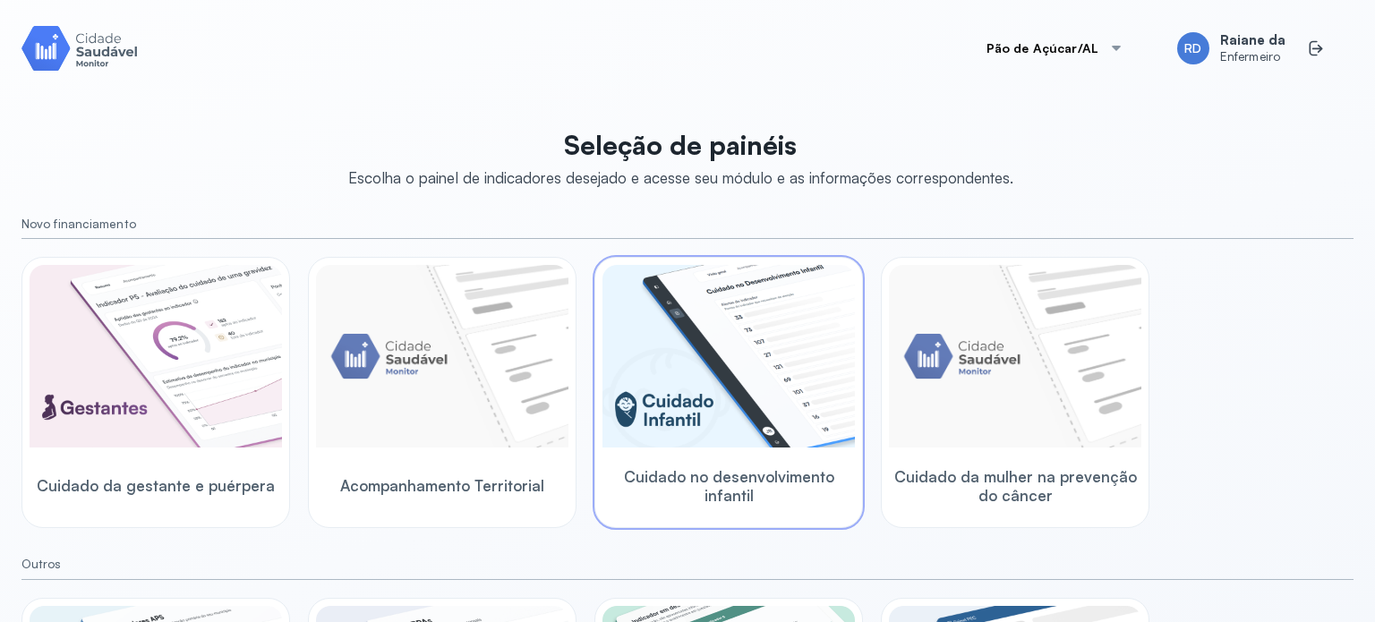
click at [742, 350] on img at bounding box center [728, 356] width 252 height 183
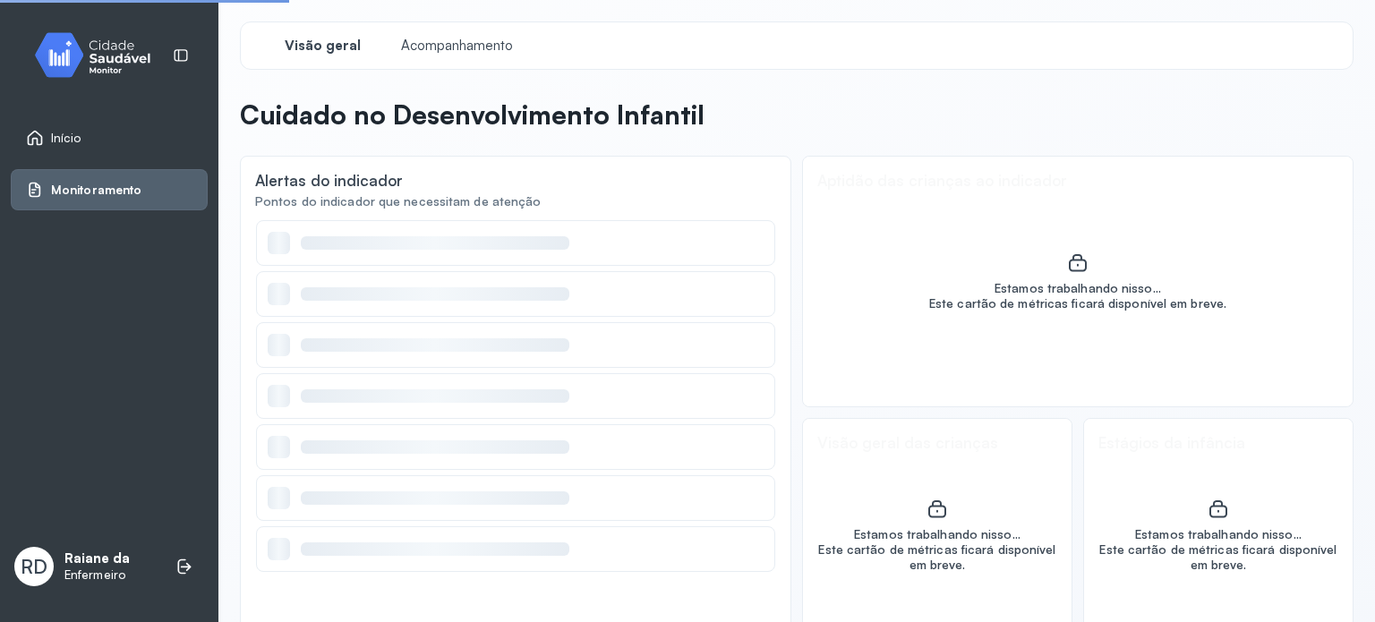
click at [742, 350] on div at bounding box center [516, 345] width 496 height 22
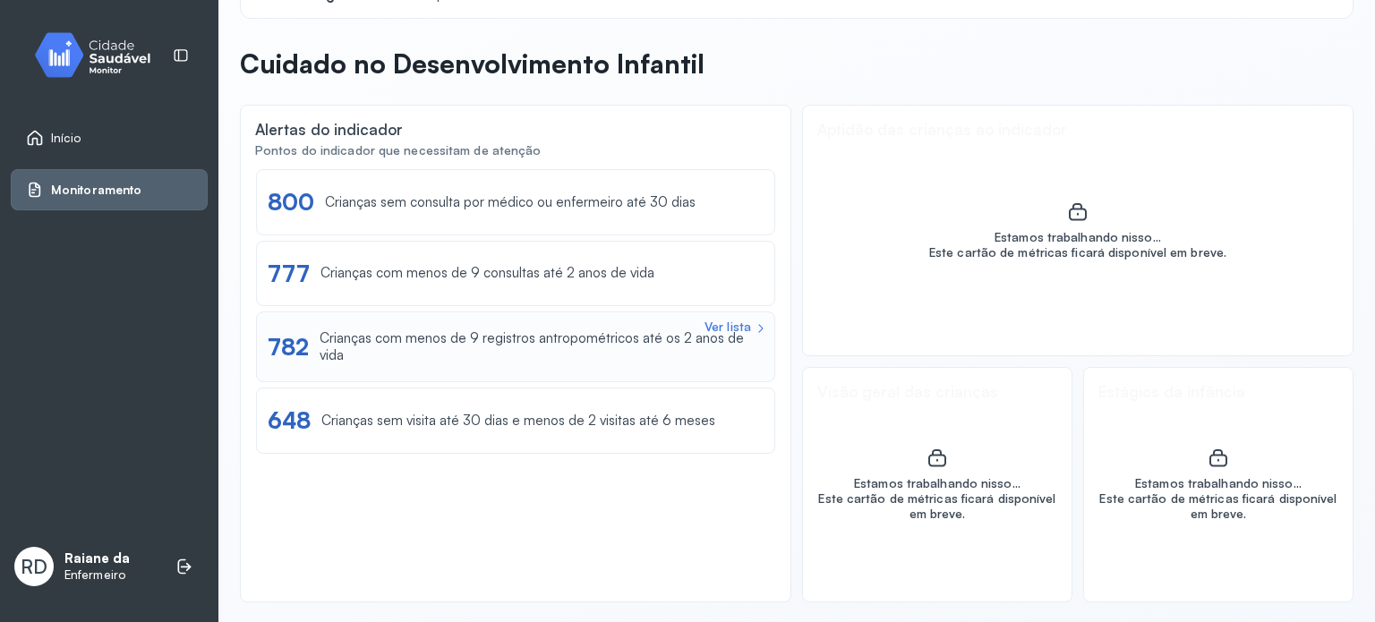
scroll to position [53, 0]
click at [109, 132] on link "Início" at bounding box center [109, 138] width 166 height 18
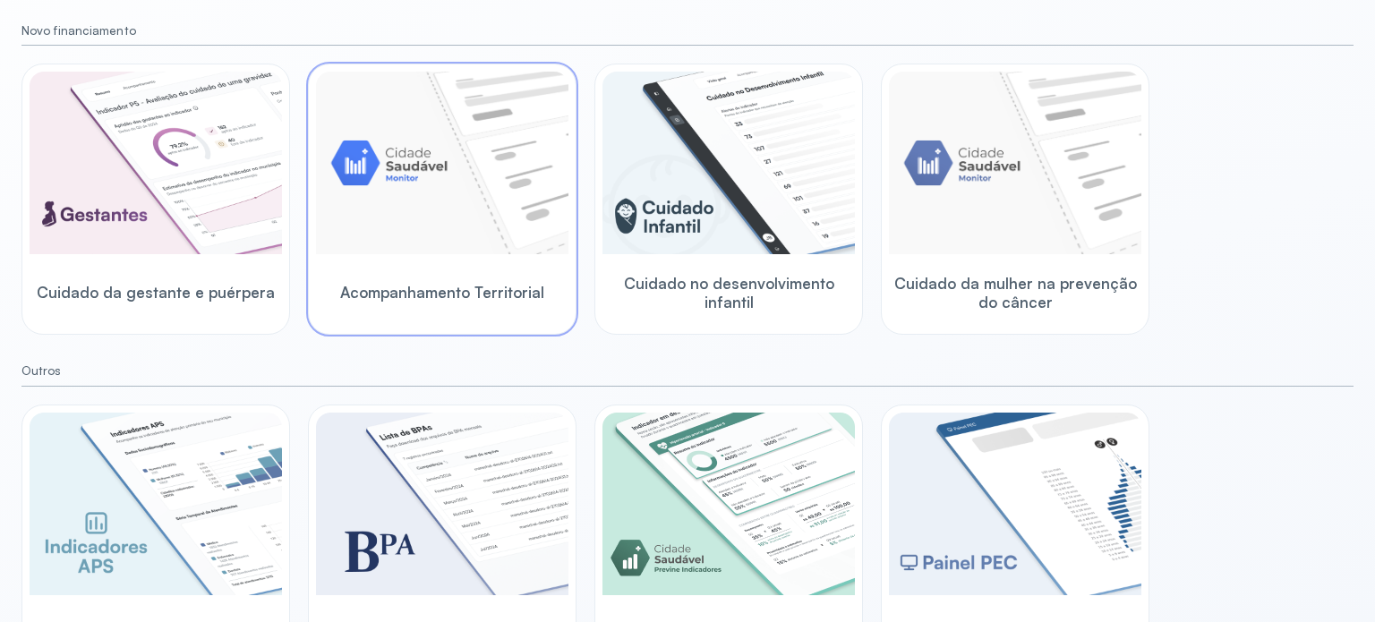
scroll to position [247, 0]
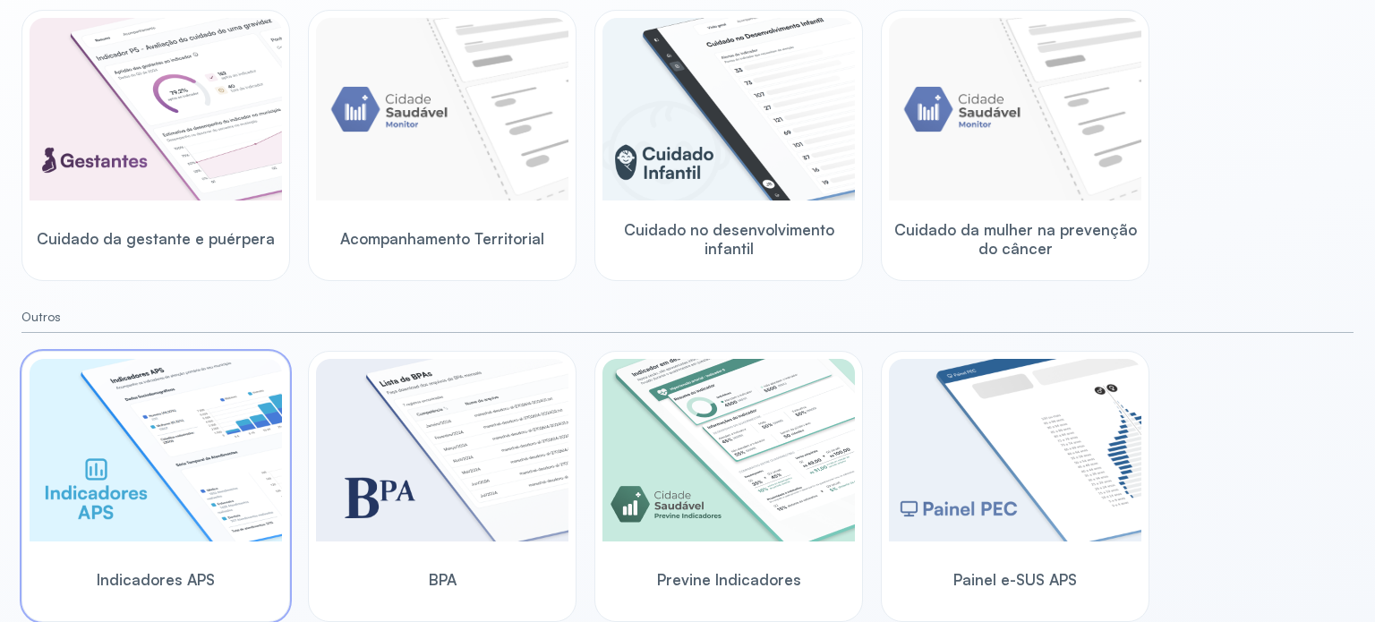
click at [222, 451] on img at bounding box center [156, 450] width 252 height 183
click at [222, 418] on div "Pão de Açúcar/AL RD Raiane da Enfermeiro Seleção de painéis Escolha o painel de…" at bounding box center [687, 85] width 1375 height 665
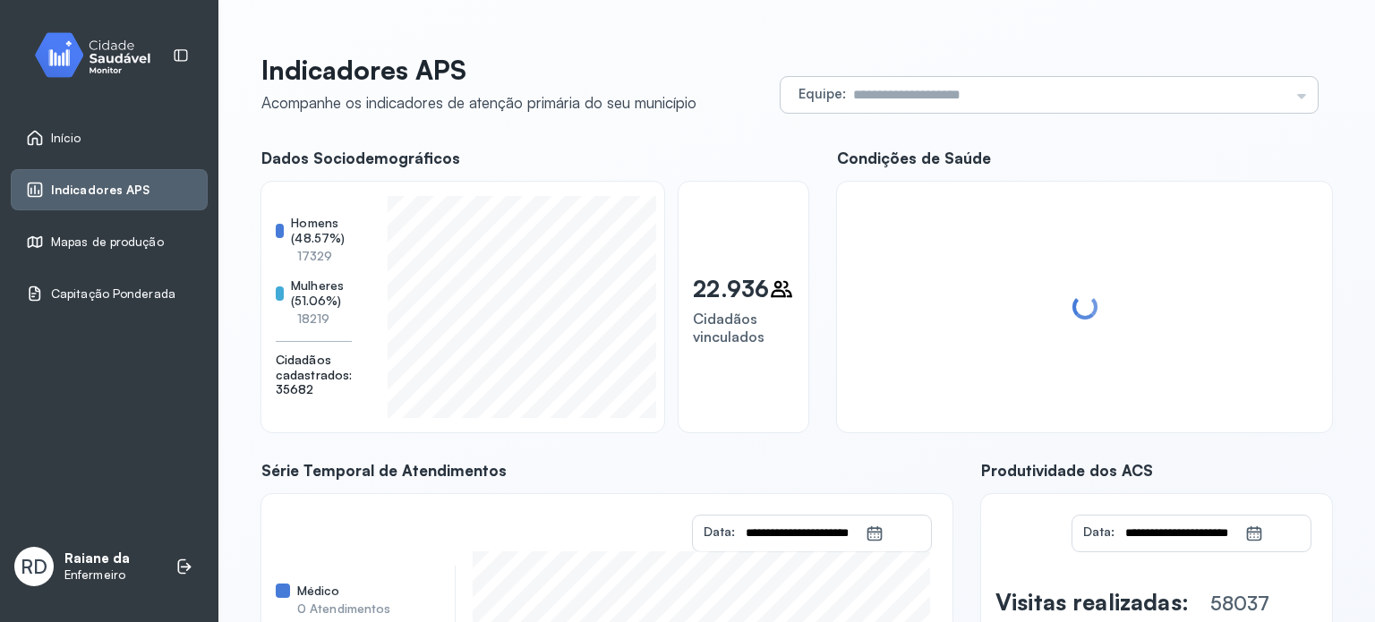
click at [1291, 94] on div "Equipe Todas as equipes EQUIPE SAUDE FAMILIA [PERSON_NAME] USF JACAREZINHO 2719…" at bounding box center [1049, 95] width 537 height 36
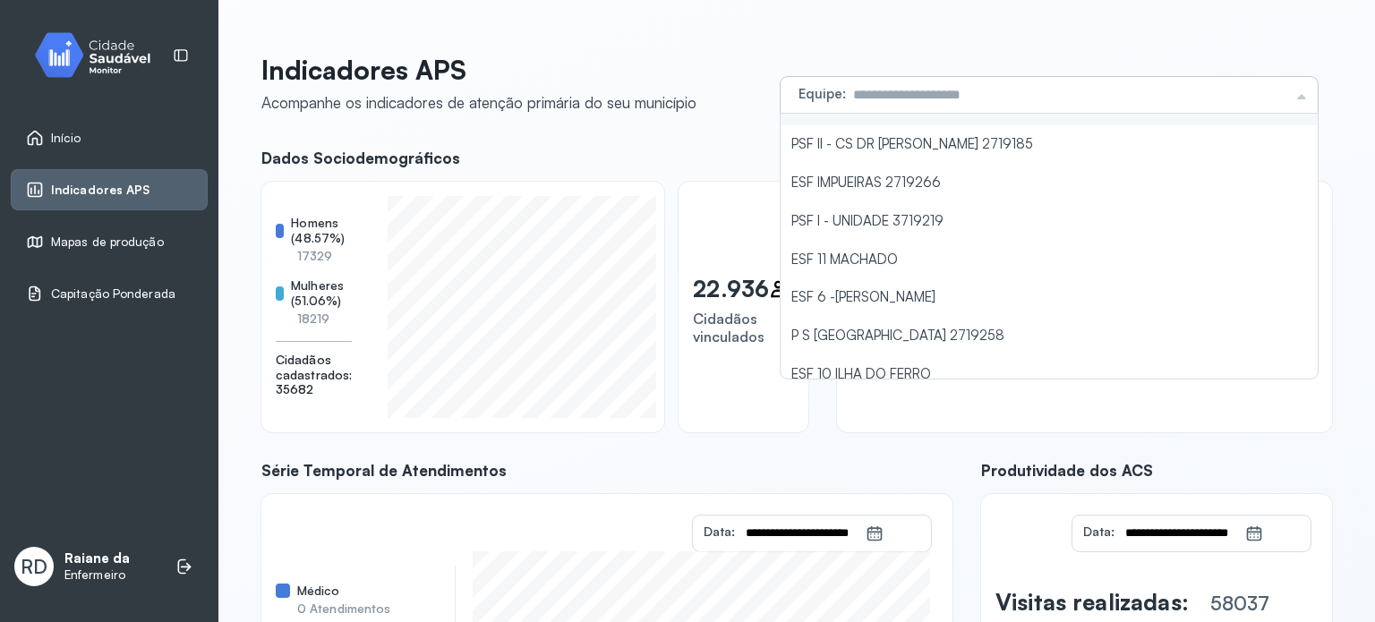
scroll to position [193, 0]
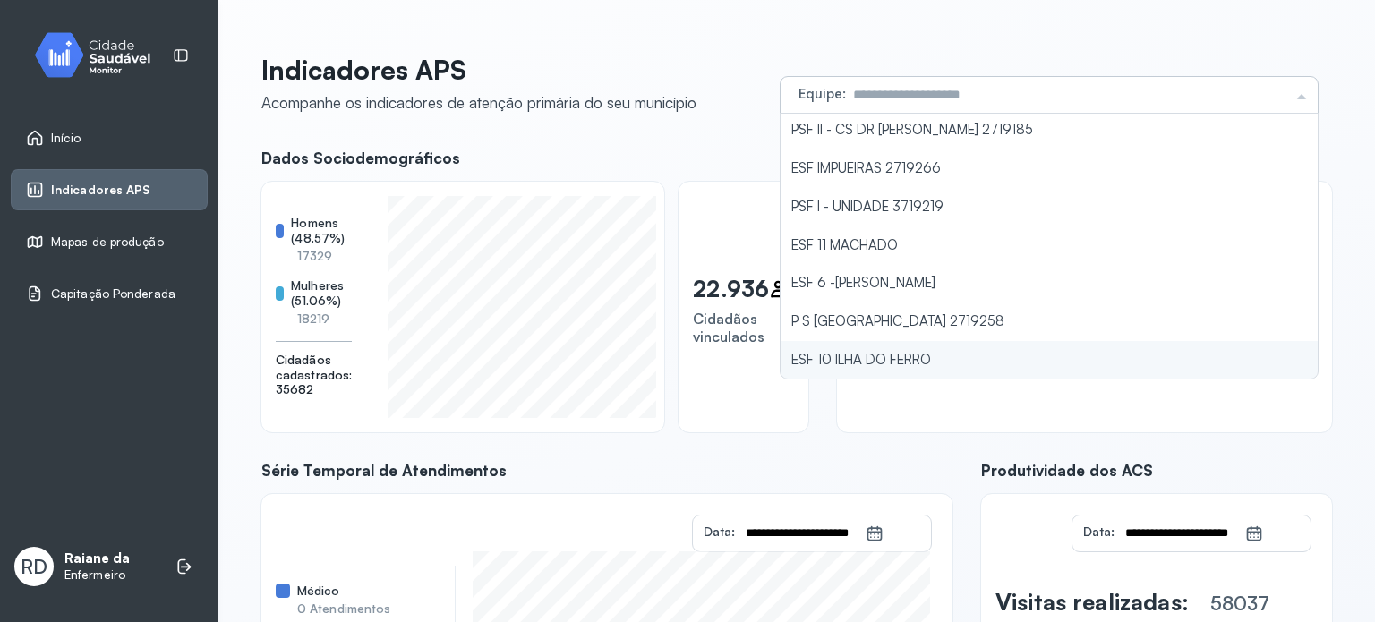
type input "**********"
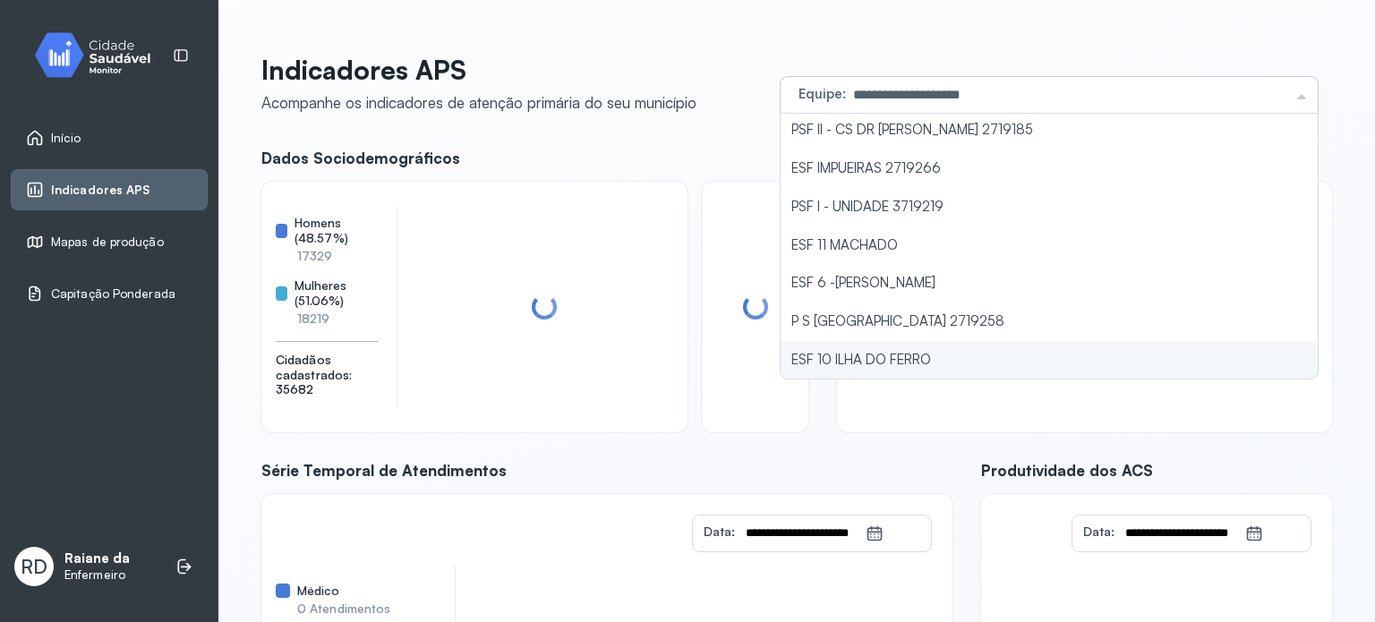
click at [892, 353] on li "ESF 10 ILHA DO FERRO" at bounding box center [1049, 360] width 537 height 38
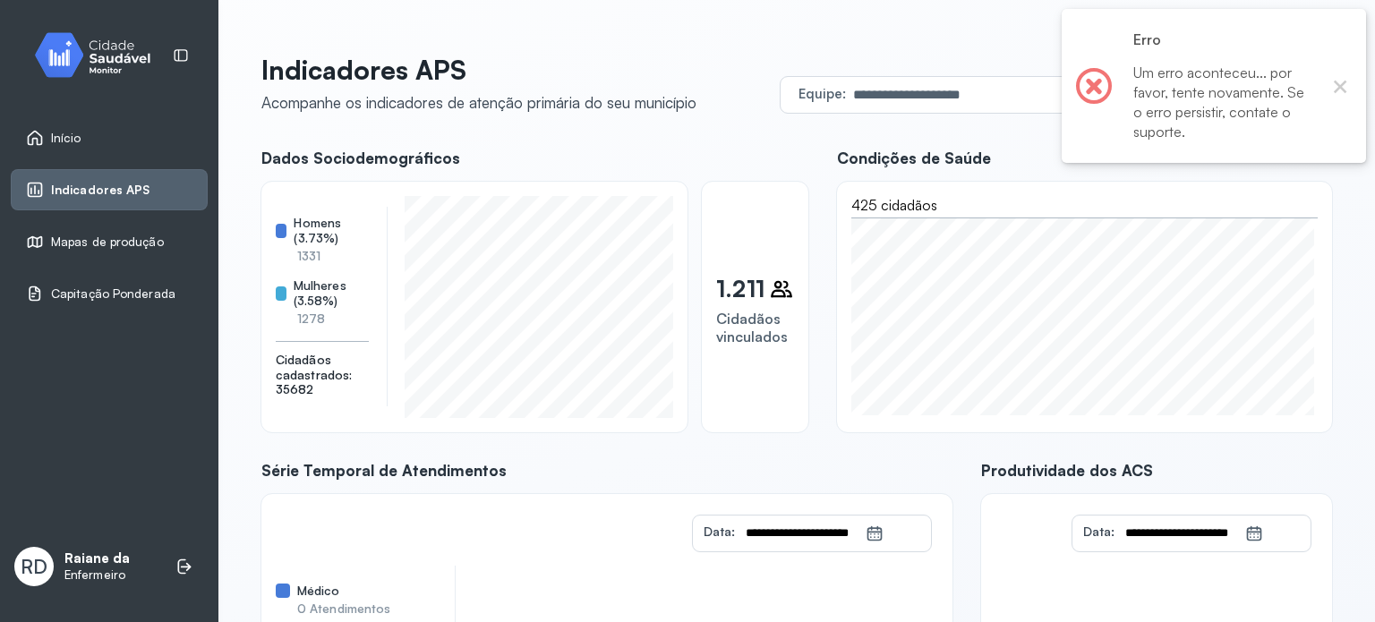
scroll to position [90, 0]
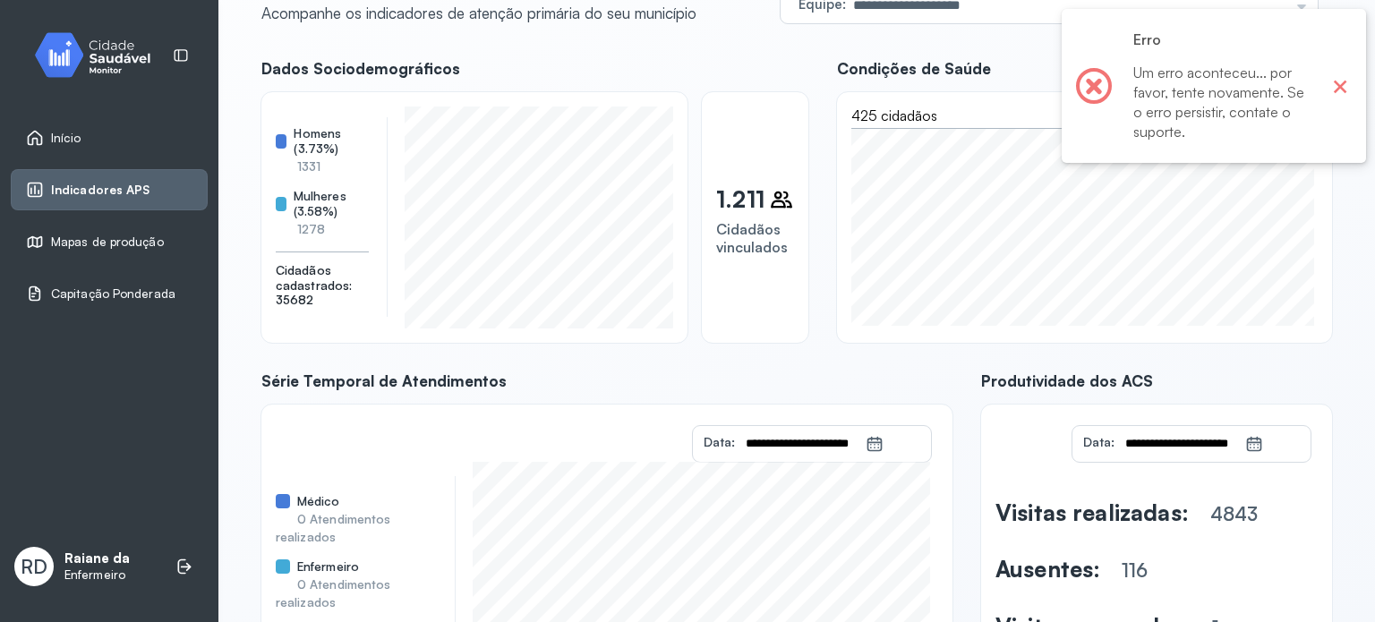
click at [1345, 90] on button "×" at bounding box center [1339, 85] width 23 height 23
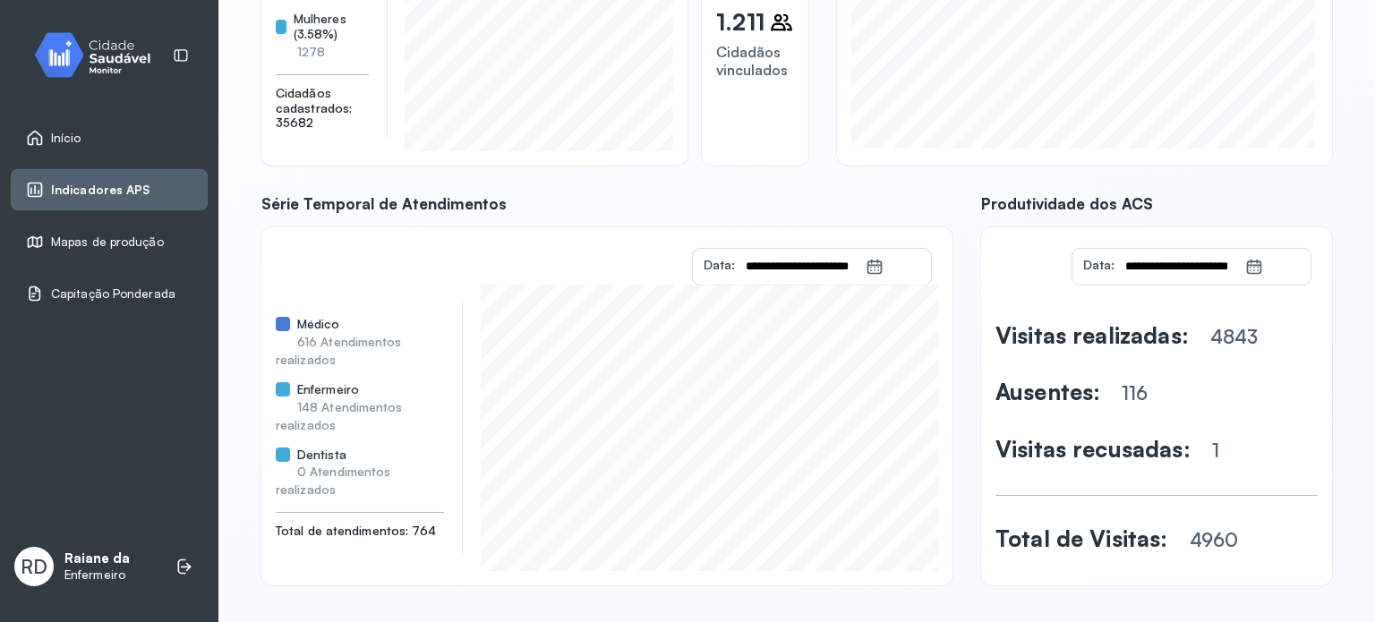
scroll to position [272, 0]
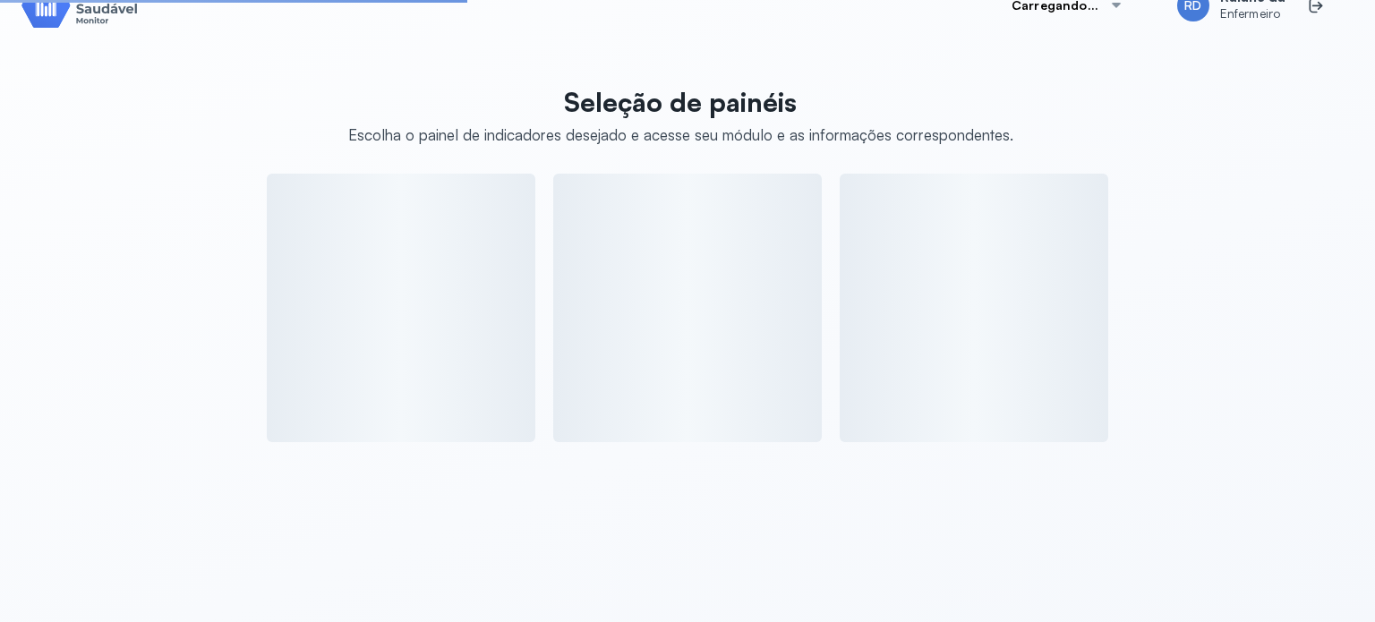
scroll to position [247, 0]
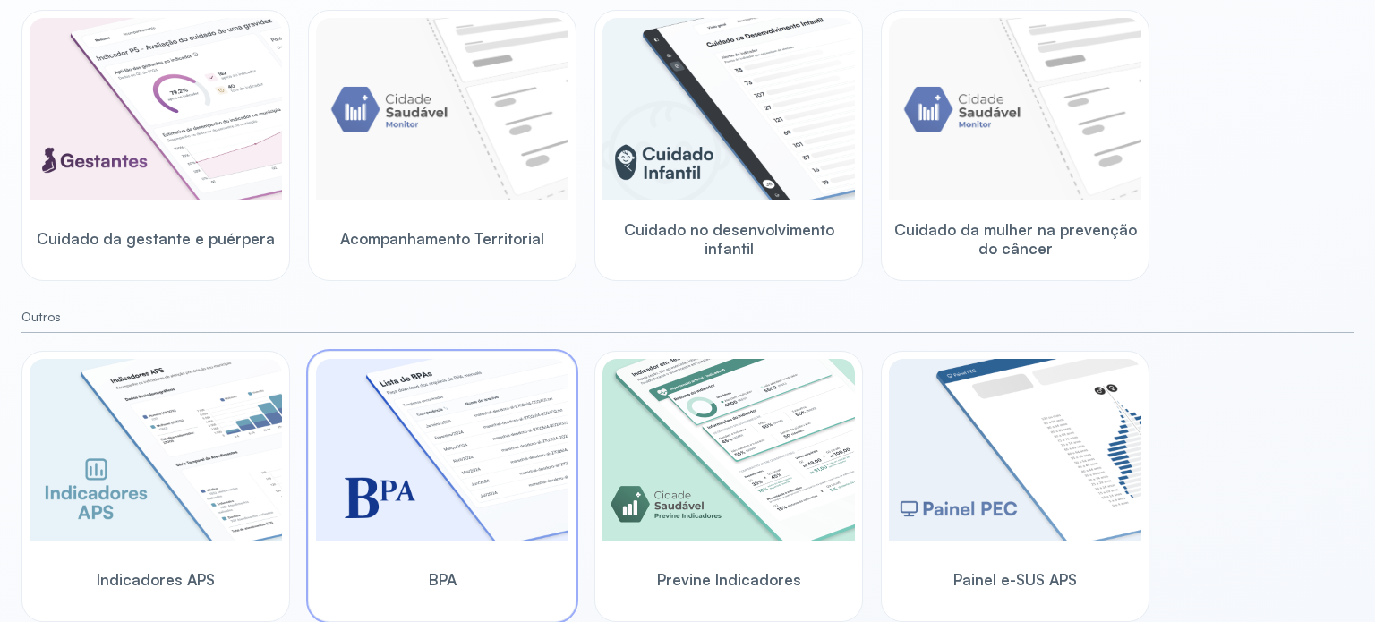
click at [501, 439] on img at bounding box center [442, 450] width 252 height 183
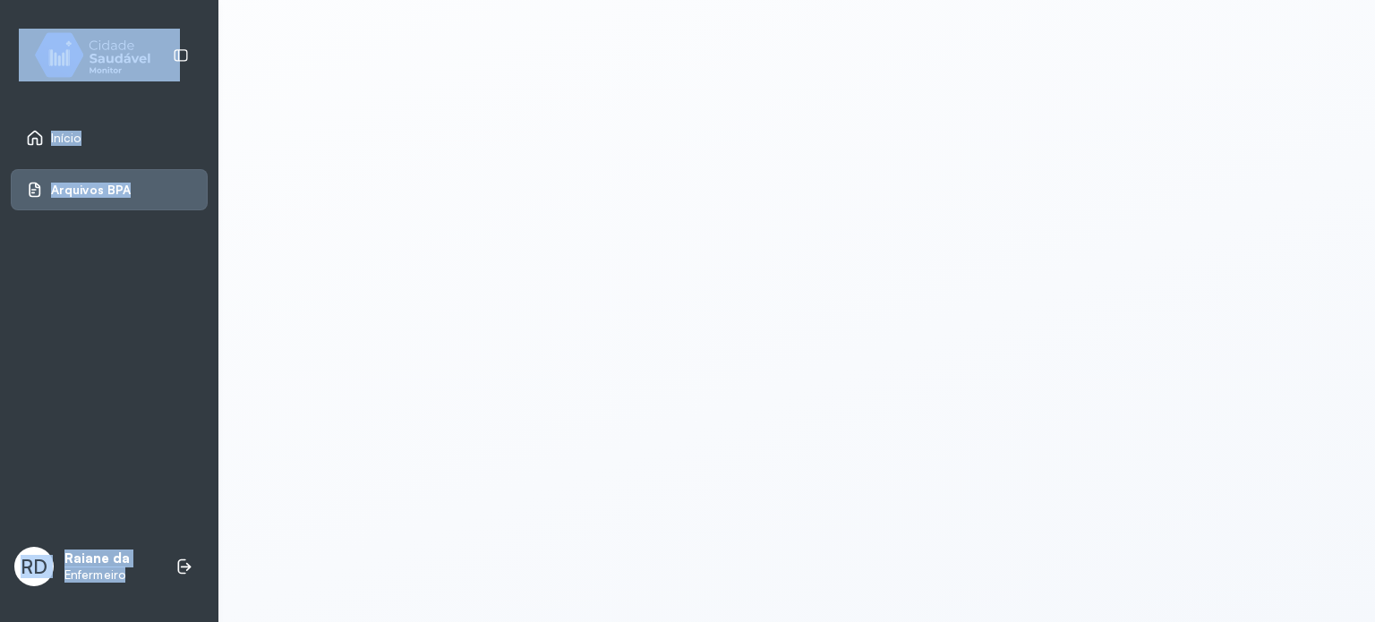
click at [501, 439] on div at bounding box center [796, 311] width 1156 height 622
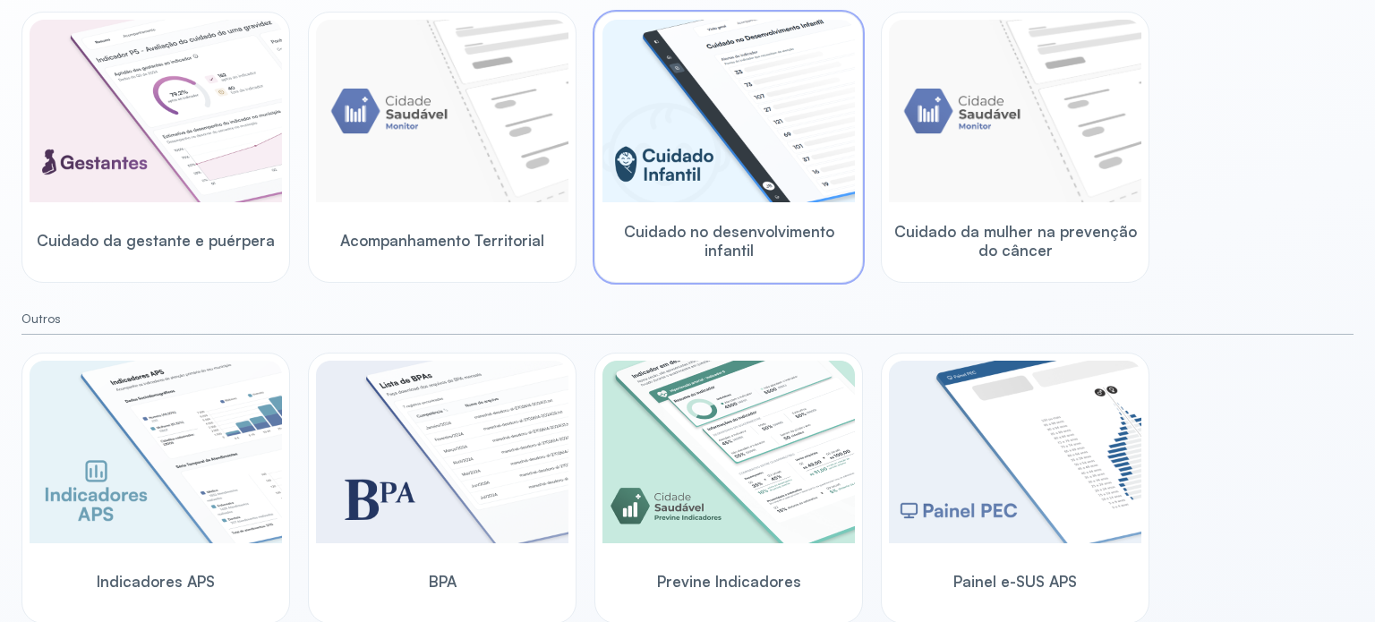
scroll to position [247, 0]
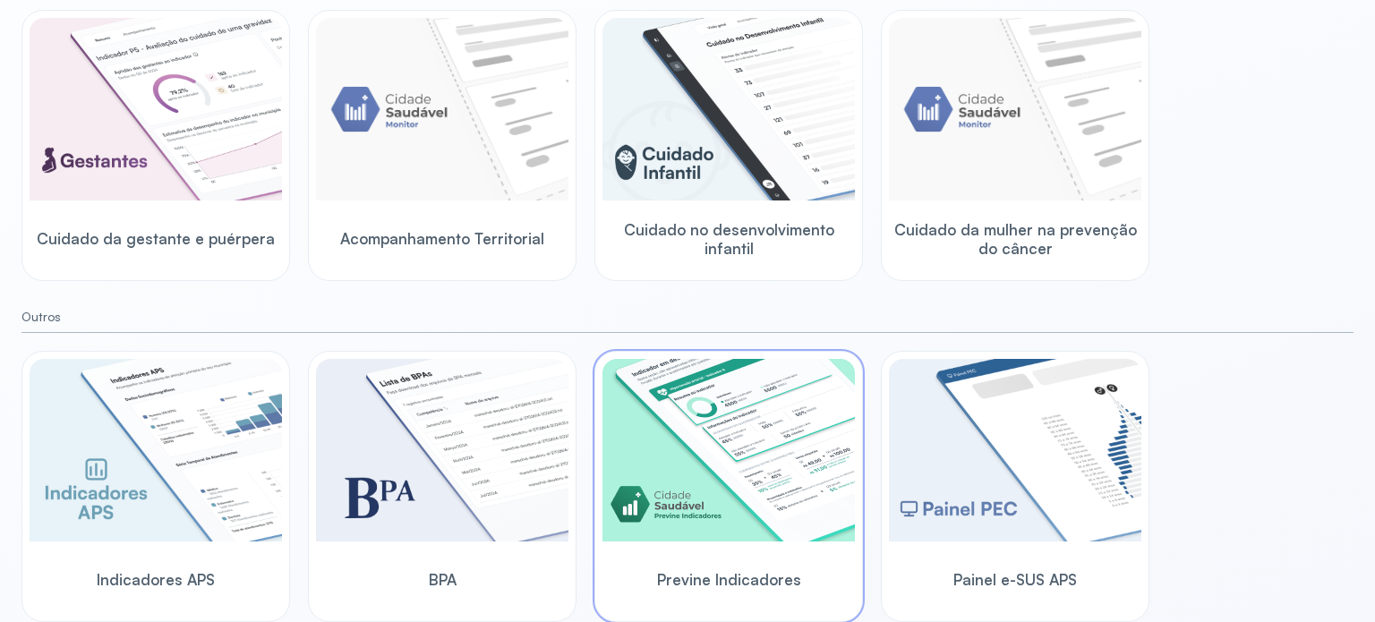
click at [777, 533] on img at bounding box center [728, 450] width 252 height 183
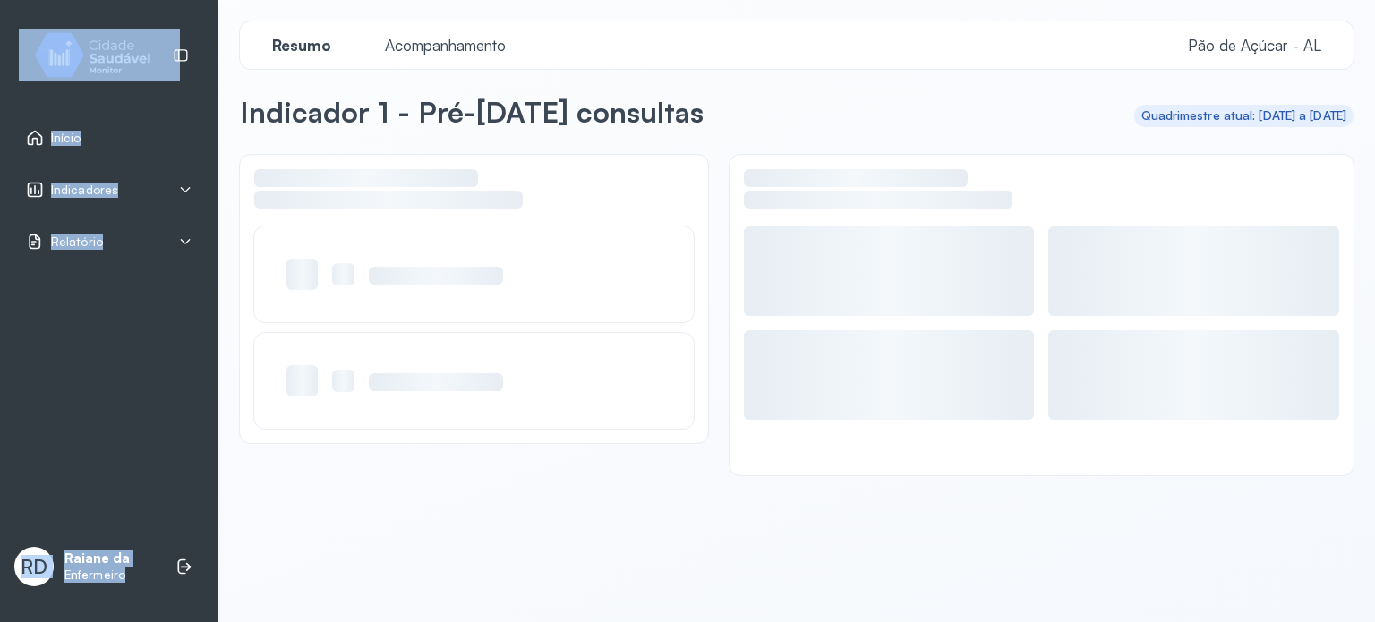
click at [777, 533] on div at bounding box center [796, 375] width 1113 height 440
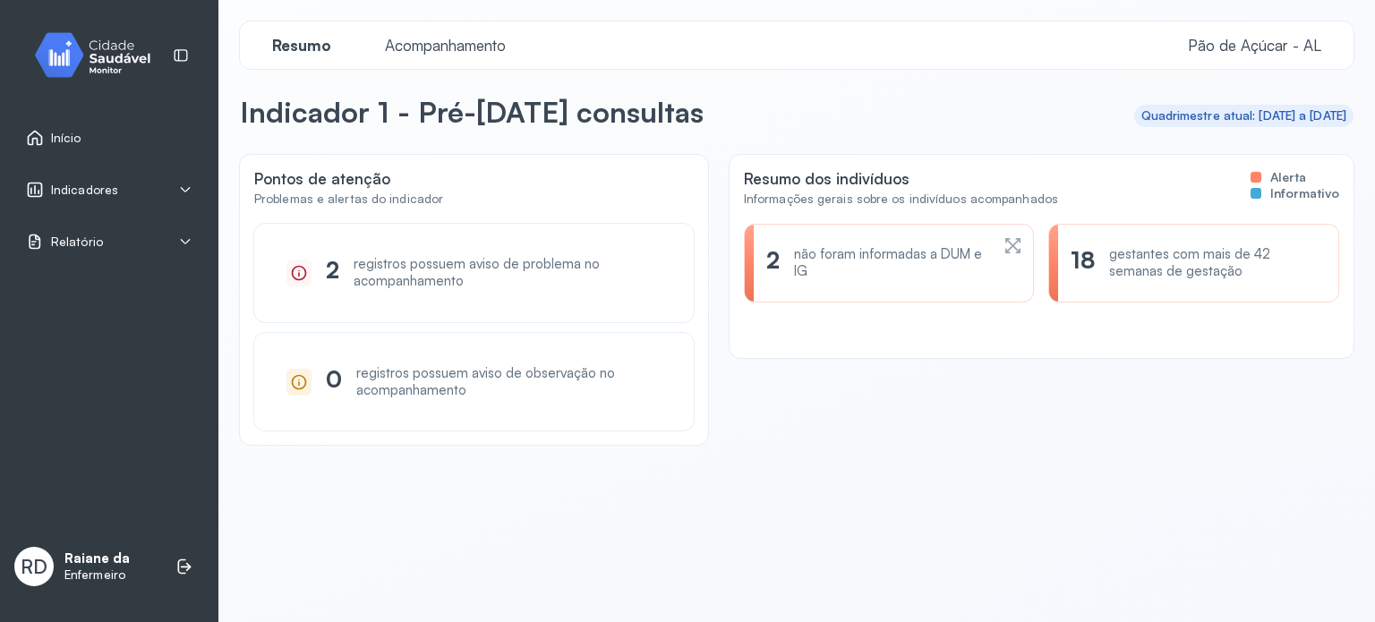
click at [1218, 282] on div "18 gestantes com mais de 42 semanas de gestação" at bounding box center [1193, 263] width 291 height 79
click at [1153, 268] on div "gestantes com mais de 42 semanas de gestação" at bounding box center [1213, 263] width 208 height 34
click at [1200, 260] on div "gestantes com mais de 42 semanas de gestação" at bounding box center [1213, 263] width 208 height 34
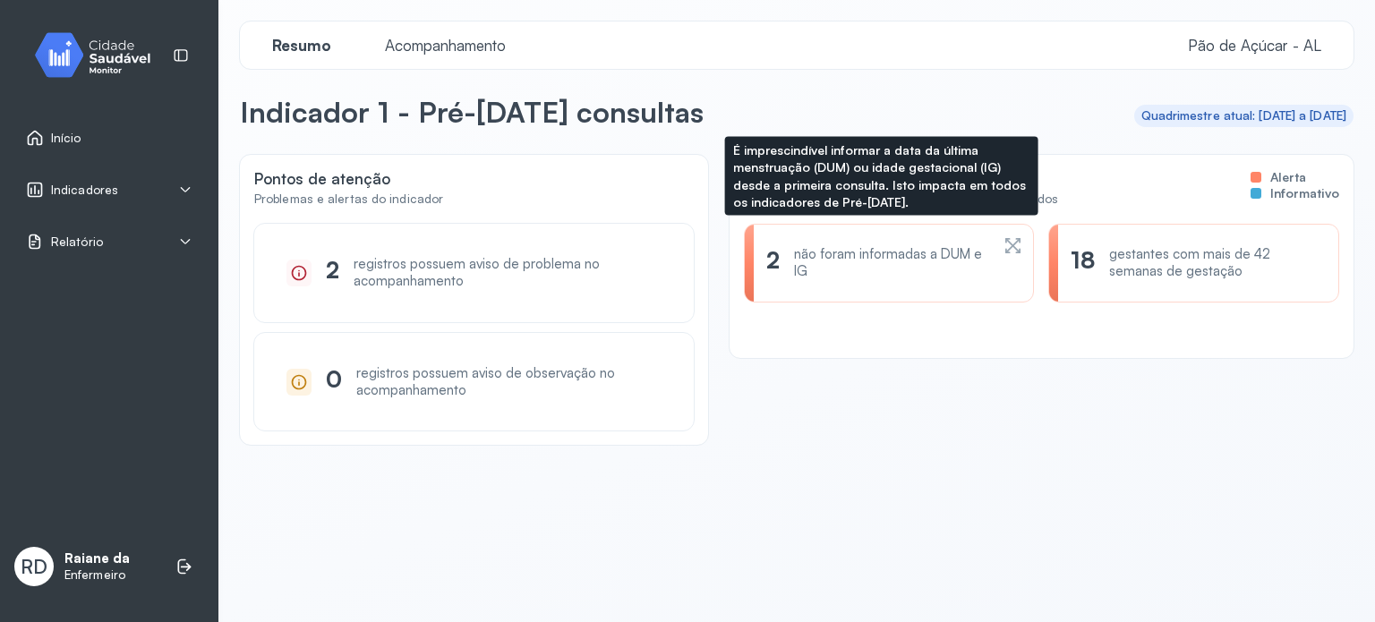
click at [1004, 241] on icon at bounding box center [1013, 245] width 20 height 21
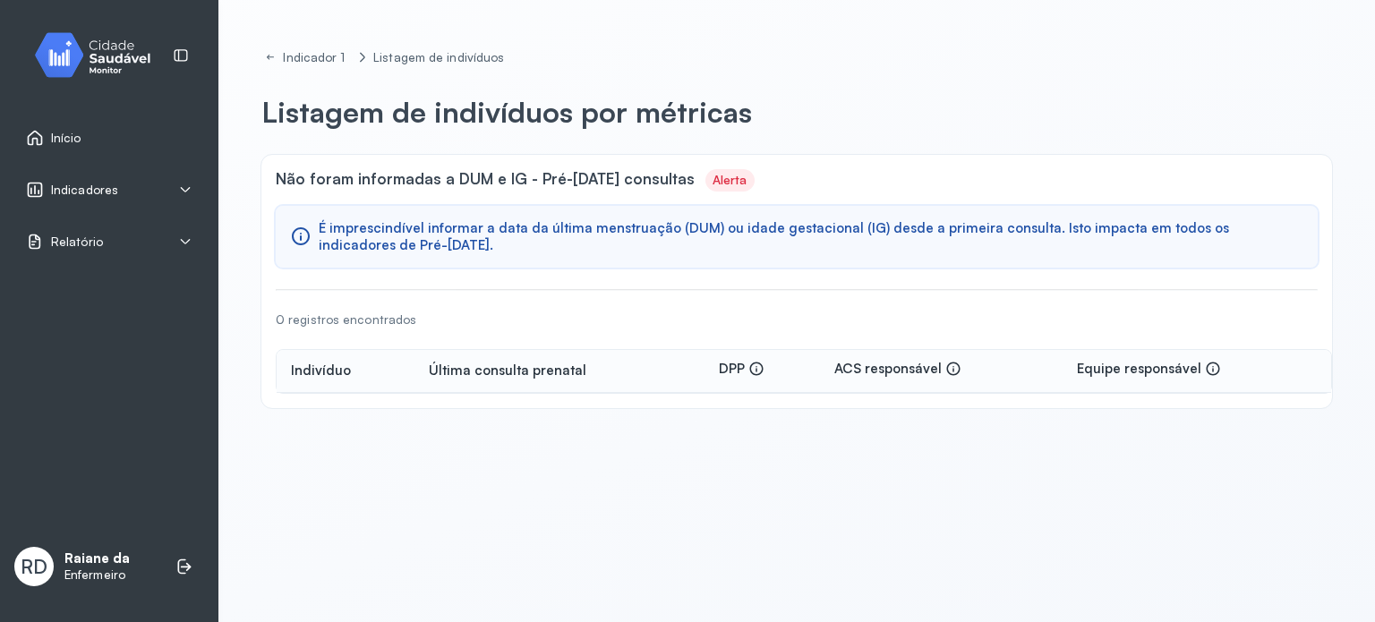
click at [173, 182] on div "Indicadores" at bounding box center [109, 190] width 166 height 18
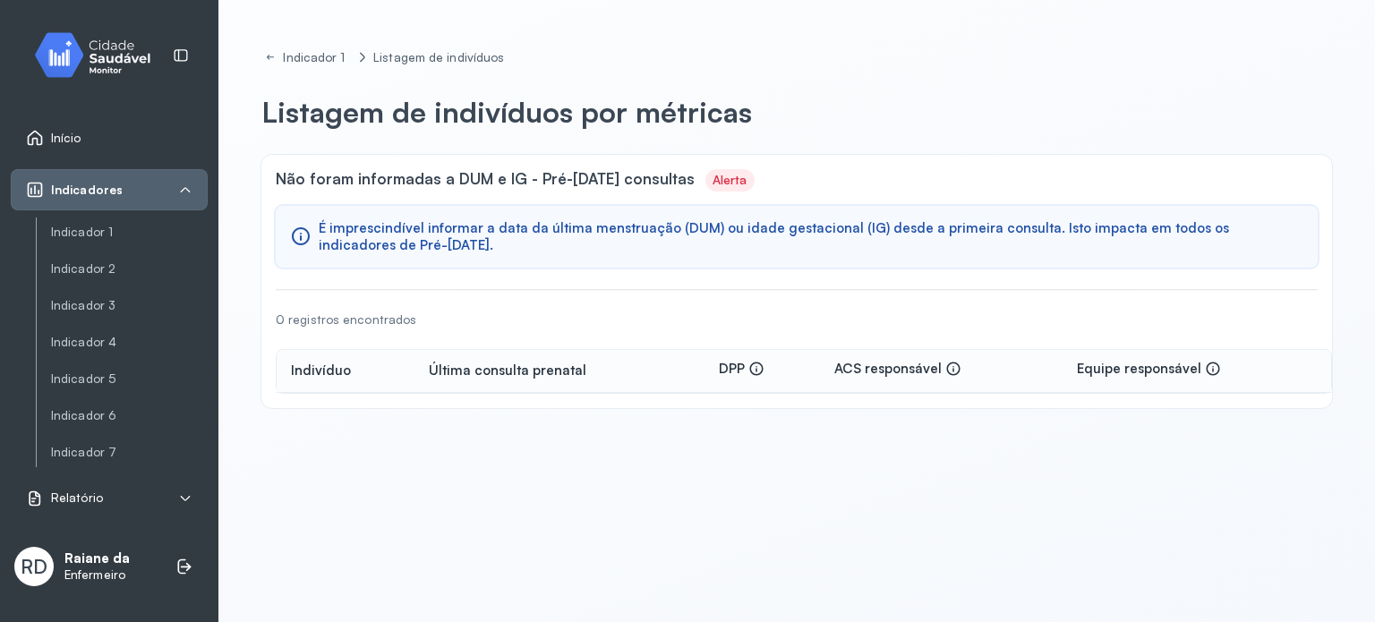
click at [126, 500] on div "Relatório" at bounding box center [109, 499] width 166 height 18
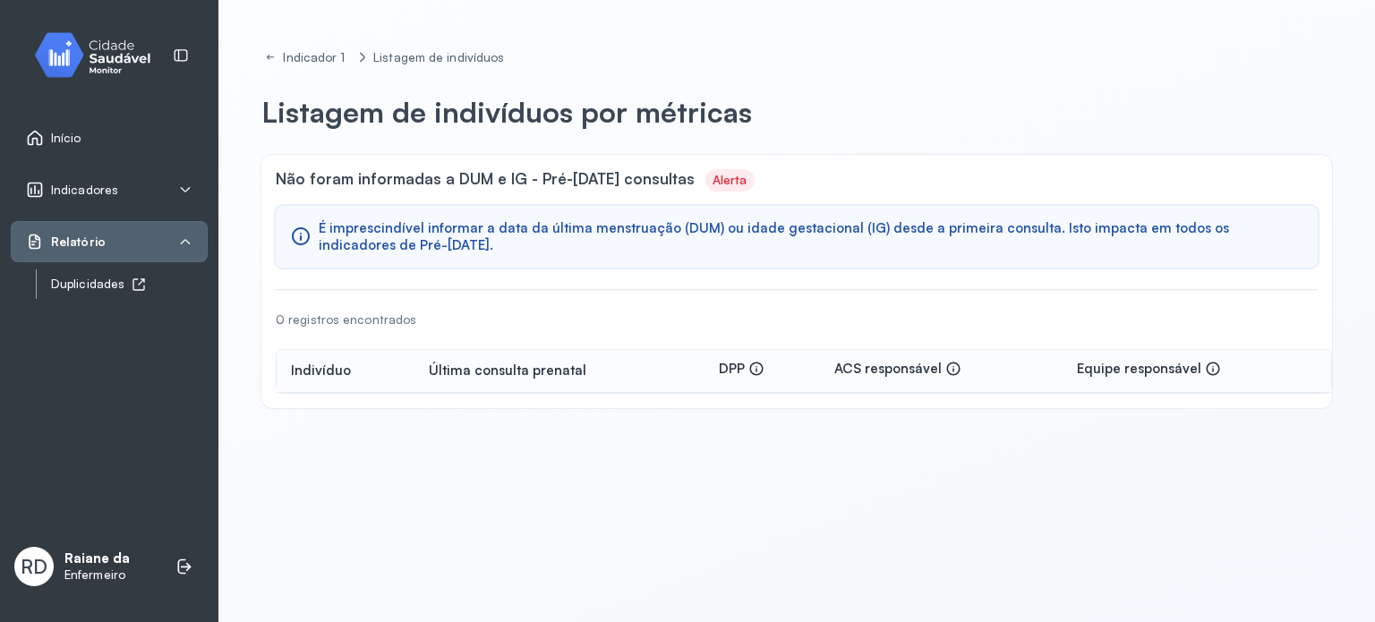
click at [133, 278] on icon at bounding box center [139, 284] width 14 height 14
click at [139, 243] on div "Relatório" at bounding box center [109, 242] width 166 height 18
click at [164, 181] on div "Indicadores" at bounding box center [109, 190] width 166 height 18
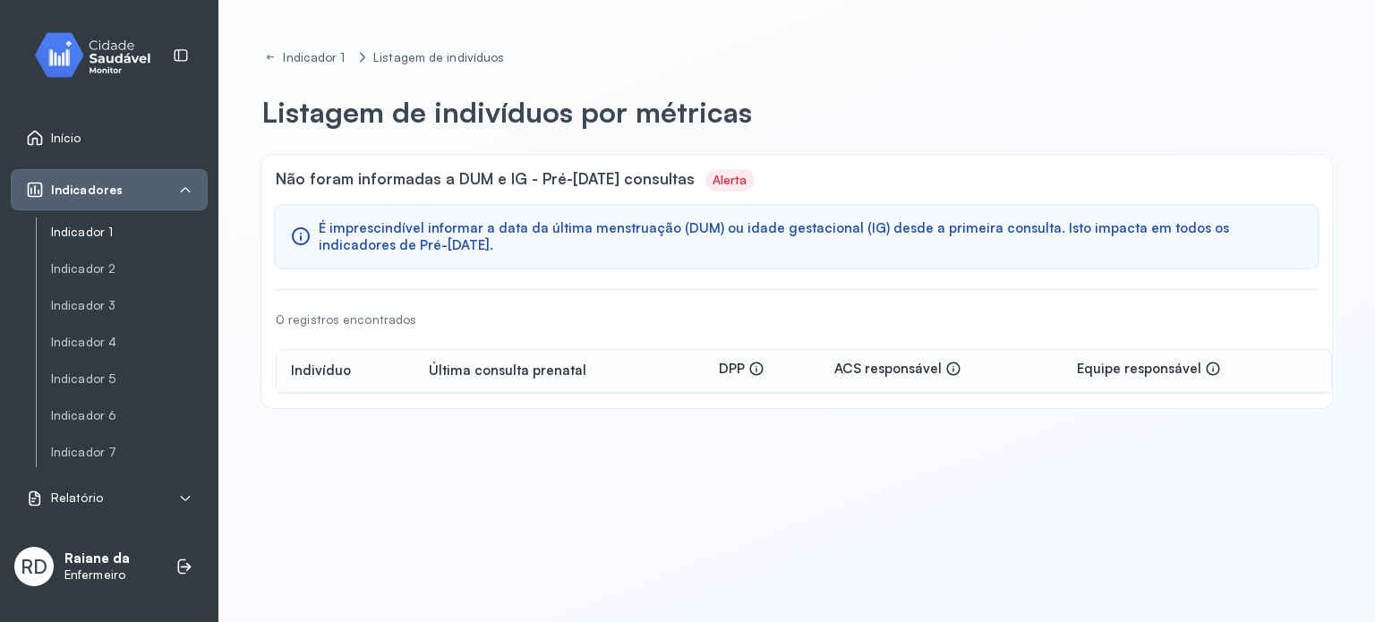
click at [140, 239] on link "Indicador 1" at bounding box center [129, 232] width 157 height 15
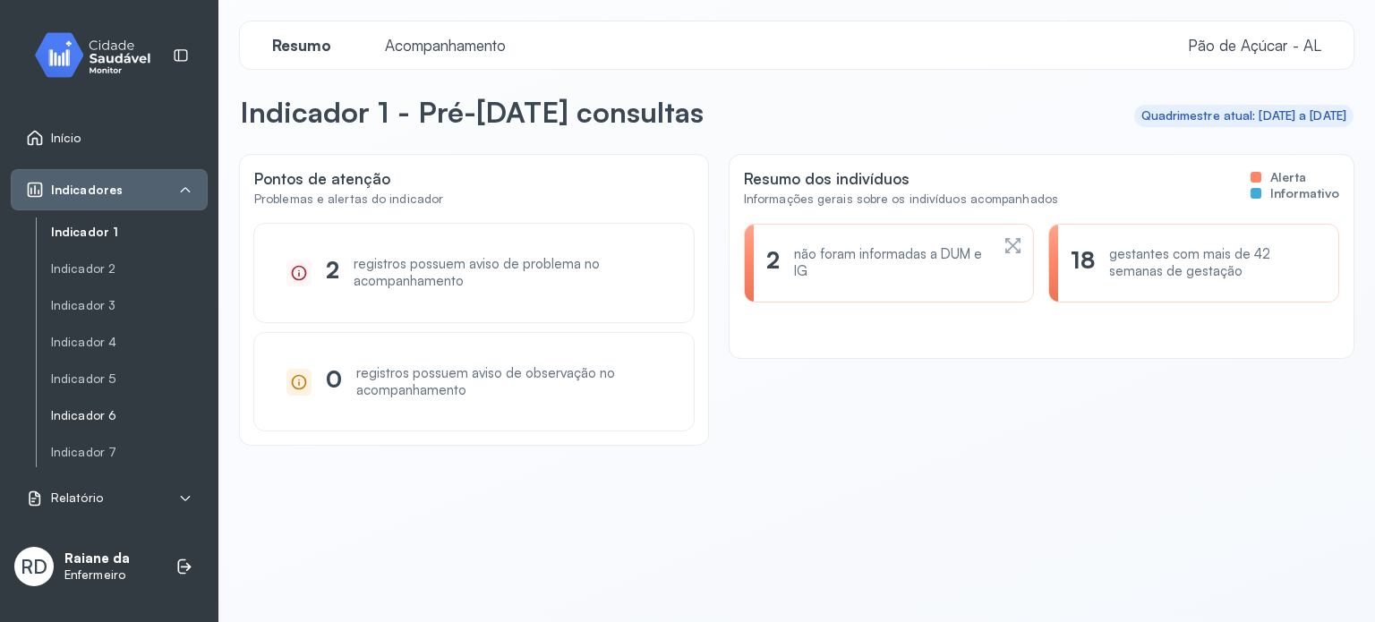
click at [119, 408] on link "Indicador 6" at bounding box center [129, 415] width 157 height 15
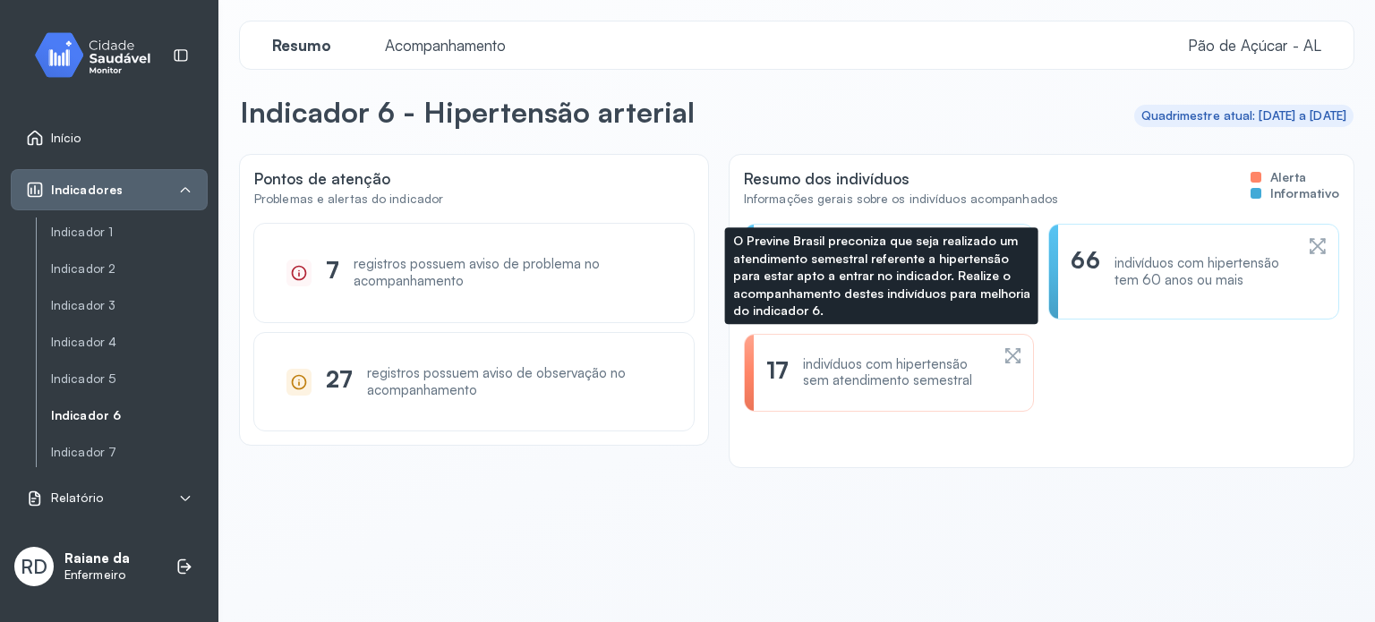
click at [1004, 359] on icon at bounding box center [1013, 356] width 20 height 21
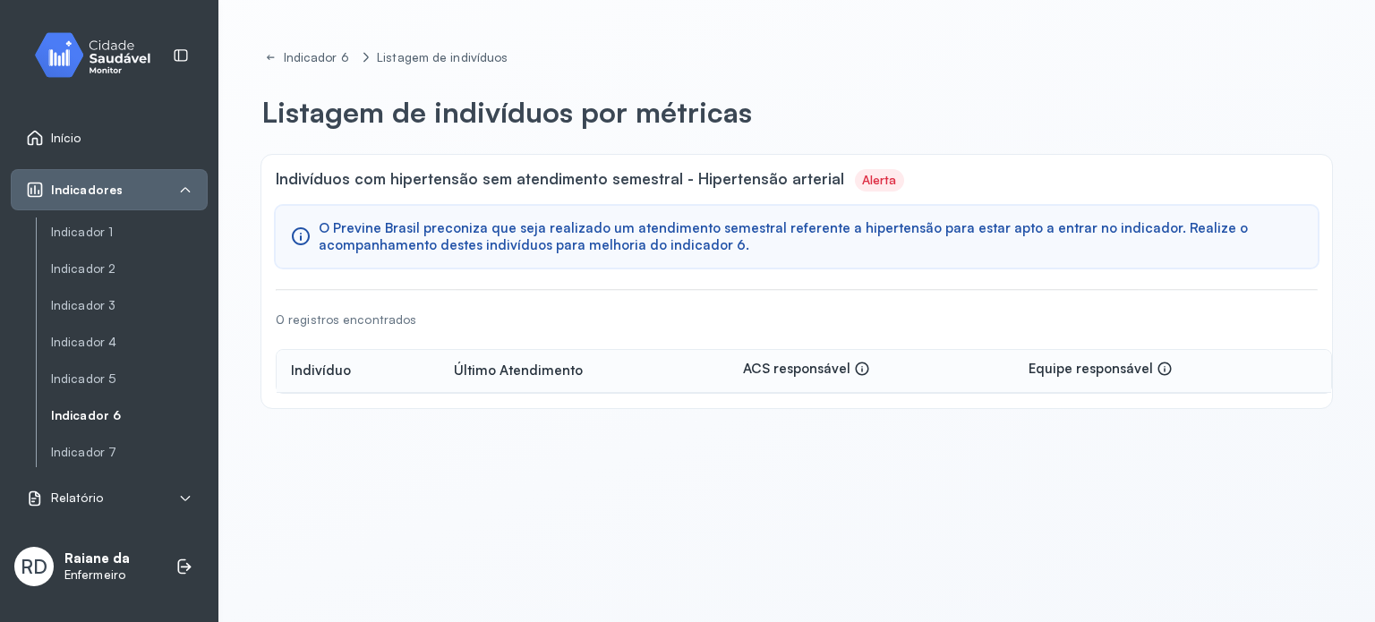
click at [854, 364] on icon at bounding box center [862, 369] width 16 height 16
click at [855, 364] on icon at bounding box center [862, 369] width 16 height 16
click at [1149, 361] on div "Equipe responsável" at bounding box center [1100, 371] width 144 height 21
click at [932, 214] on div "O Previne Brasil preconiza que seja realizado um atendimento semestral referent…" at bounding box center [797, 237] width 1042 height 63
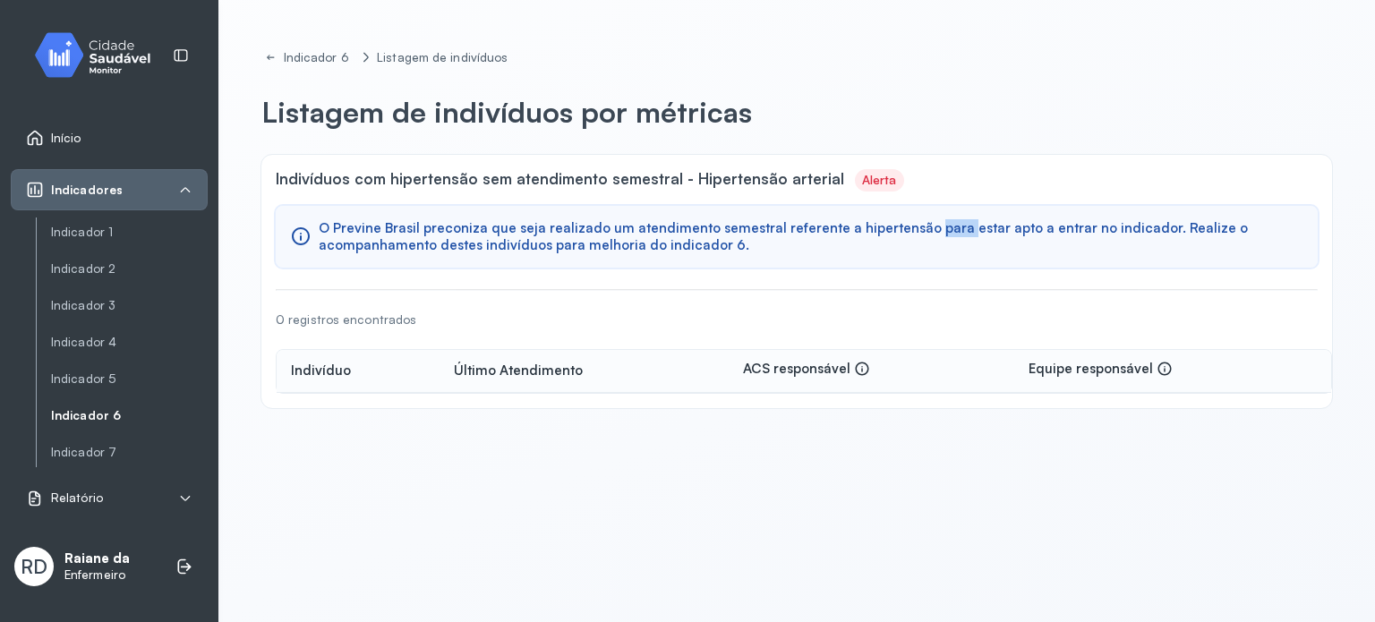
click at [932, 214] on div "O Previne Brasil preconiza que seja realizado um atendimento semestral referent…" at bounding box center [797, 237] width 1042 height 63
click at [457, 192] on div "Indivíduos com hipertensão sem atendimento semestral - Hipertensão arterial Ale…" at bounding box center [796, 281] width 1071 height 253
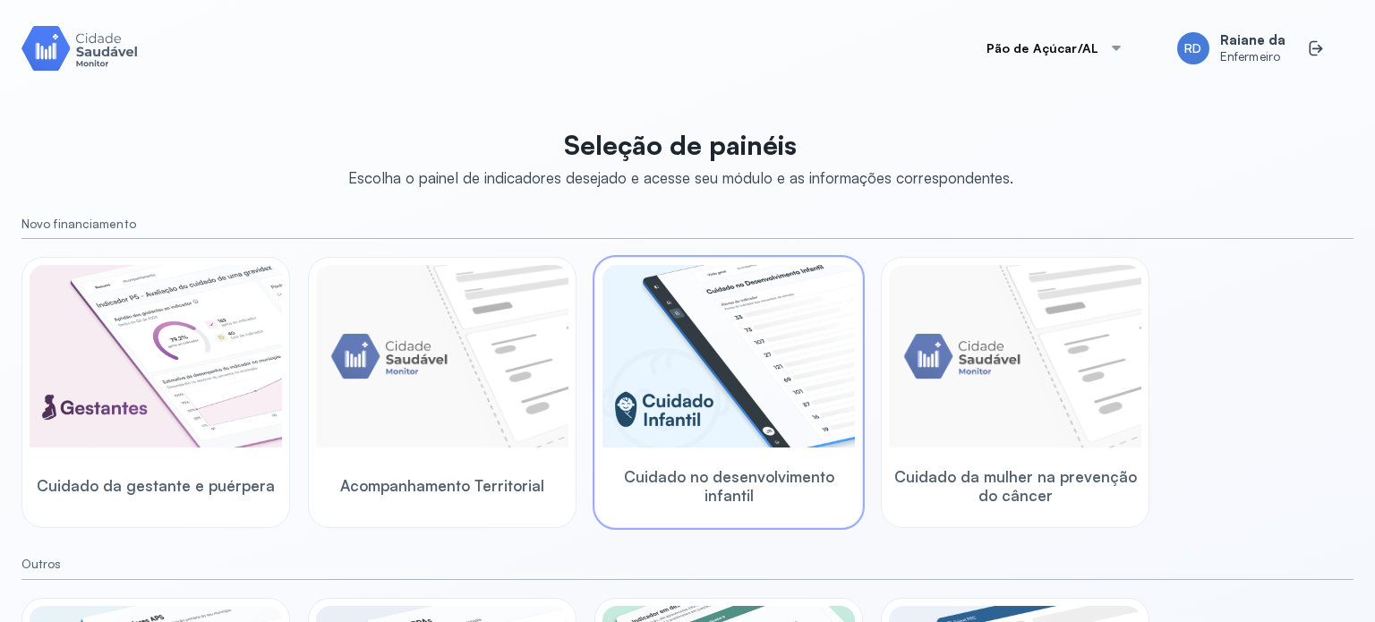
scroll to position [247, 0]
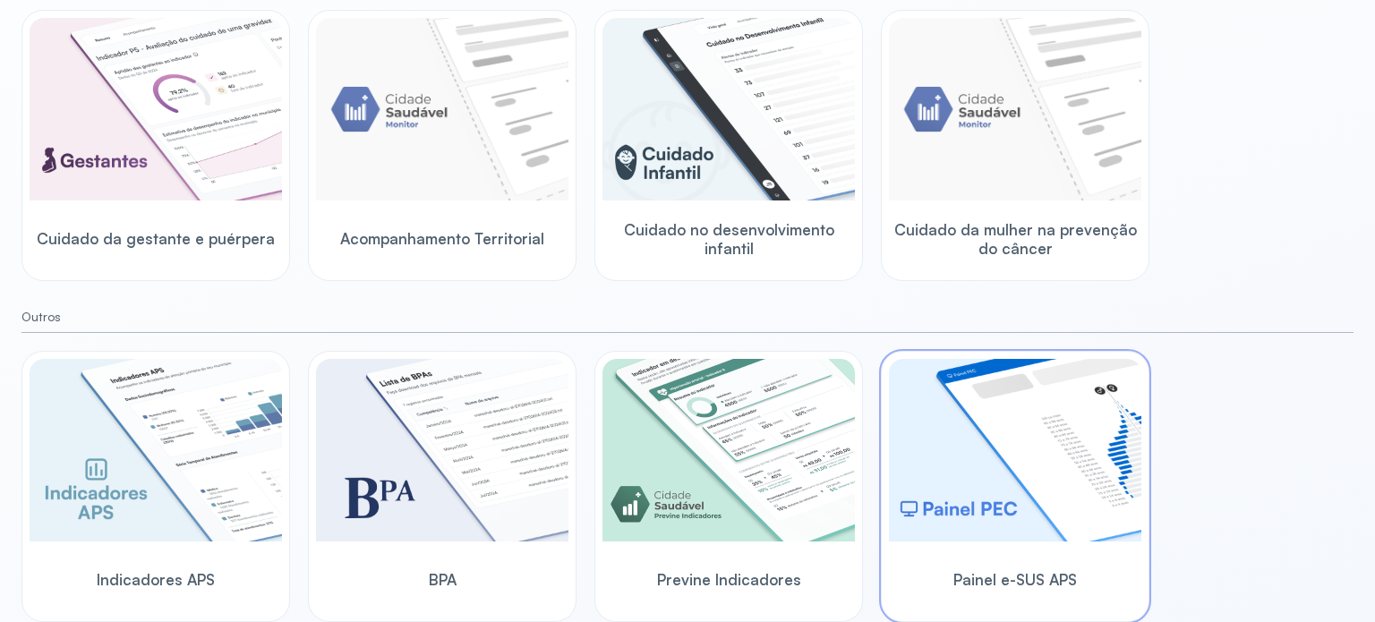
click at [1038, 517] on img at bounding box center [1015, 450] width 252 height 183
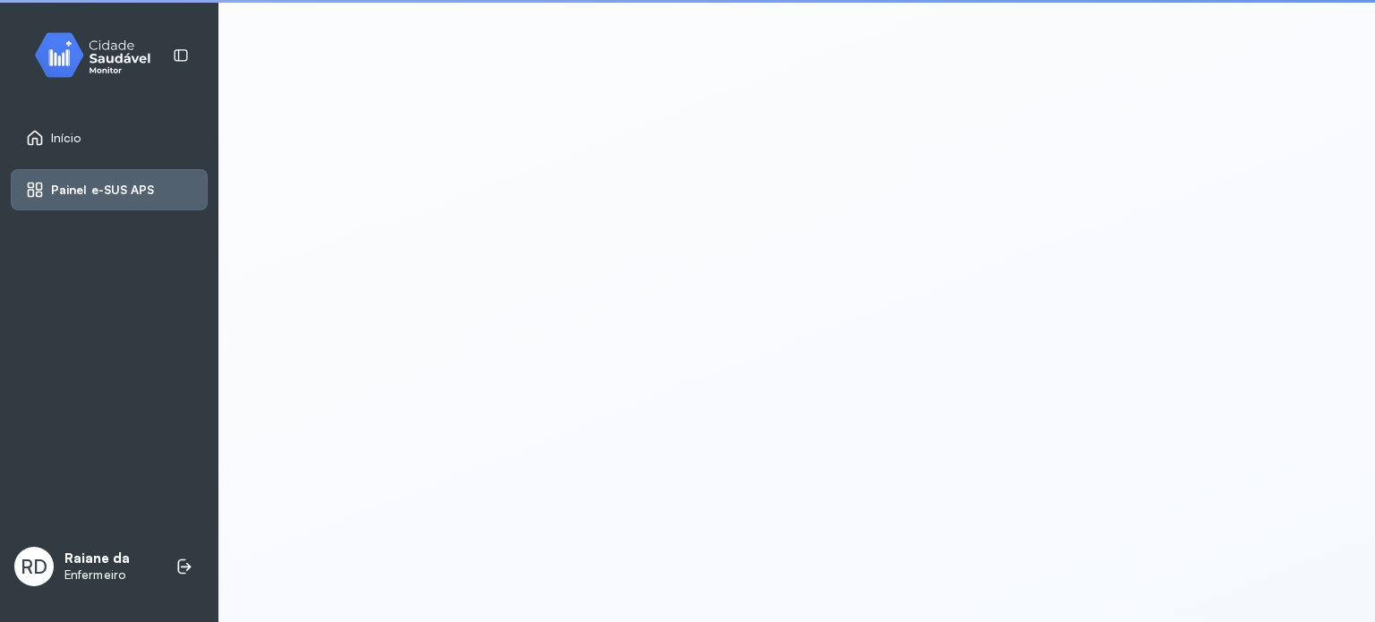
scroll to position [4, 0]
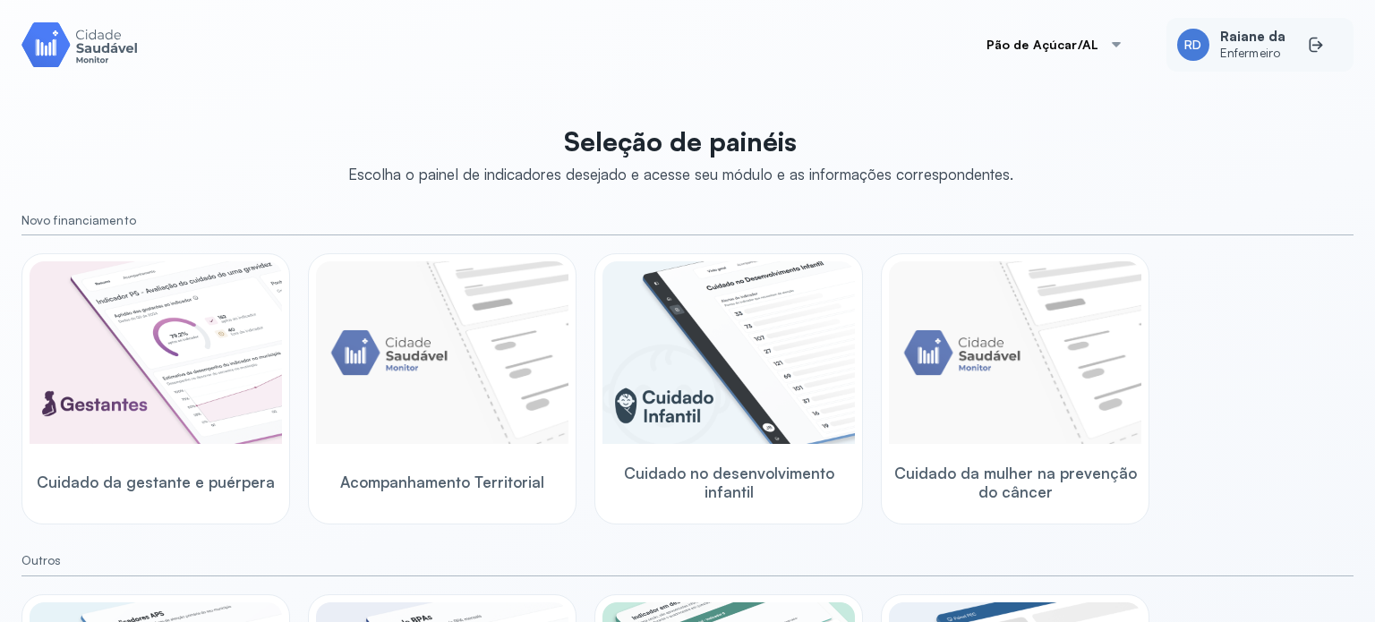
click at [1290, 30] on div "RD Raiane da Enfermeiro" at bounding box center [1259, 45] width 187 height 54
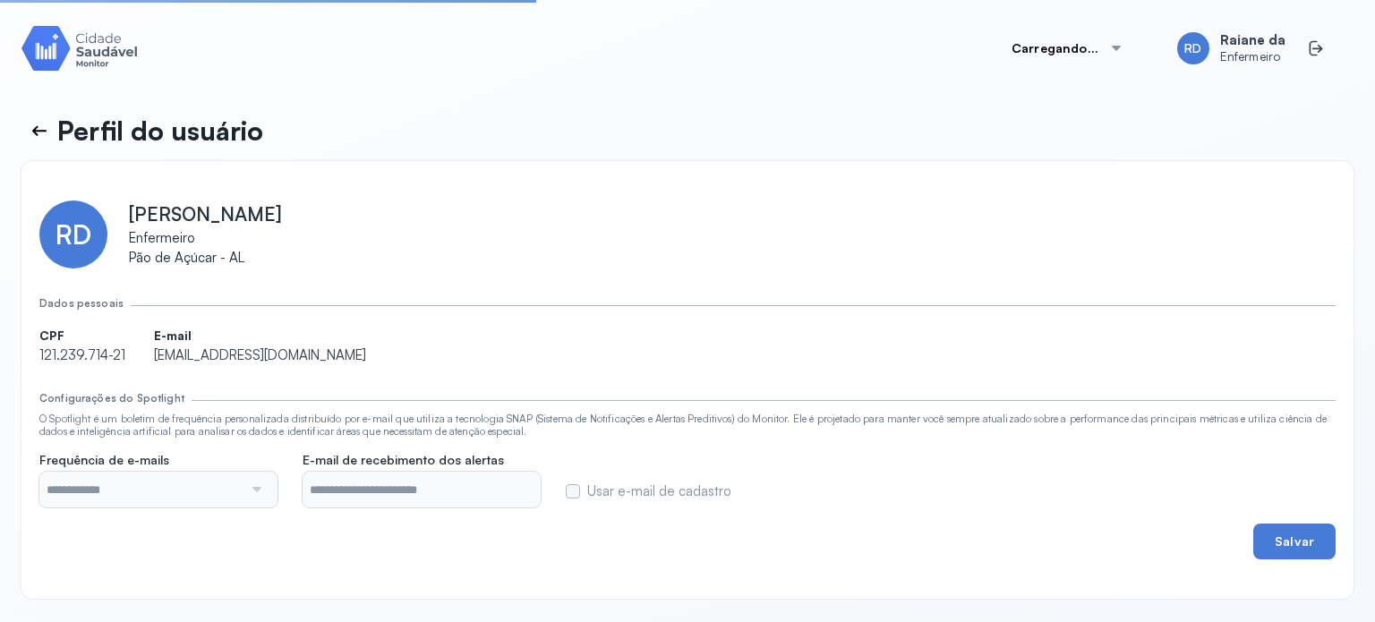
type input "**********"
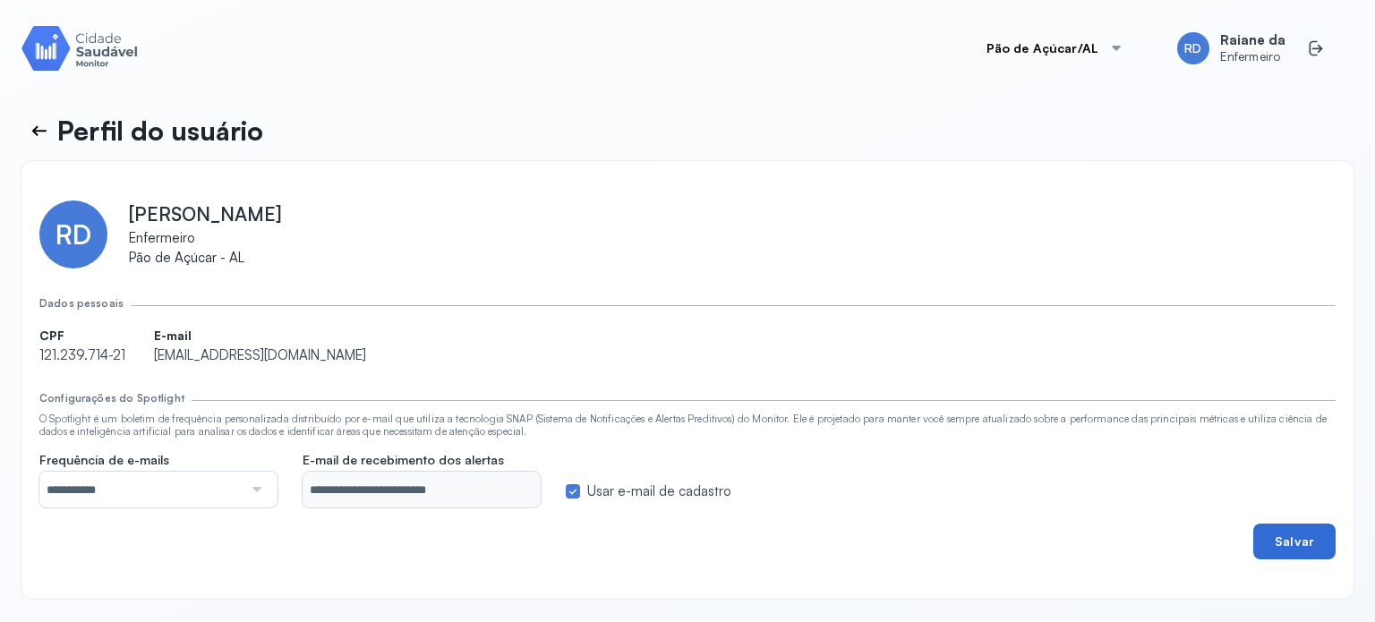
click at [1287, 546] on button "Salvar" at bounding box center [1294, 542] width 82 height 36
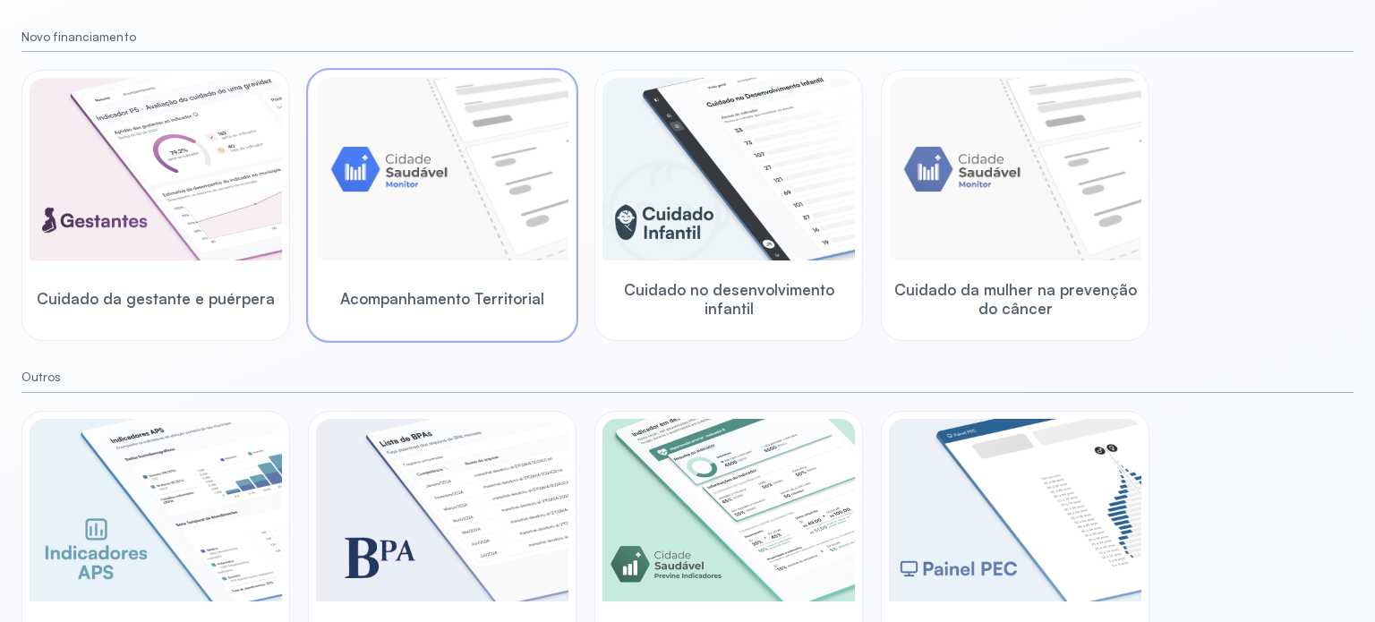
scroll to position [247, 0]
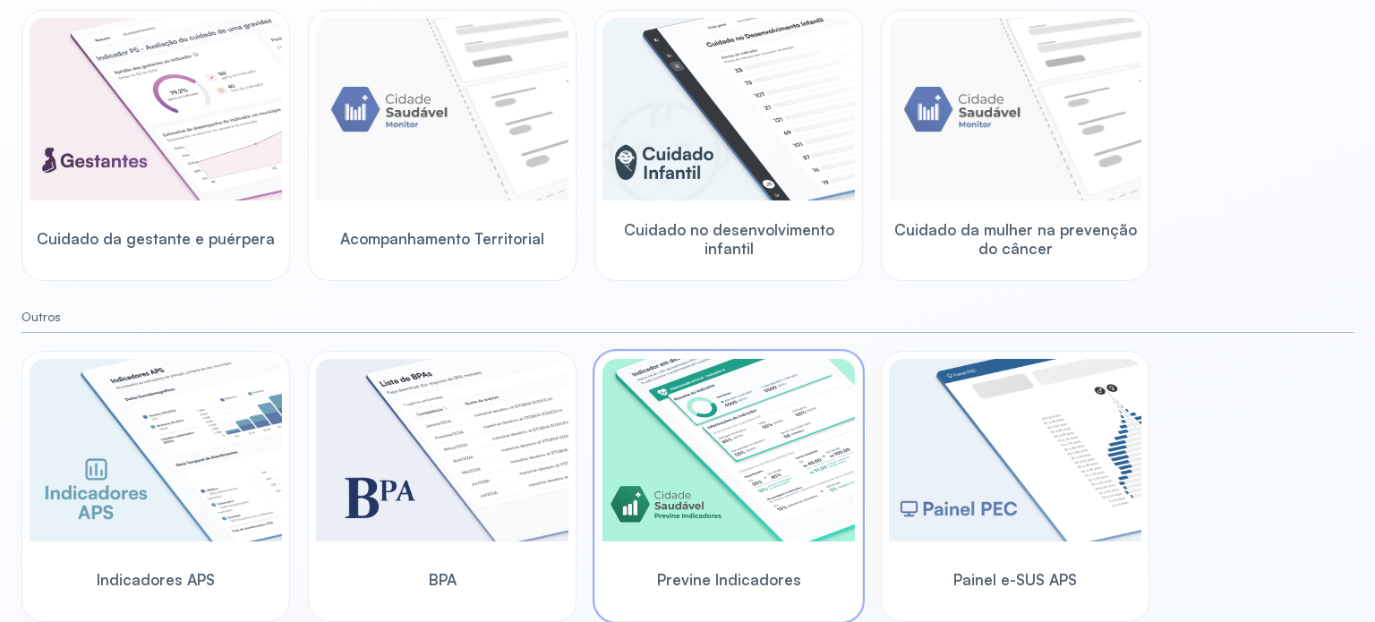
click at [785, 510] on img at bounding box center [728, 450] width 252 height 183
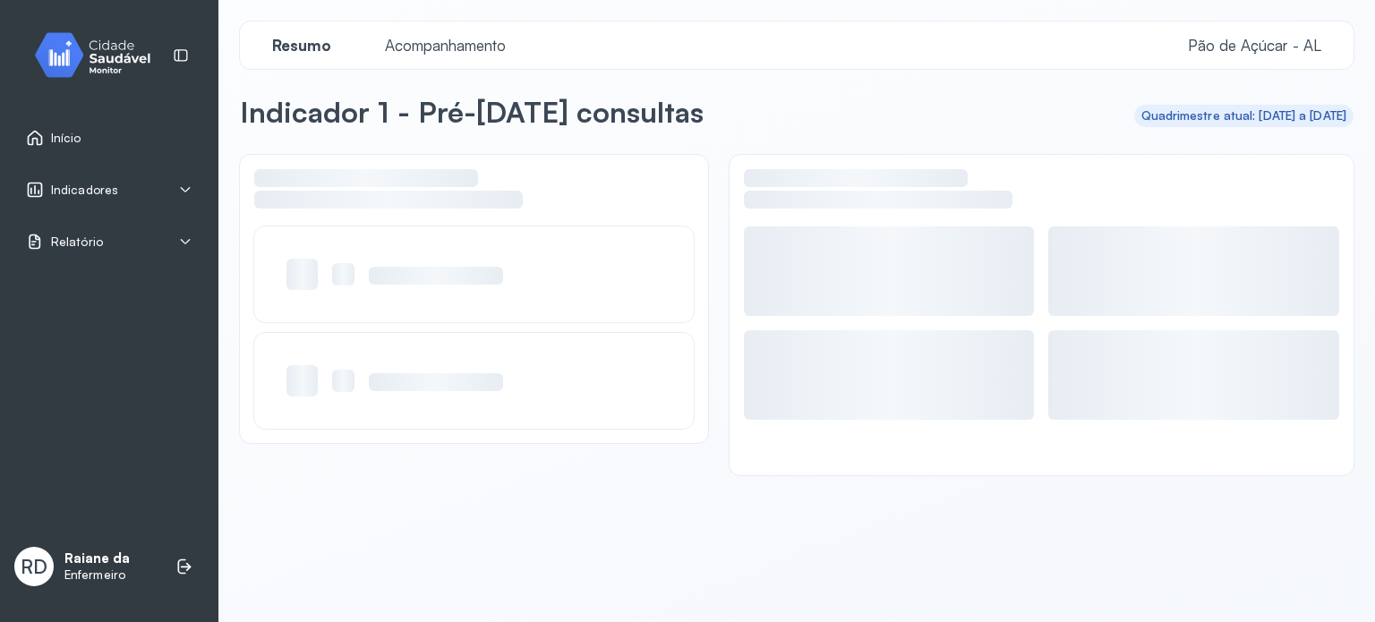
click at [785, 510] on div at bounding box center [796, 375] width 1113 height 440
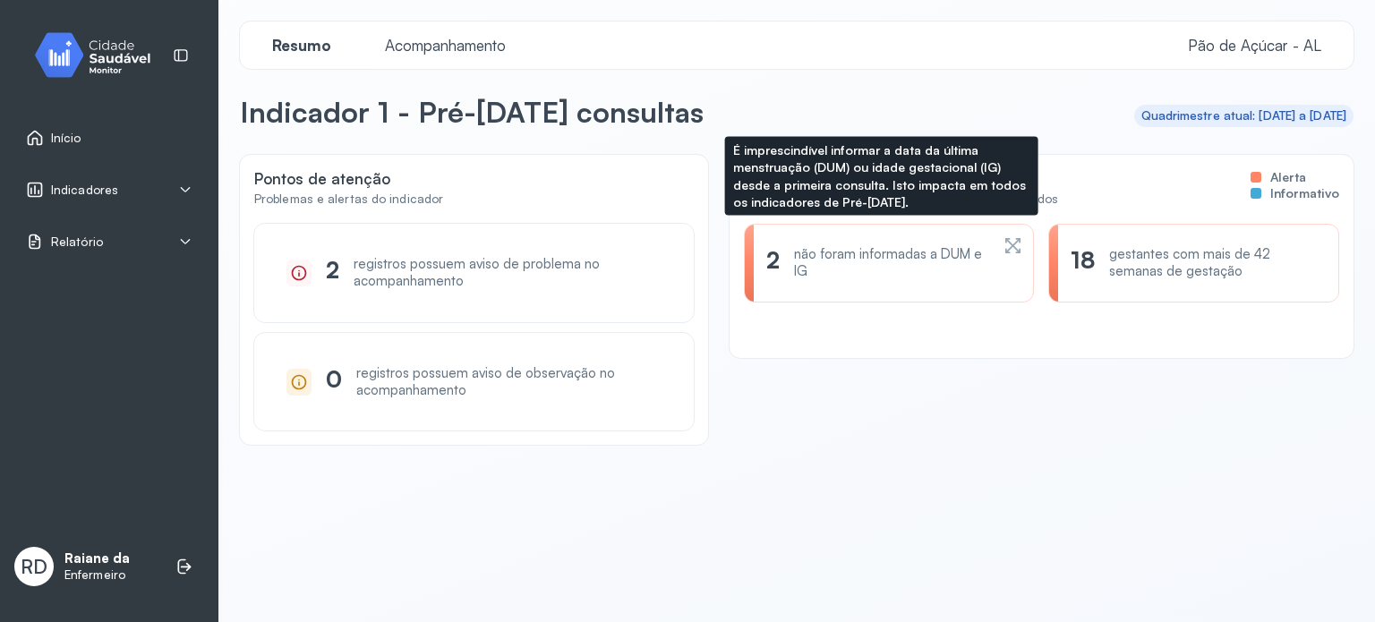
click at [1003, 250] on icon at bounding box center [1013, 245] width 20 height 21
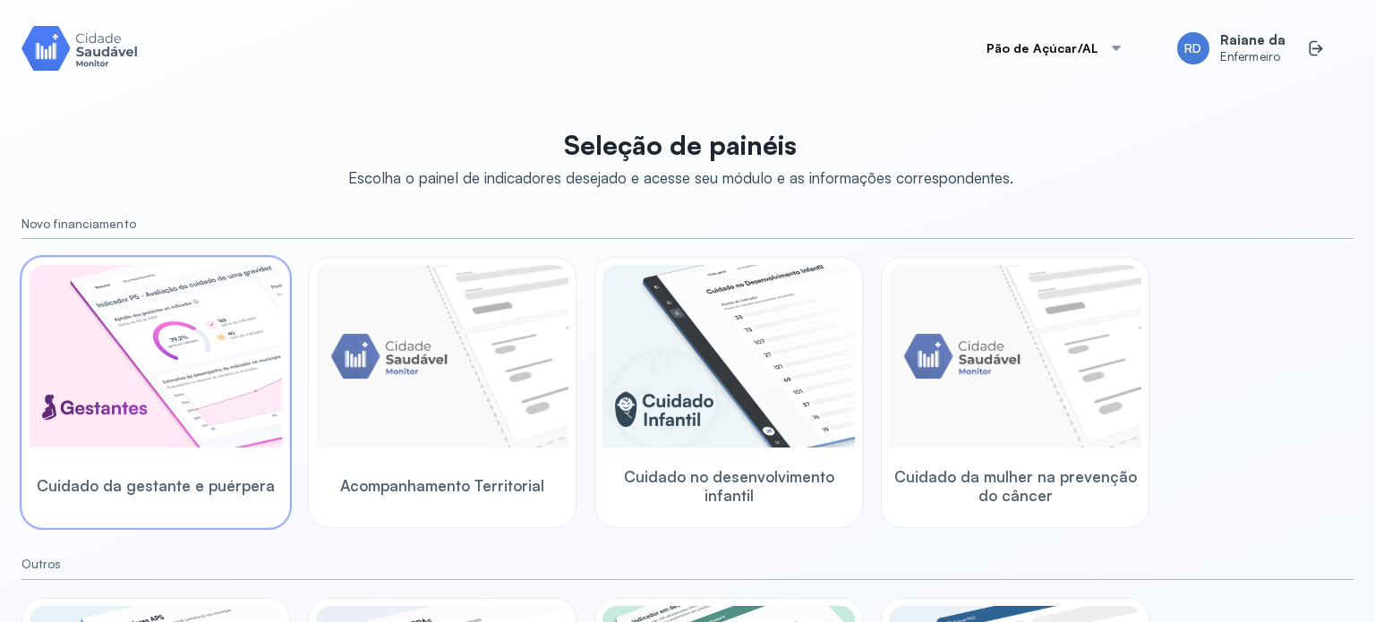
click at [185, 447] on img at bounding box center [156, 356] width 252 height 183
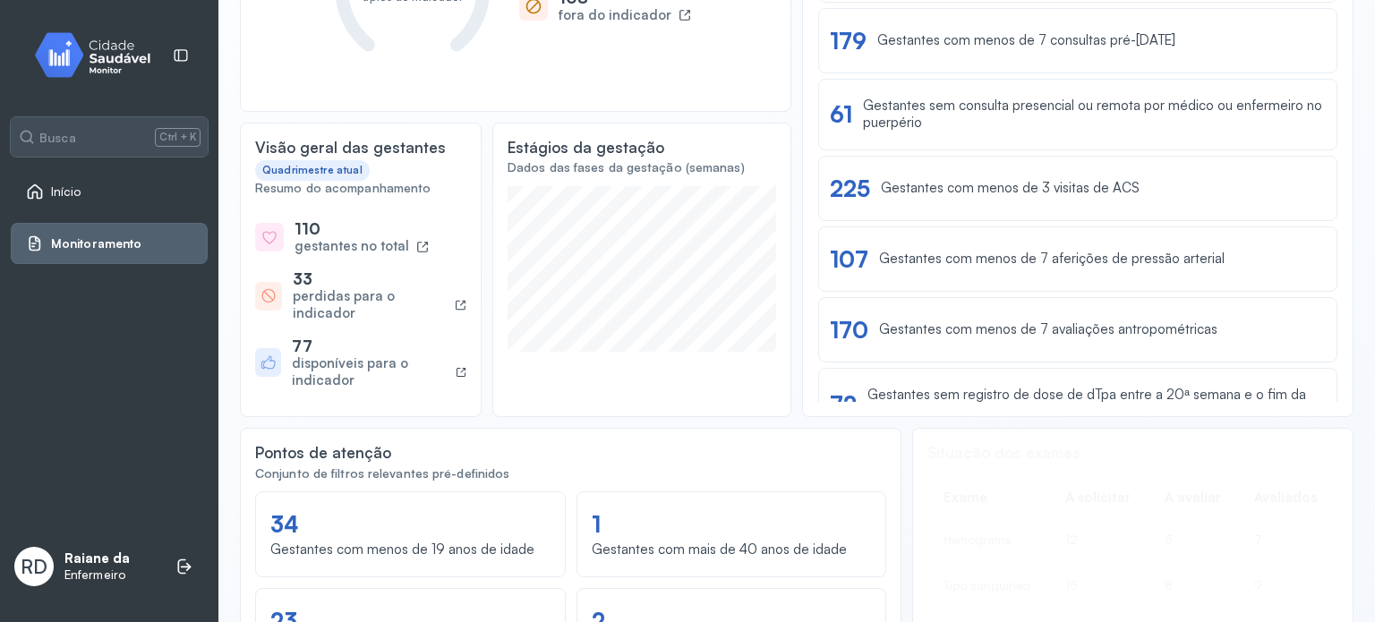
click at [432, 303] on div "perdidas para o indicador" at bounding box center [370, 305] width 155 height 34
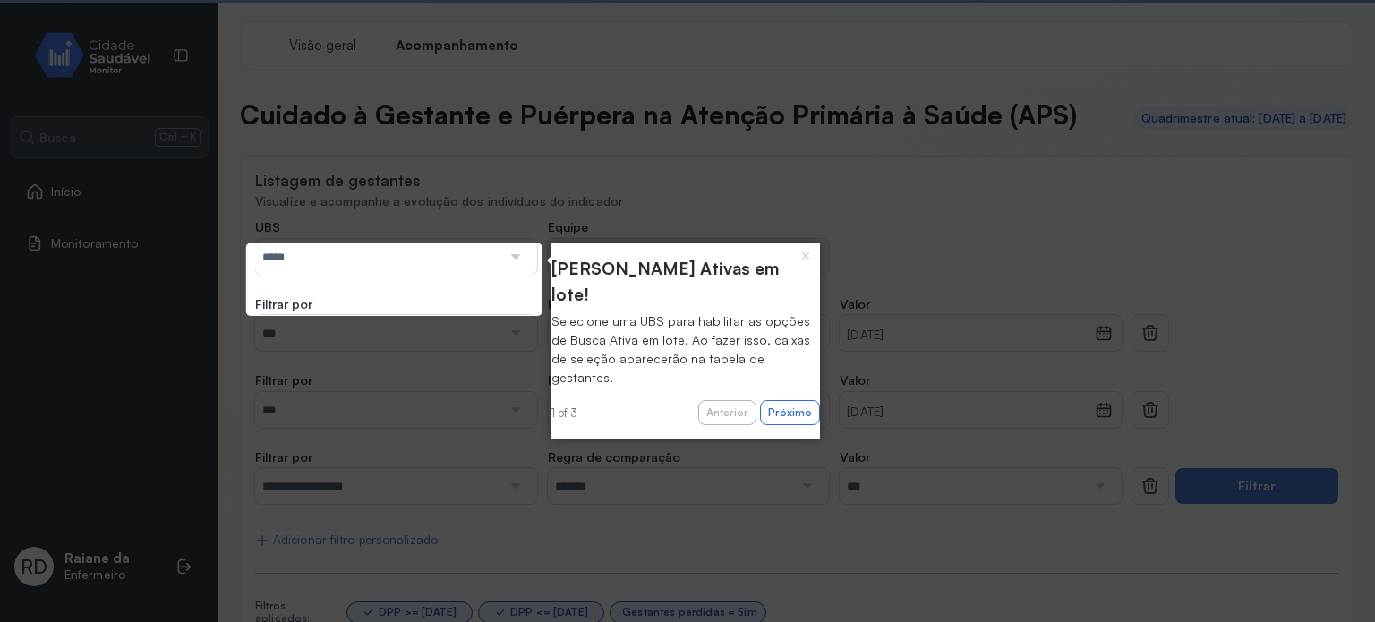
click at [516, 275] on div at bounding box center [513, 257] width 25 height 36
click at [476, 275] on input "*****" at bounding box center [378, 257] width 246 height 36
click at [440, 275] on input "*****" at bounding box center [378, 257] width 246 height 36
click at [798, 260] on button "×" at bounding box center [805, 255] width 29 height 25
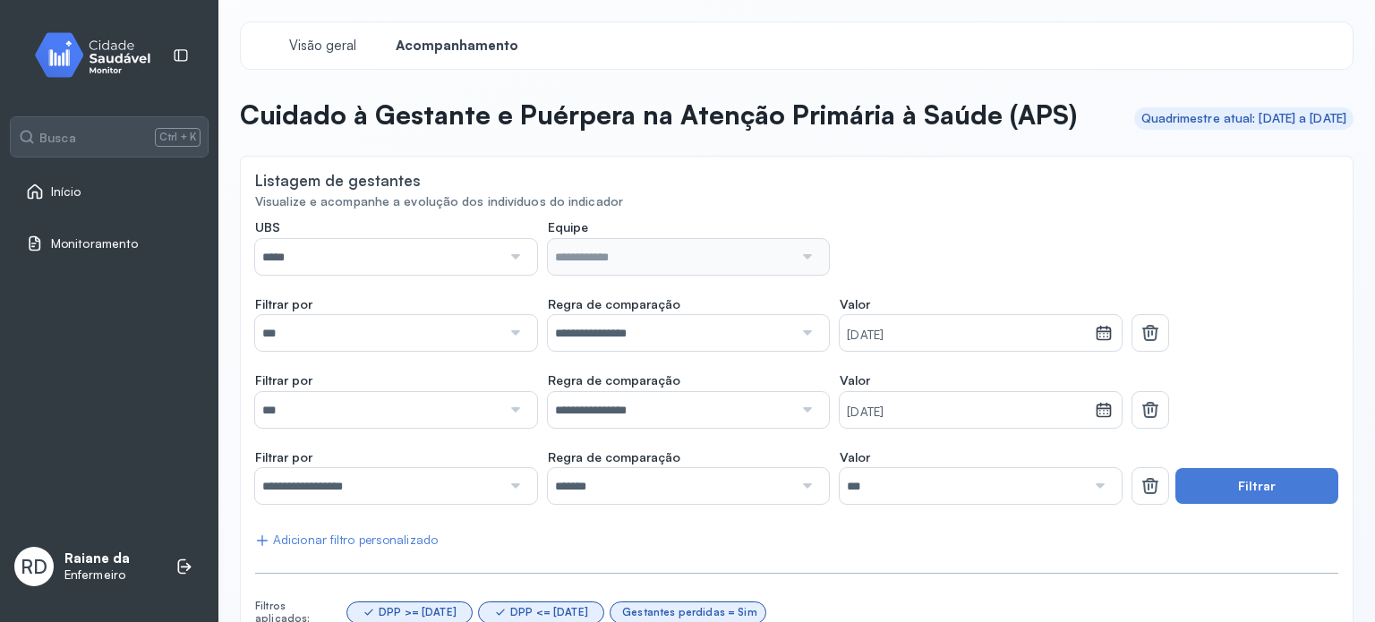
click at [516, 275] on div at bounding box center [513, 257] width 25 height 36
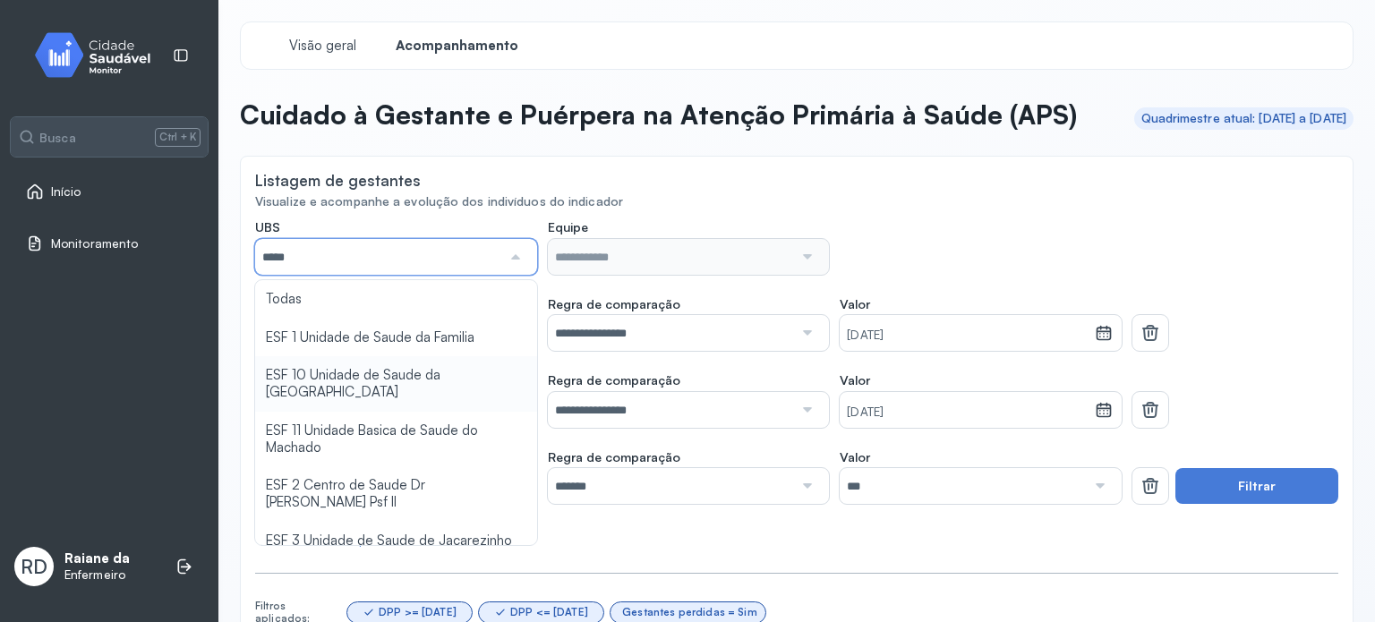
type input "*****"
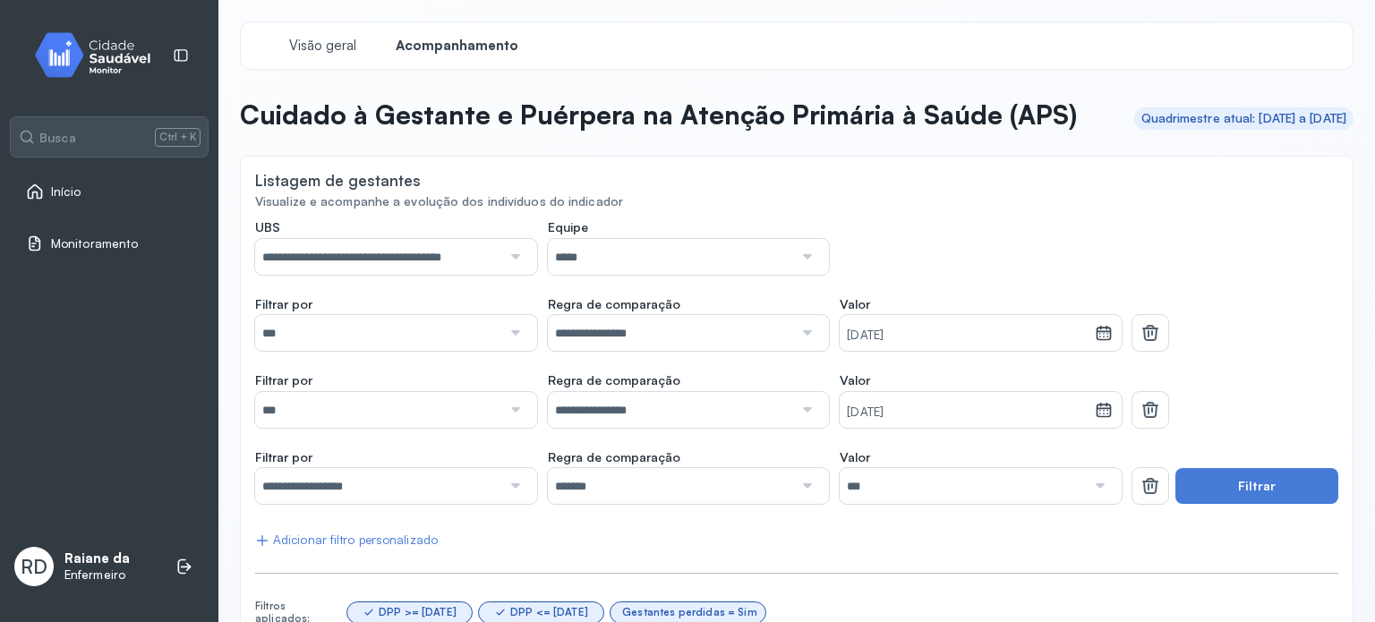
click at [806, 275] on div at bounding box center [805, 257] width 25 height 36
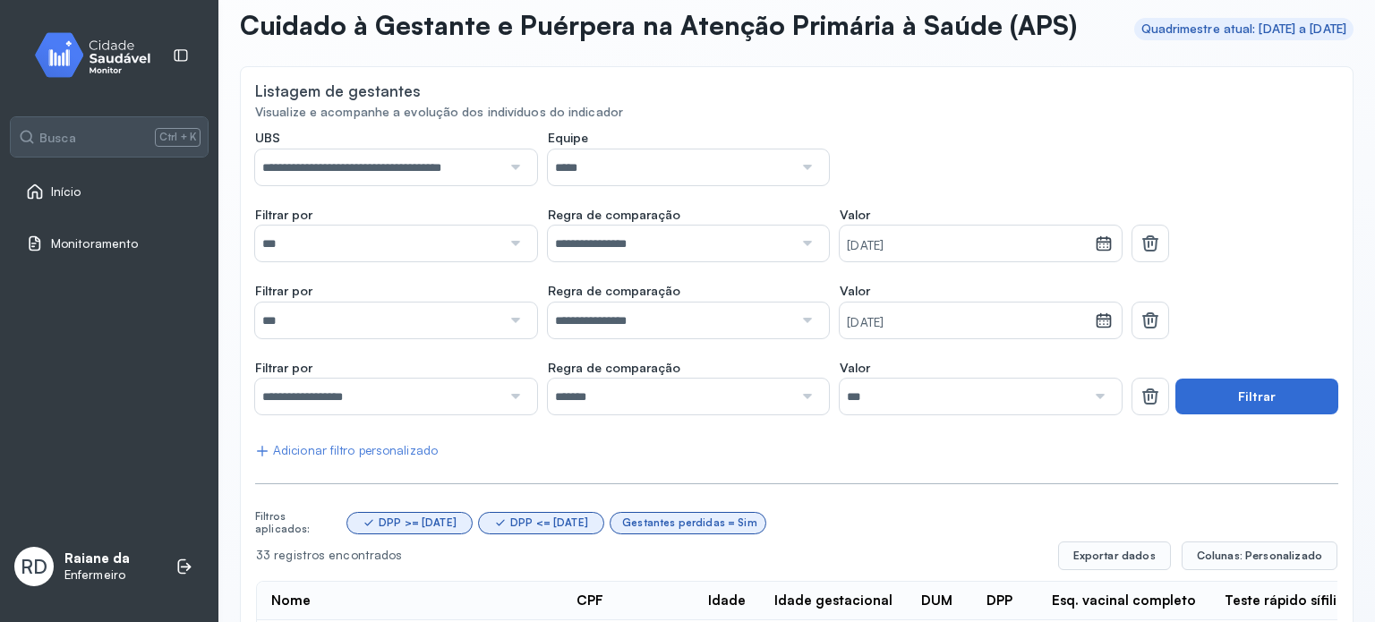
click at [1203, 414] on button "Filtrar" at bounding box center [1256, 397] width 163 height 36
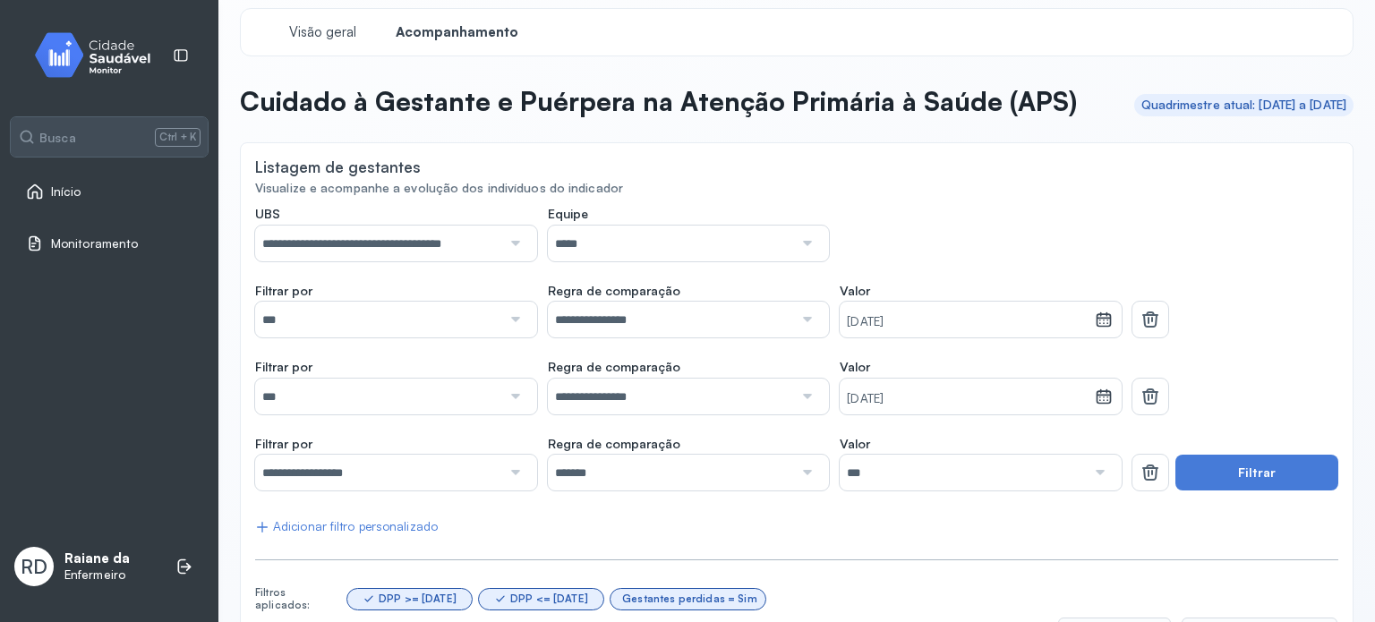
scroll to position [0, 0]
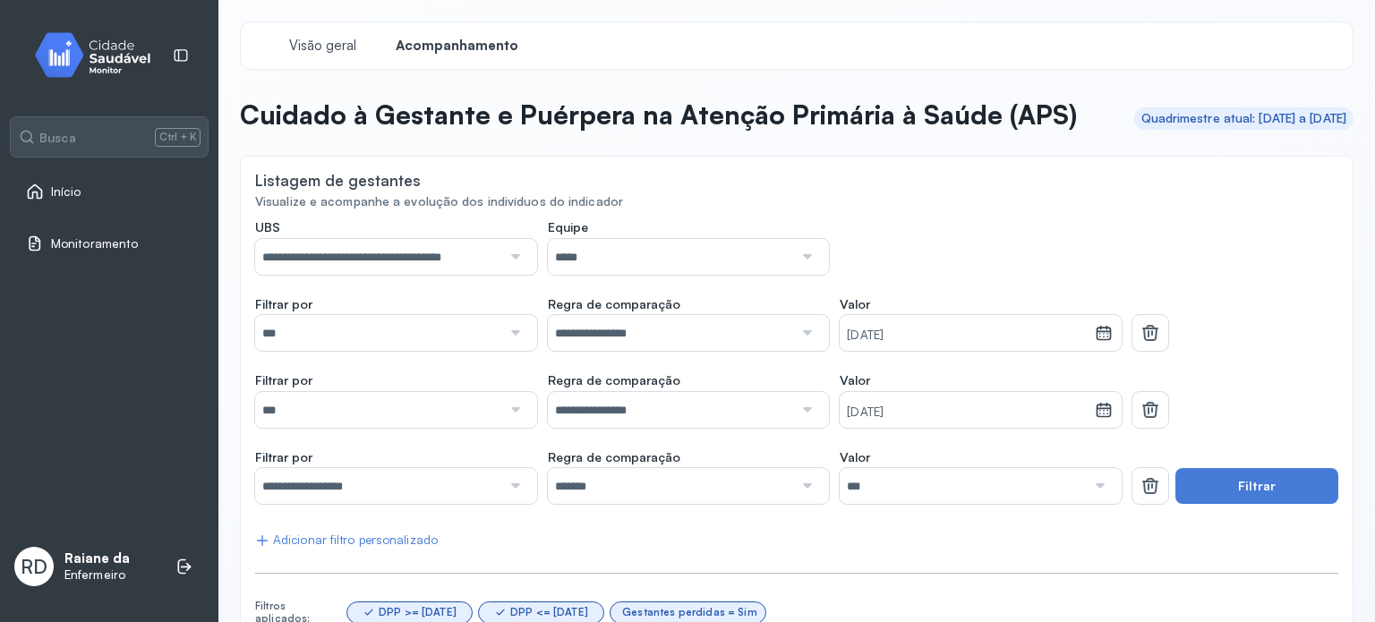
click at [508, 275] on div at bounding box center [513, 257] width 25 height 36
click at [482, 320] on div "UBS ***** Todas ESF 1 Unidade de Saude da Familia ESF 10 Unidade de Saude da [G…" at bounding box center [796, 590] width 1083 height 743
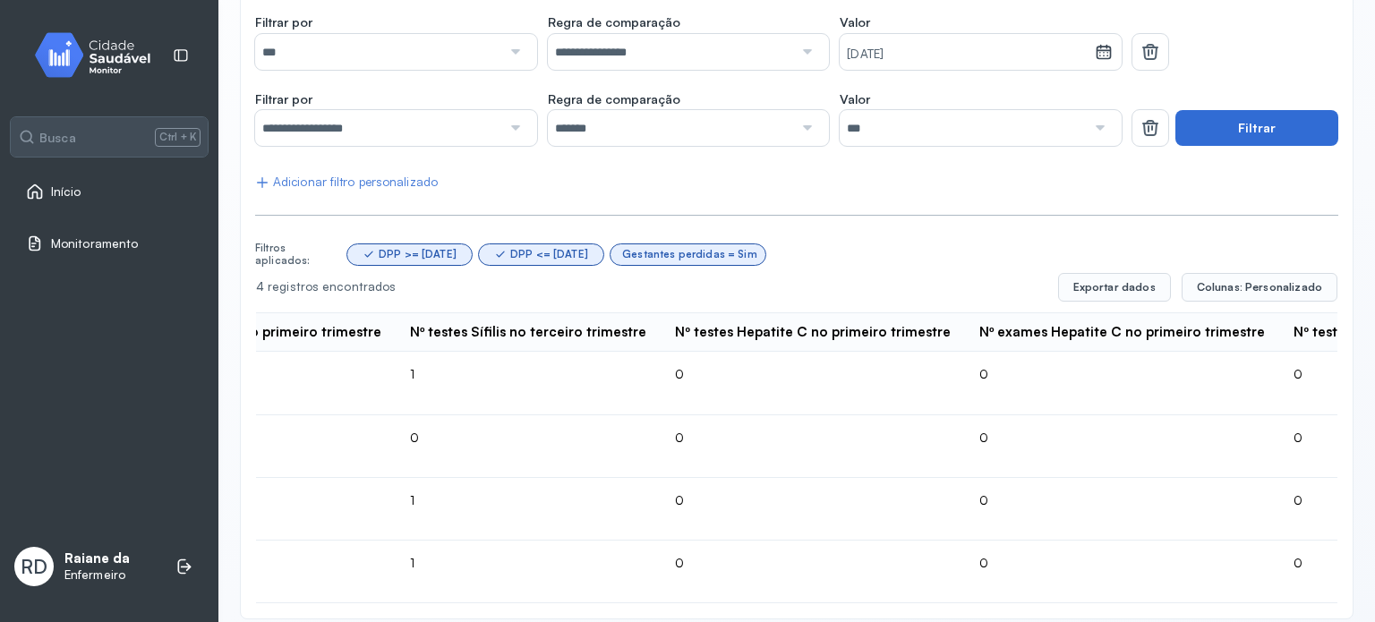
click at [1211, 146] on button "Filtrar" at bounding box center [1256, 128] width 163 height 36
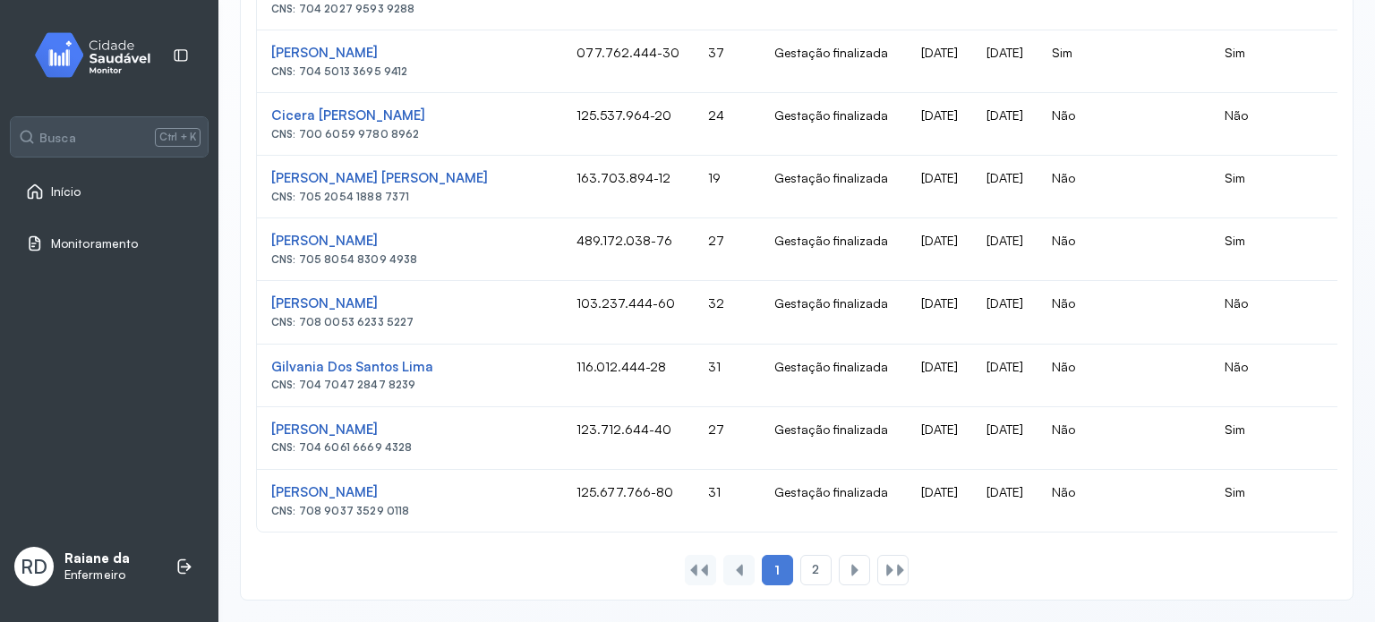
scroll to position [1474, 0]
click at [852, 574] on div at bounding box center [855, 570] width 14 height 14
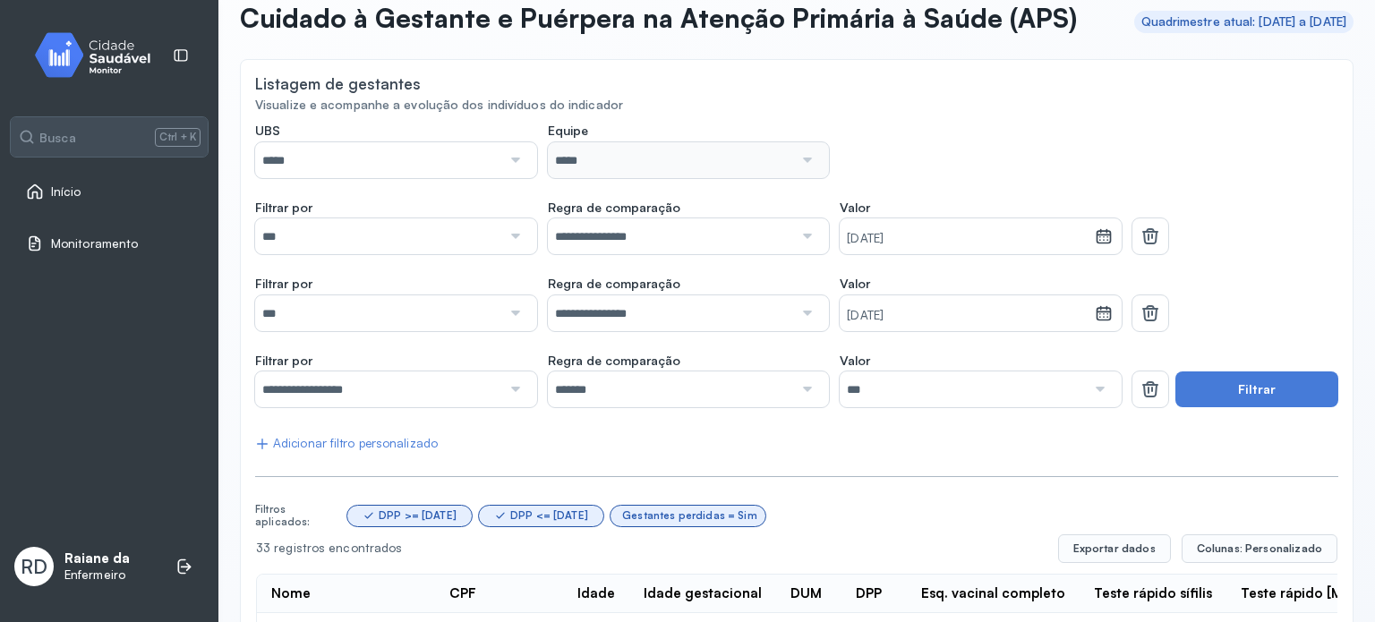
scroll to position [0, 0]
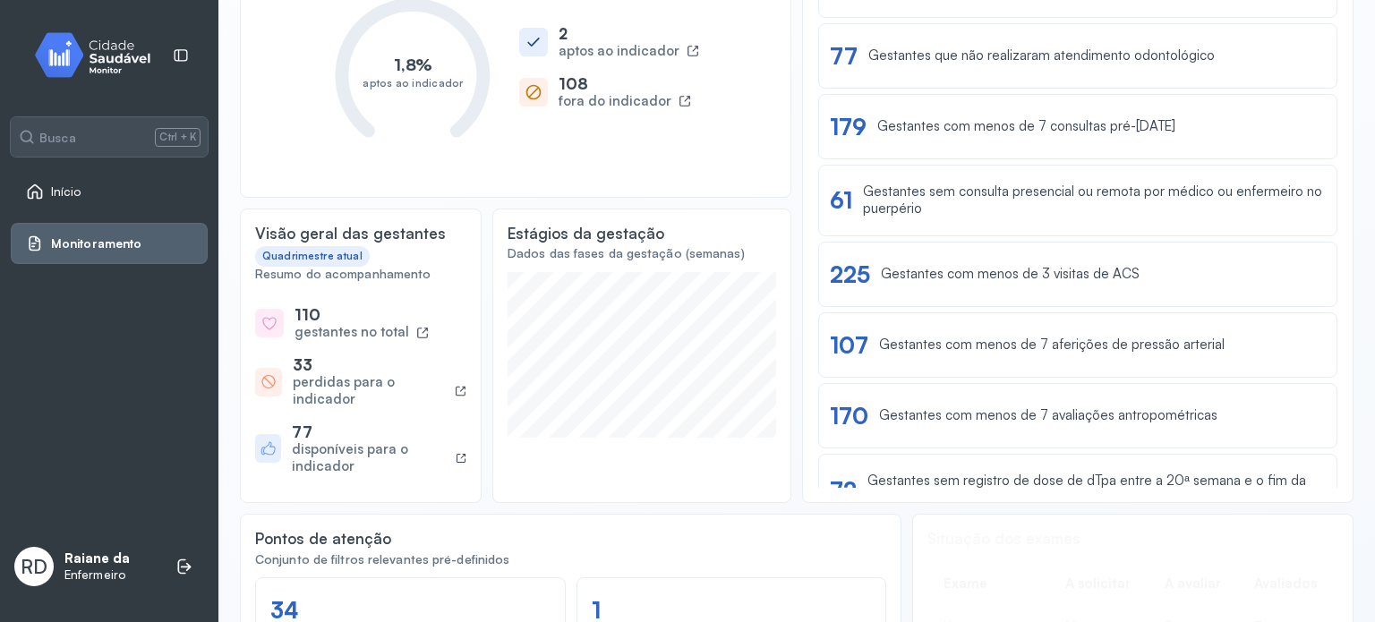
scroll to position [448, 0]
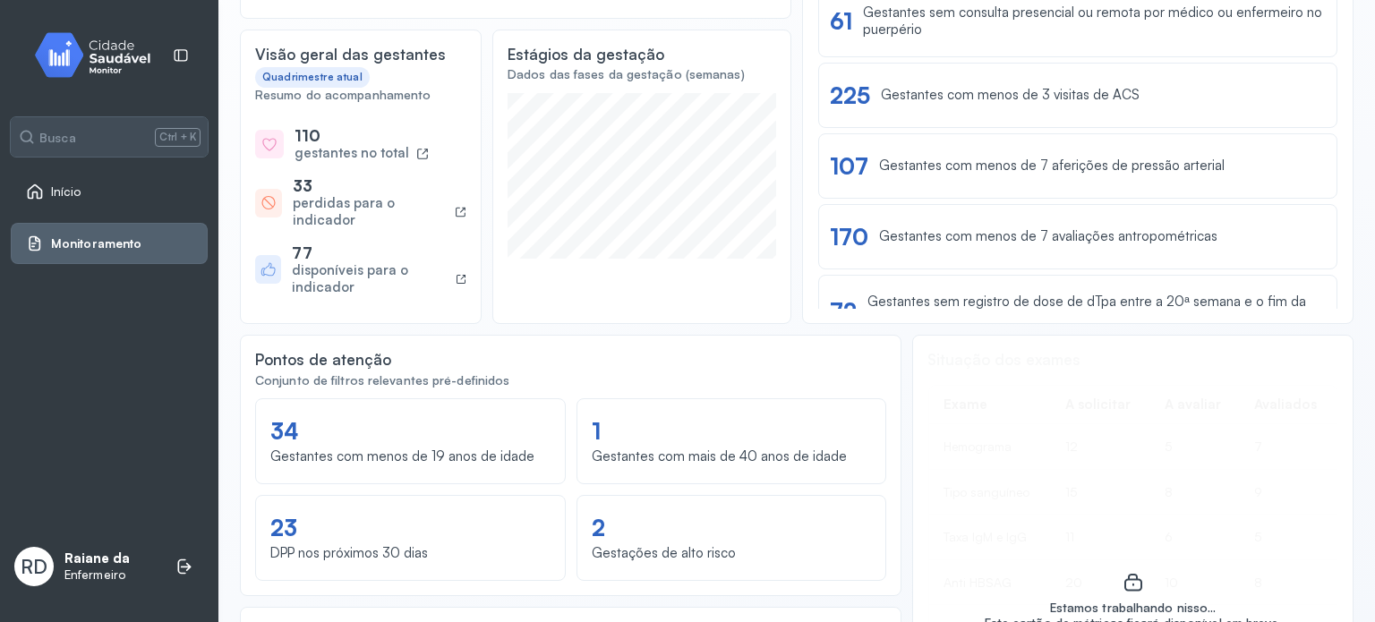
click at [460, 212] on icon at bounding box center [462, 210] width 5 height 5
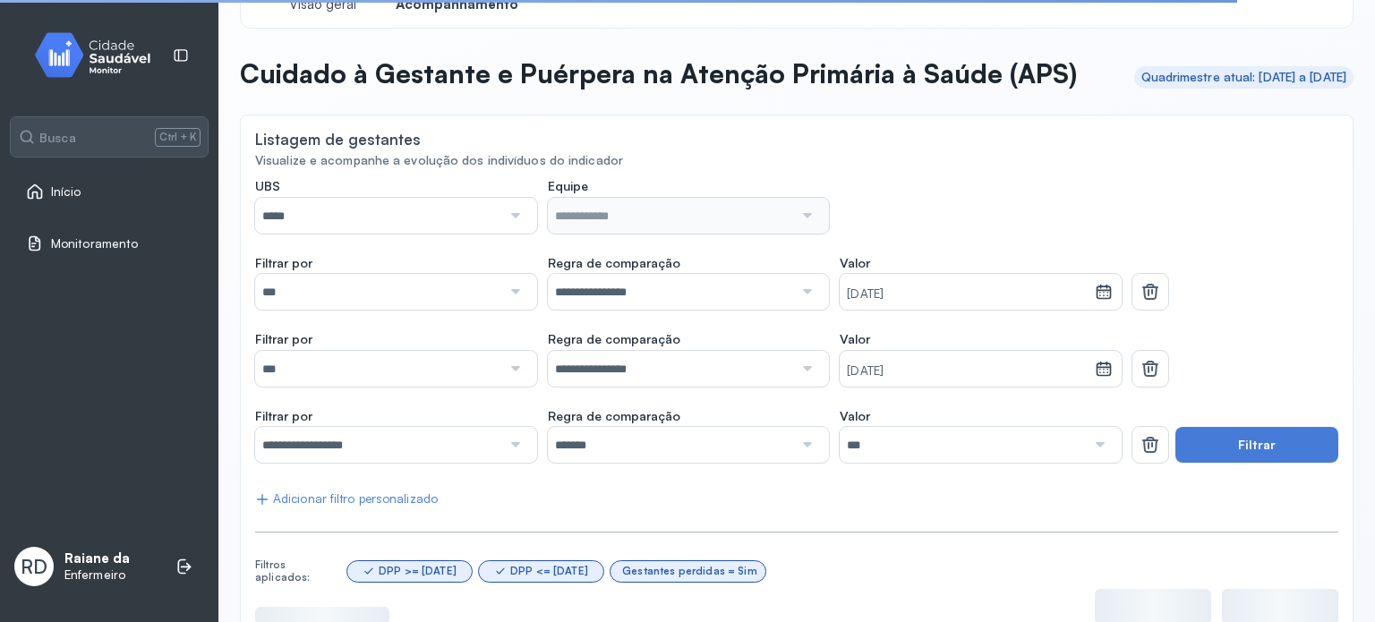
scroll to position [33, 0]
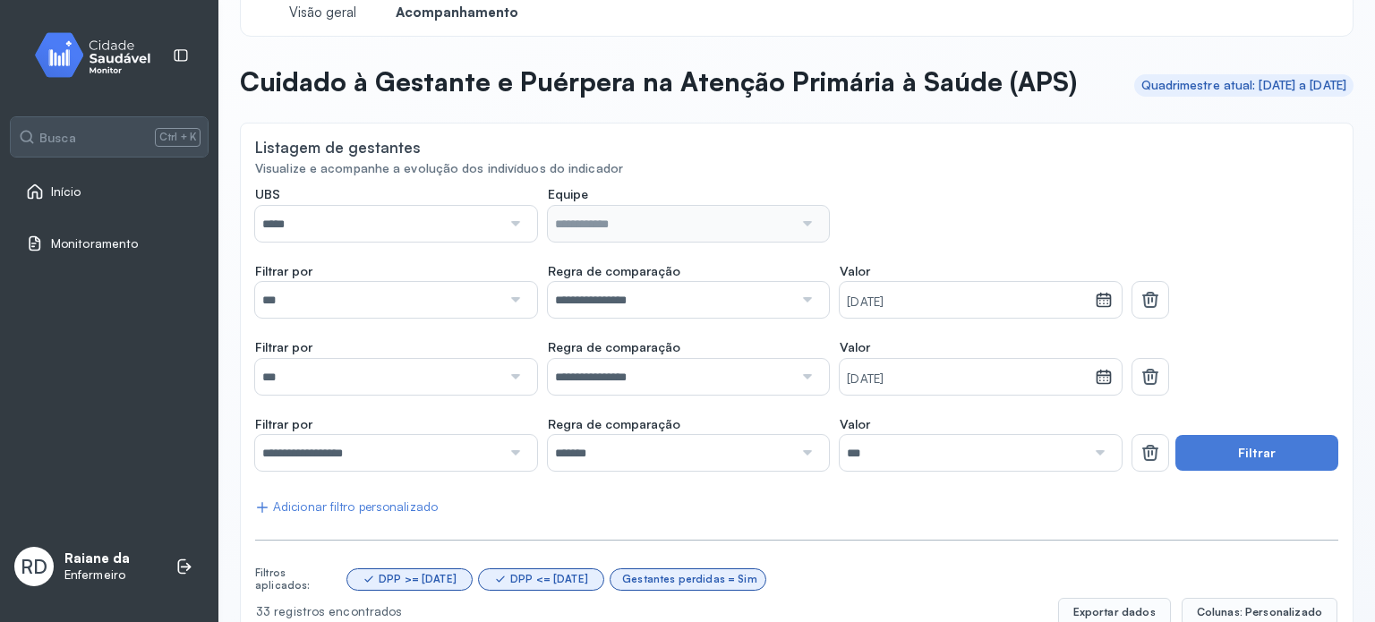
click at [512, 242] on div at bounding box center [513, 224] width 25 height 36
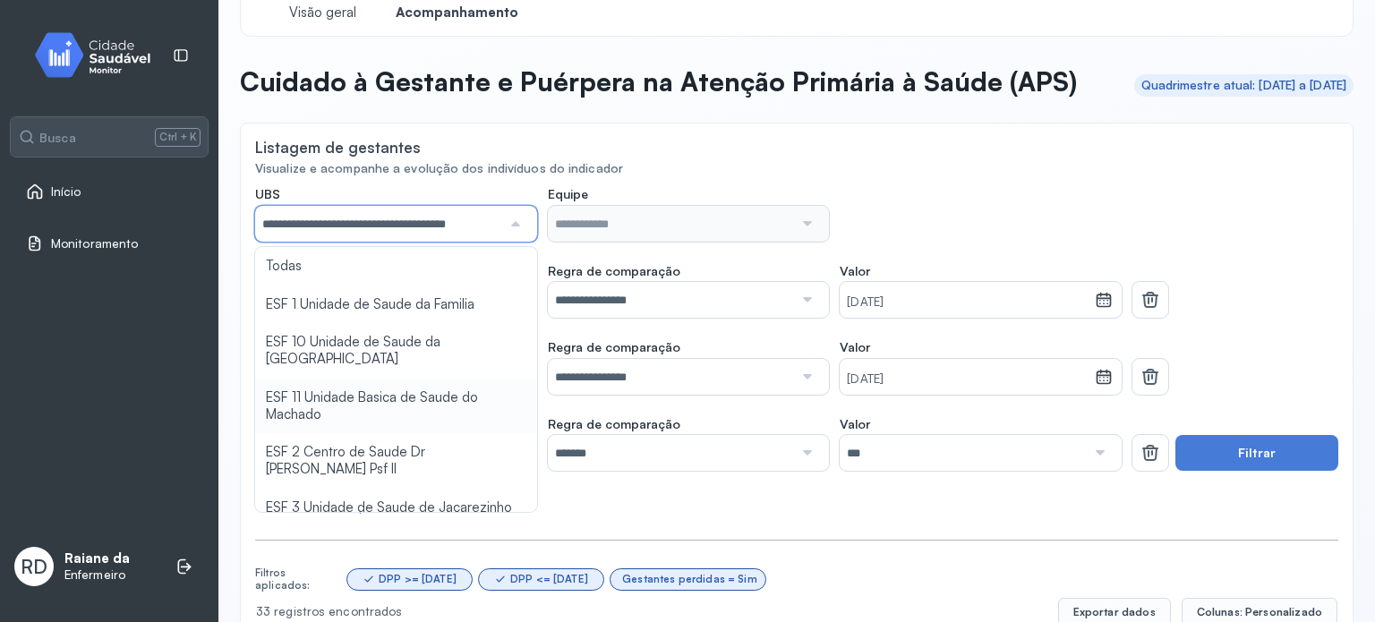
type input "*****"
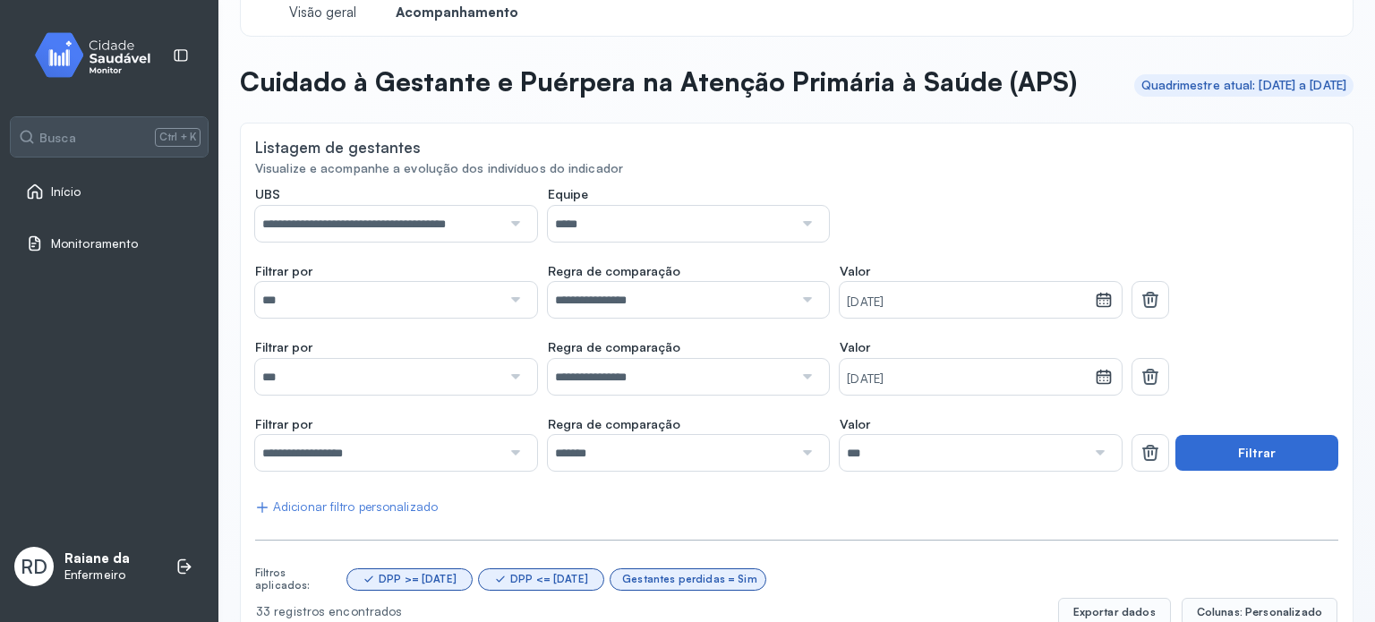
click at [1267, 471] on button "Filtrar" at bounding box center [1256, 453] width 163 height 36
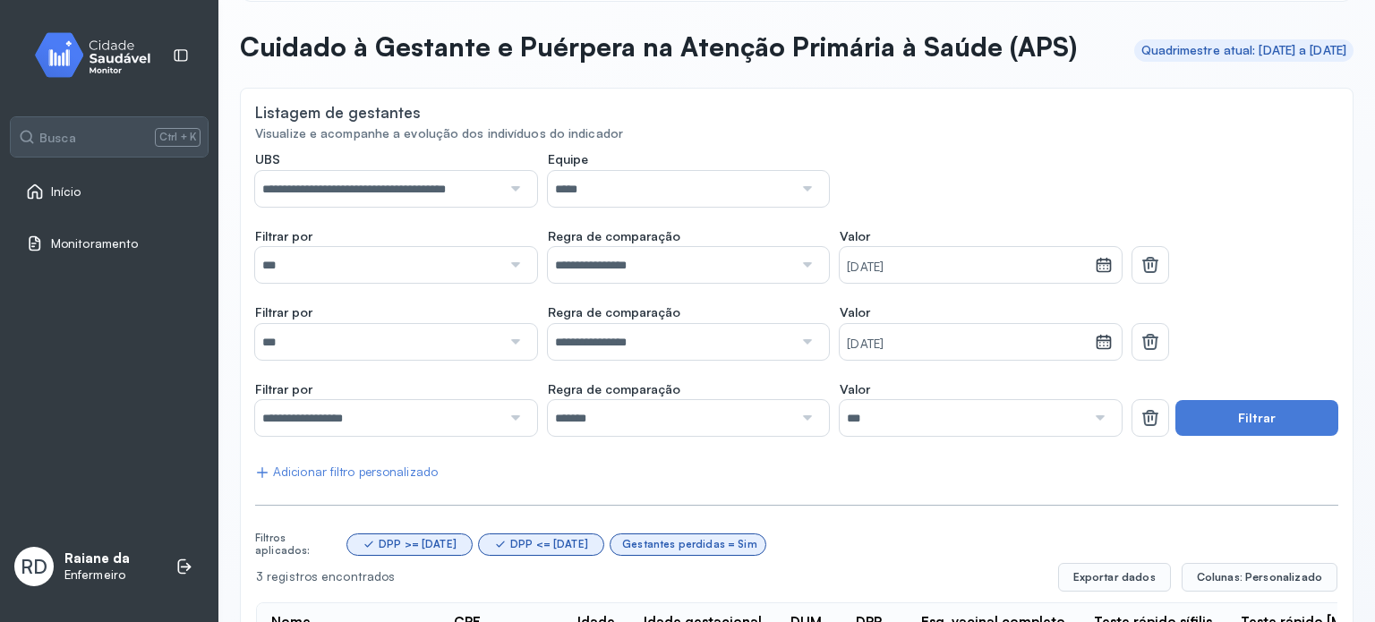
scroll to position [0, 0]
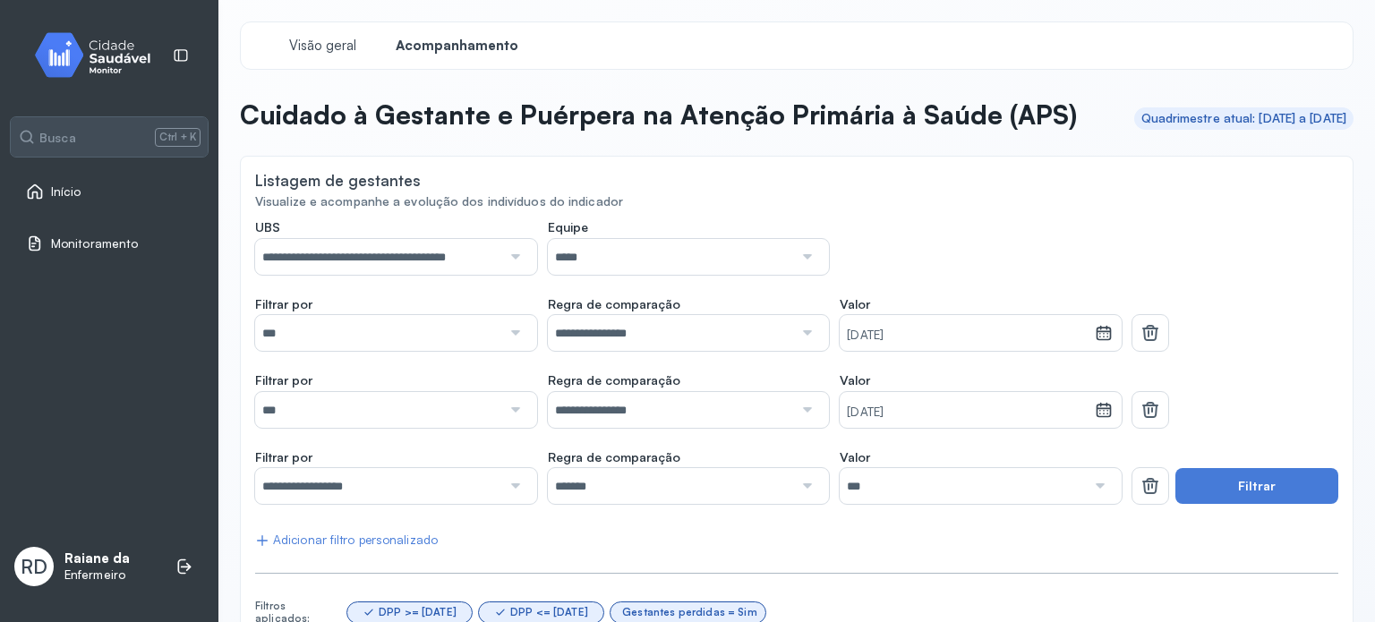
click at [512, 275] on div at bounding box center [513, 257] width 25 height 36
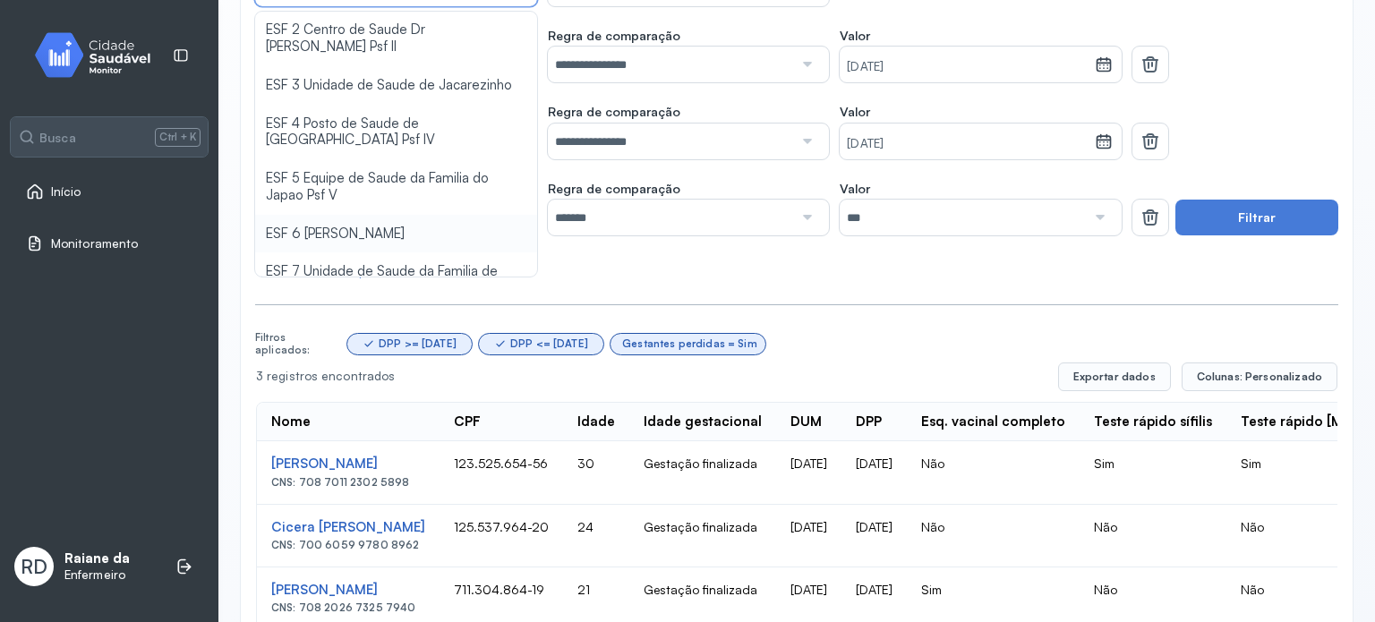
scroll to position [98, 0]
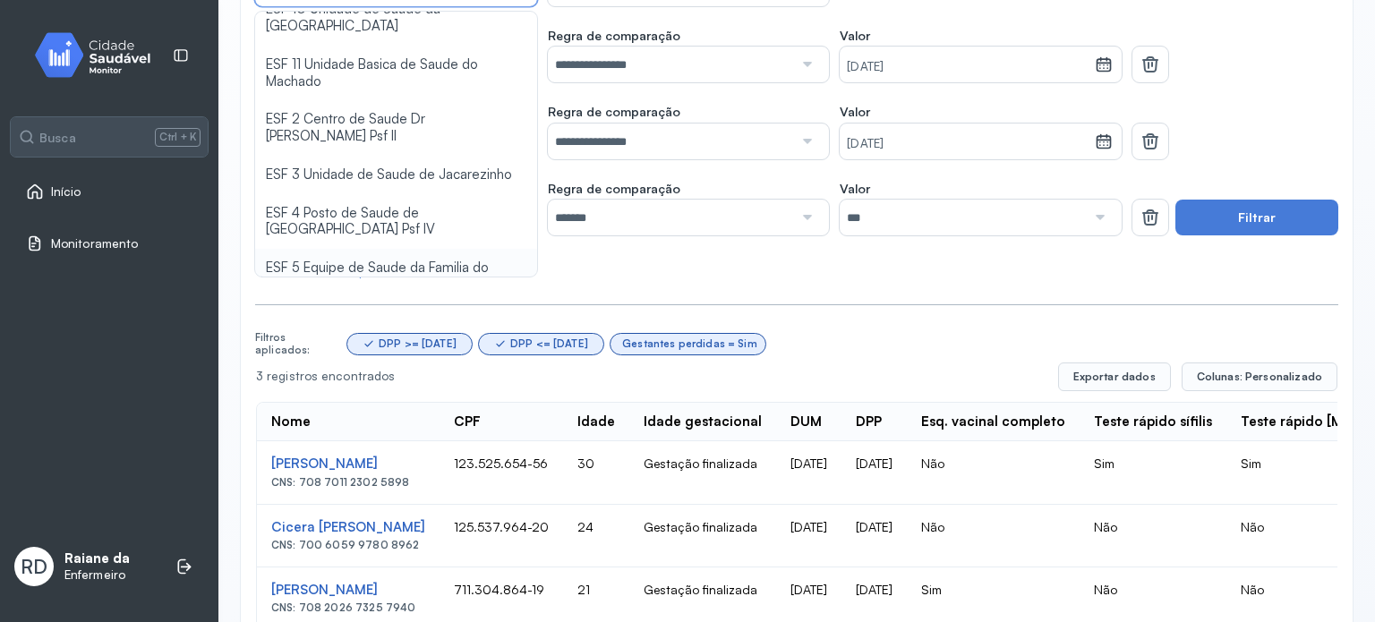
click at [434, 292] on div "**********" at bounding box center [796, 290] width 1083 height 679
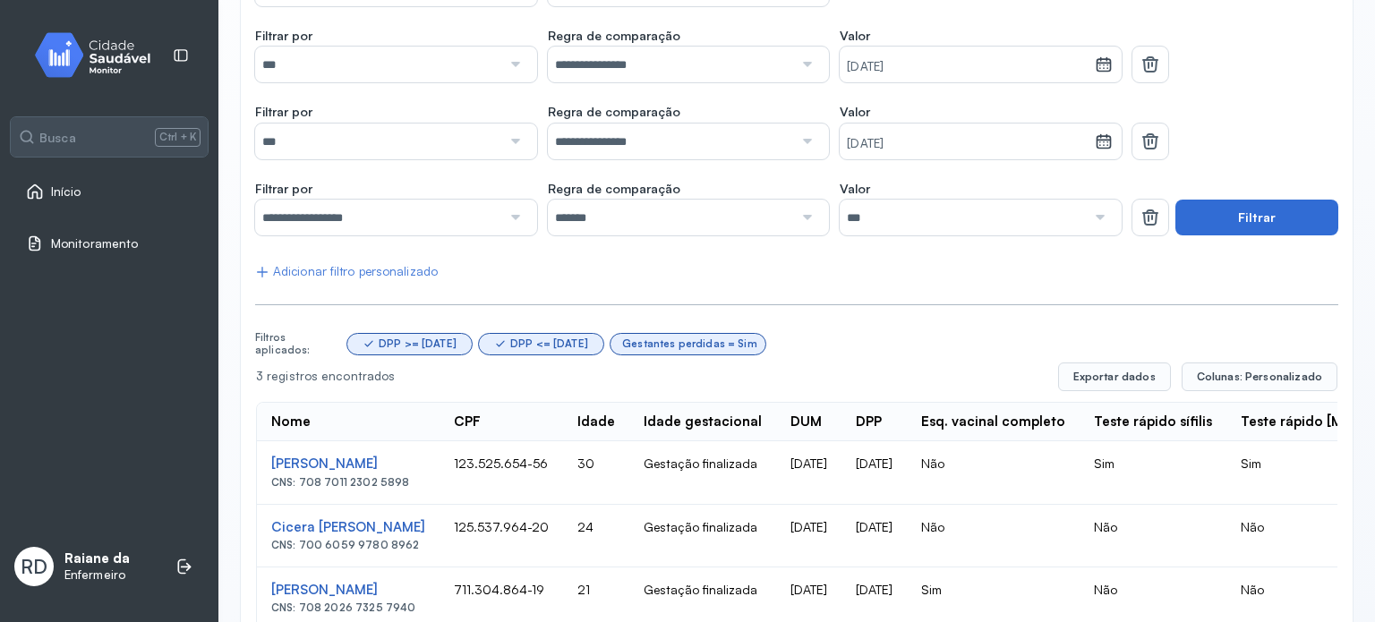
click at [1239, 235] on button "Filtrar" at bounding box center [1256, 218] width 163 height 36
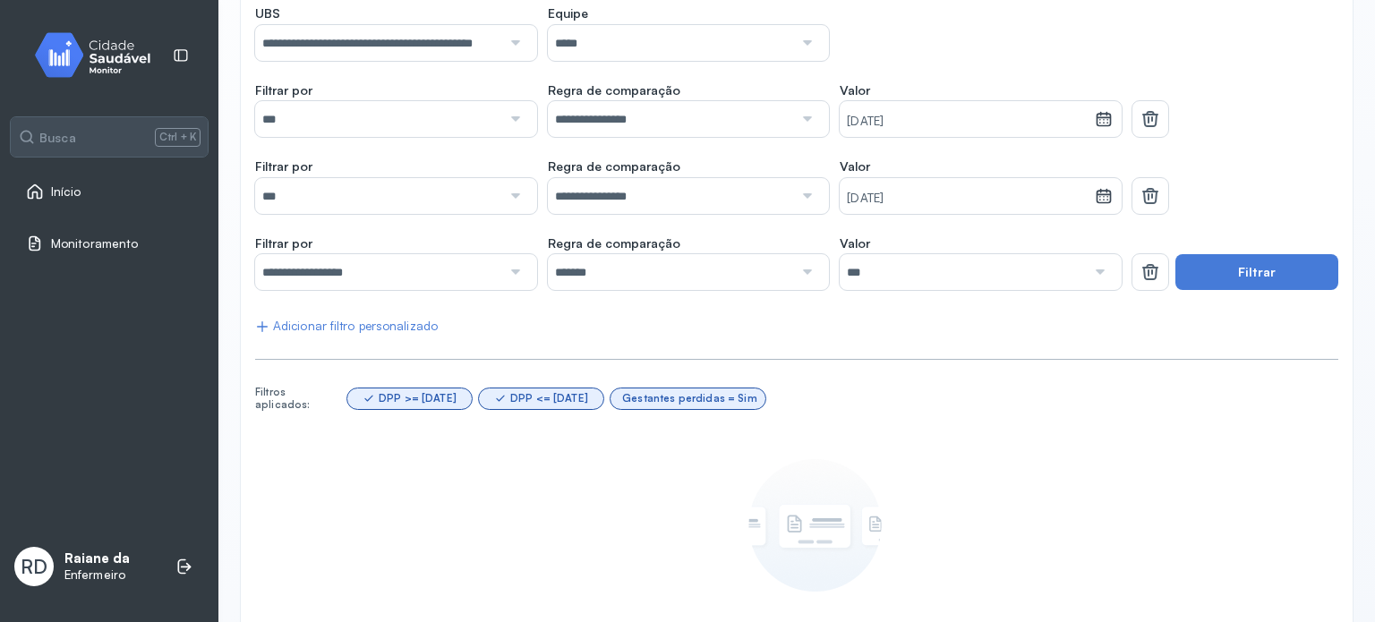
scroll to position [11, 0]
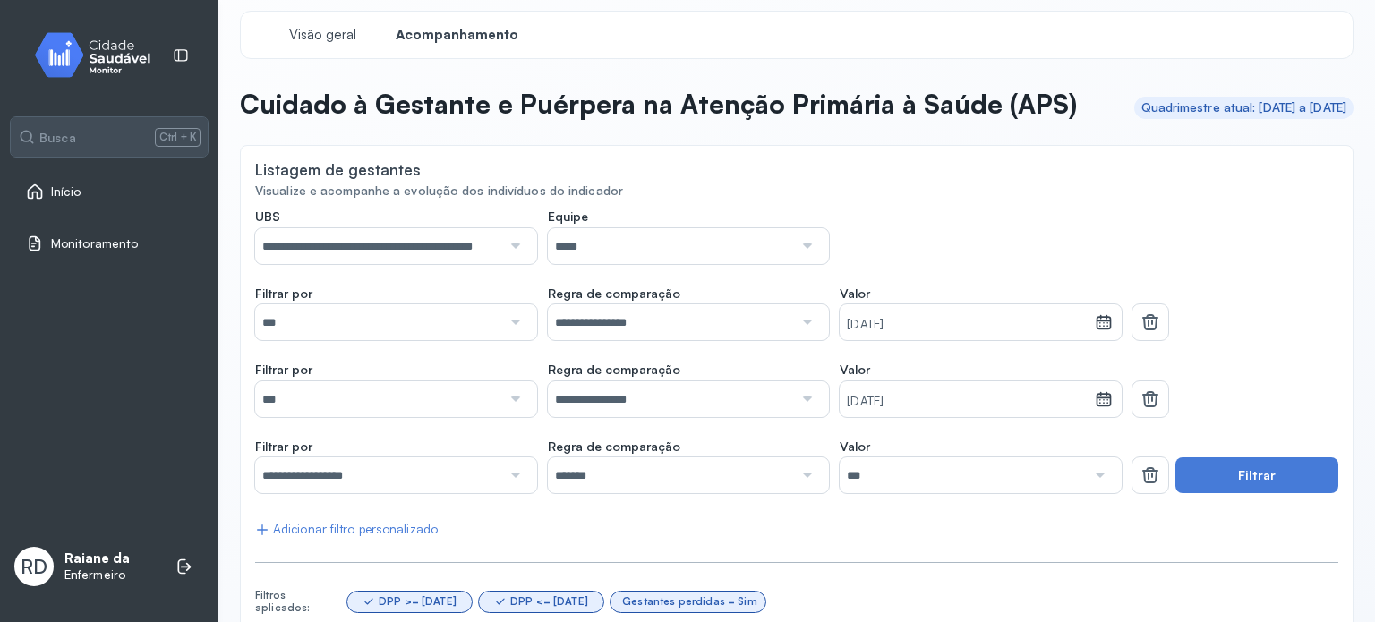
click at [508, 264] on div at bounding box center [513, 246] width 25 height 36
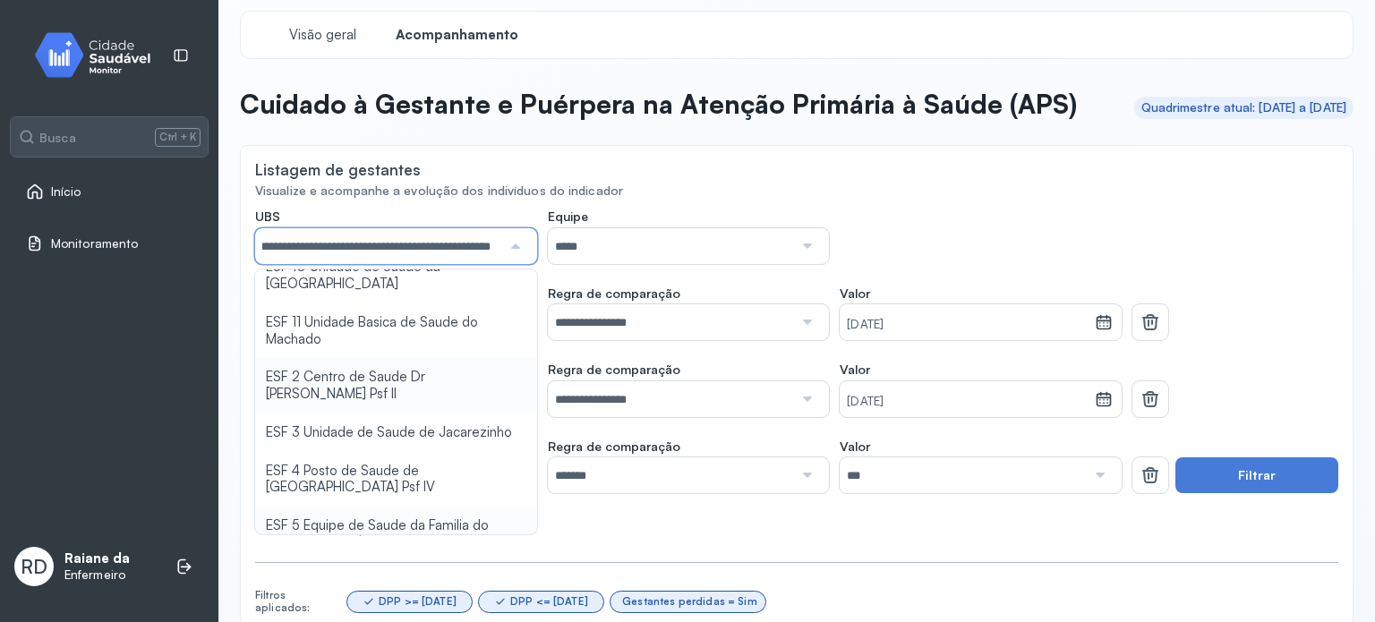
click at [457, 408] on div "**********" at bounding box center [796, 561] width 1083 height 704
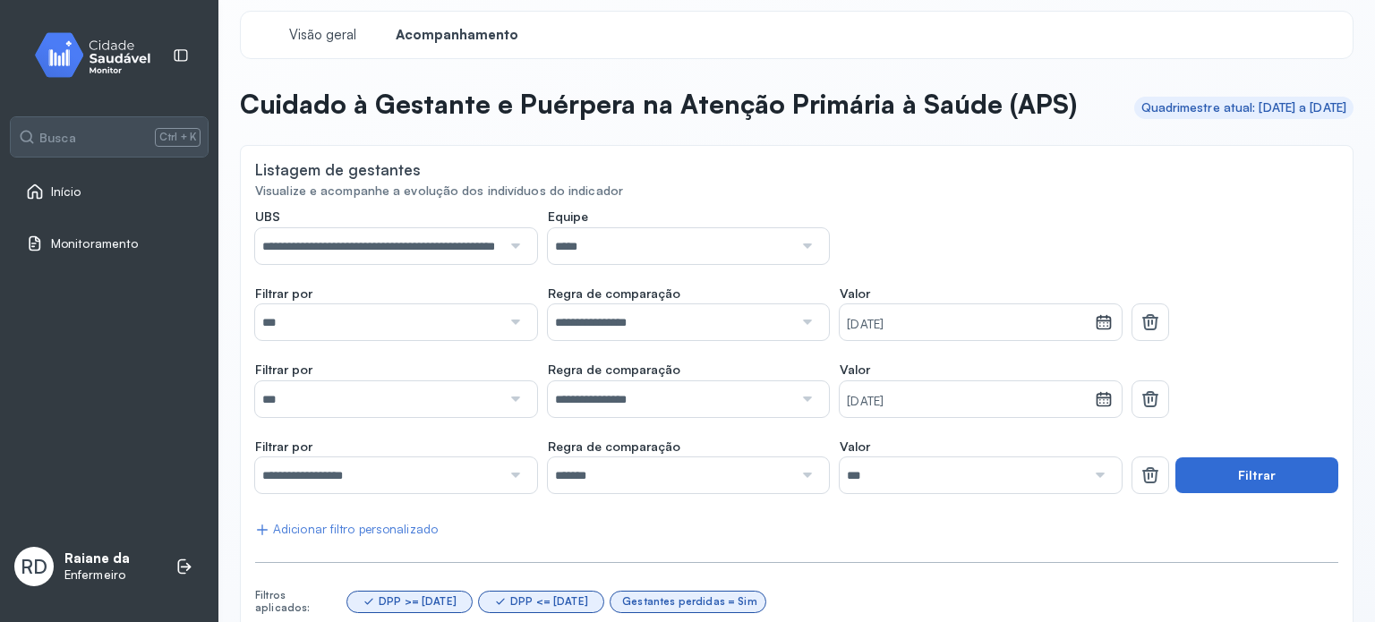
click at [1296, 493] on button "Filtrar" at bounding box center [1256, 475] width 163 height 36
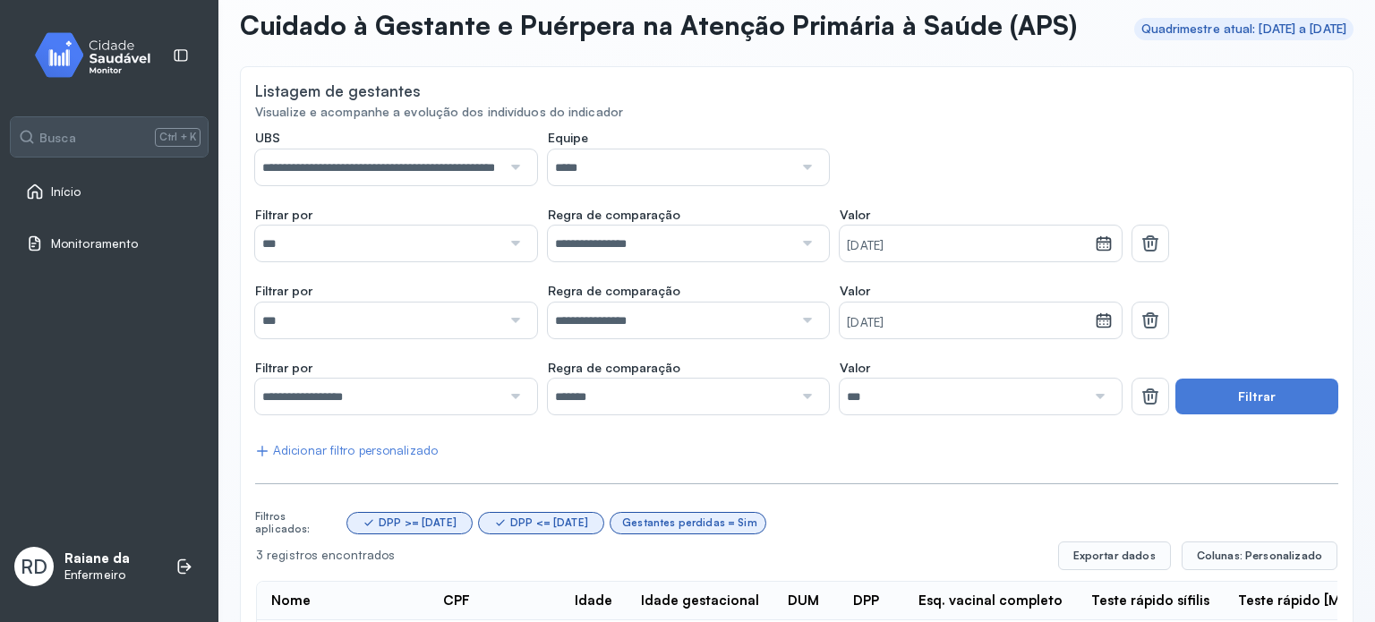
scroll to position [0, 0]
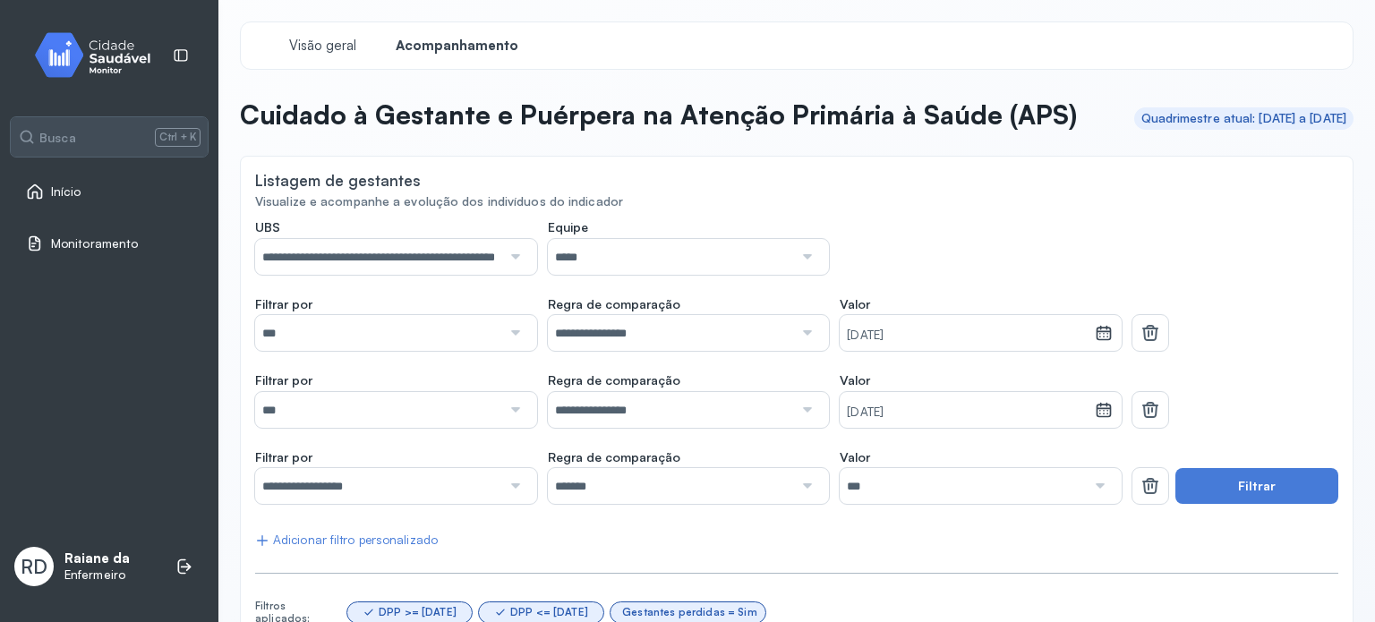
click at [515, 275] on div at bounding box center [513, 257] width 25 height 36
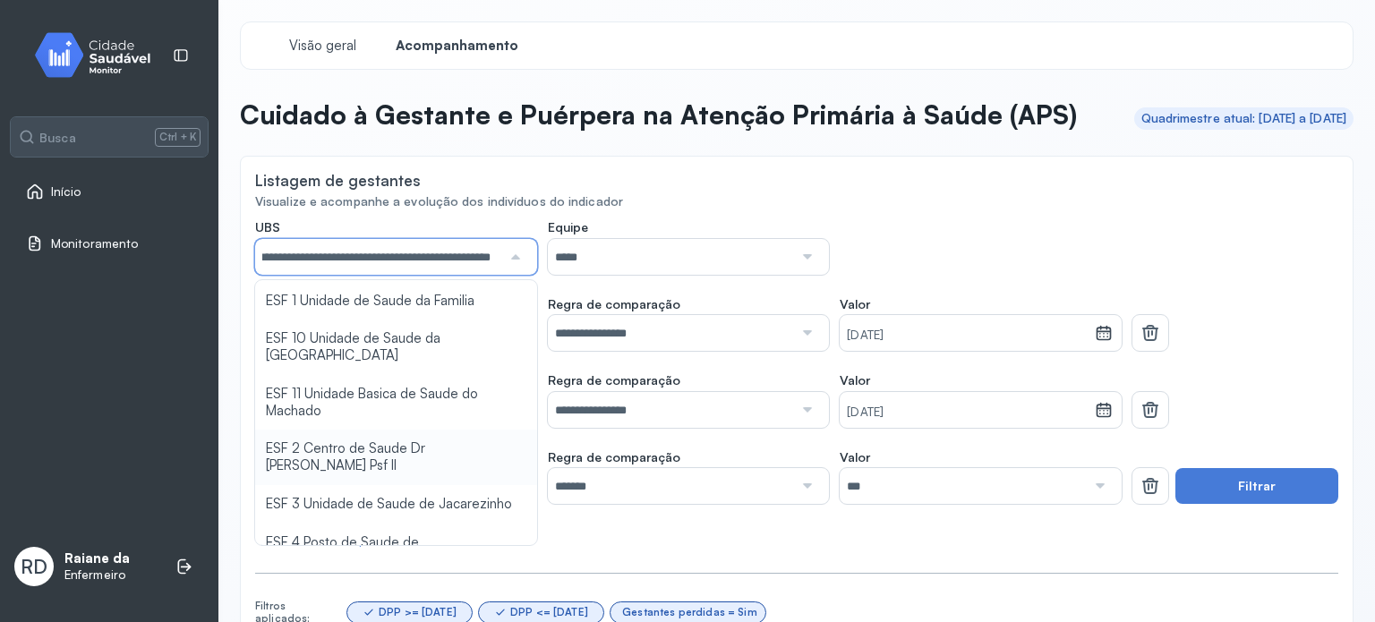
scroll to position [8, 0]
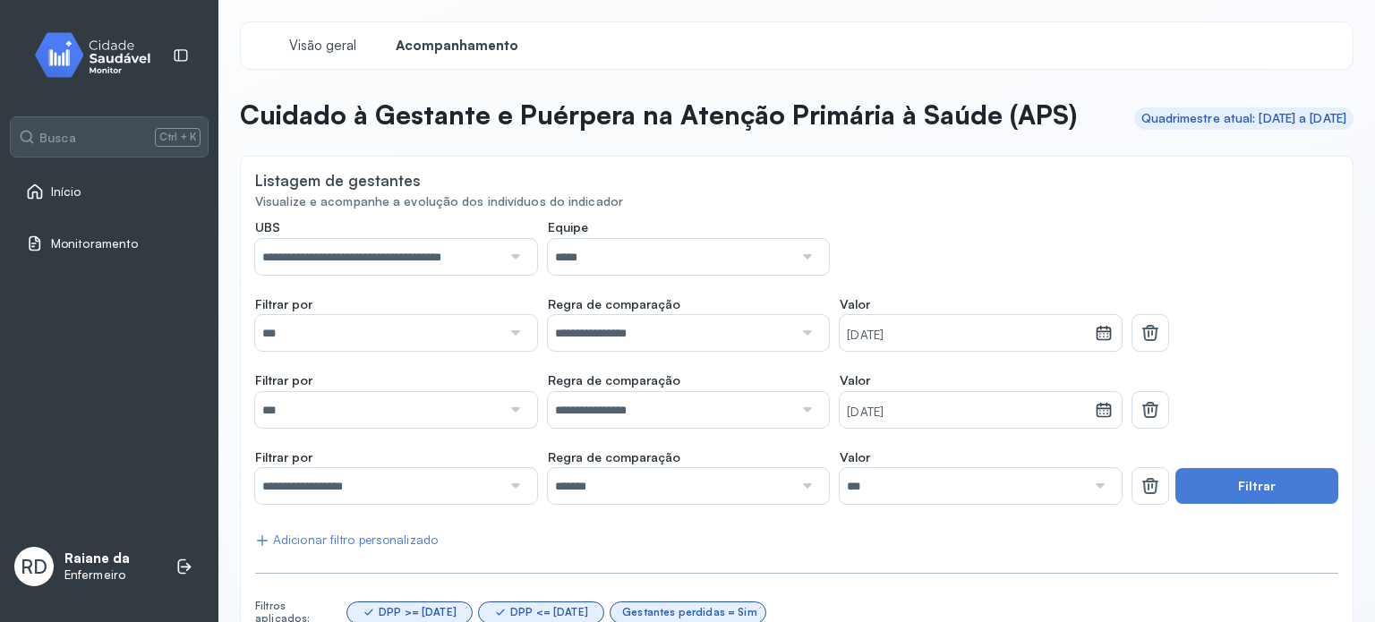
click at [456, 407] on div "**********" at bounding box center [796, 558] width 1083 height 679
click at [1239, 504] on button "Filtrar" at bounding box center [1256, 486] width 163 height 36
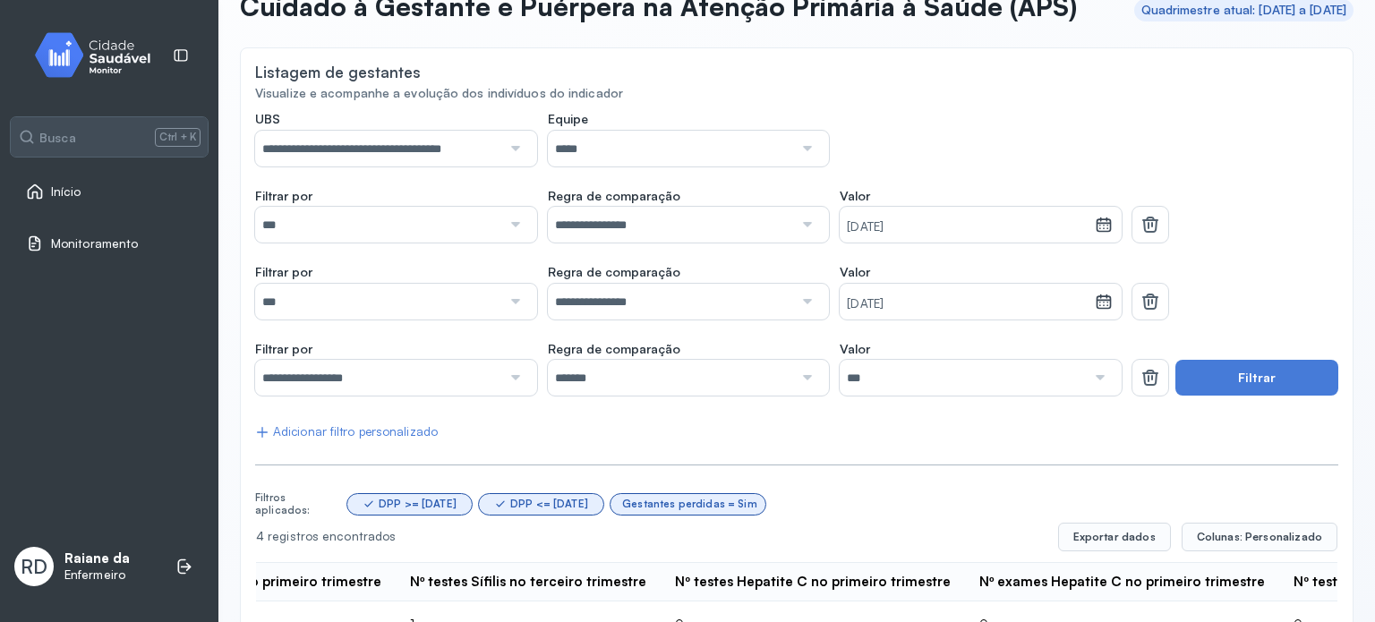
scroll to position [0, 0]
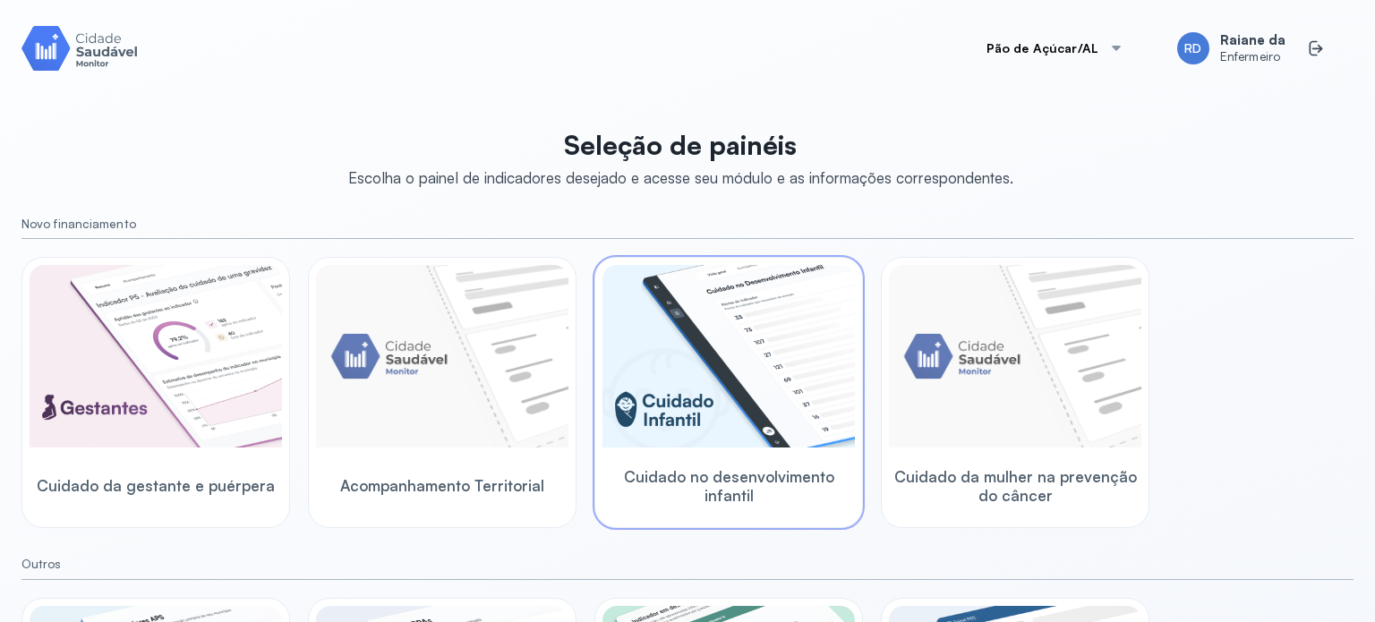
click at [770, 425] on img at bounding box center [728, 356] width 252 height 183
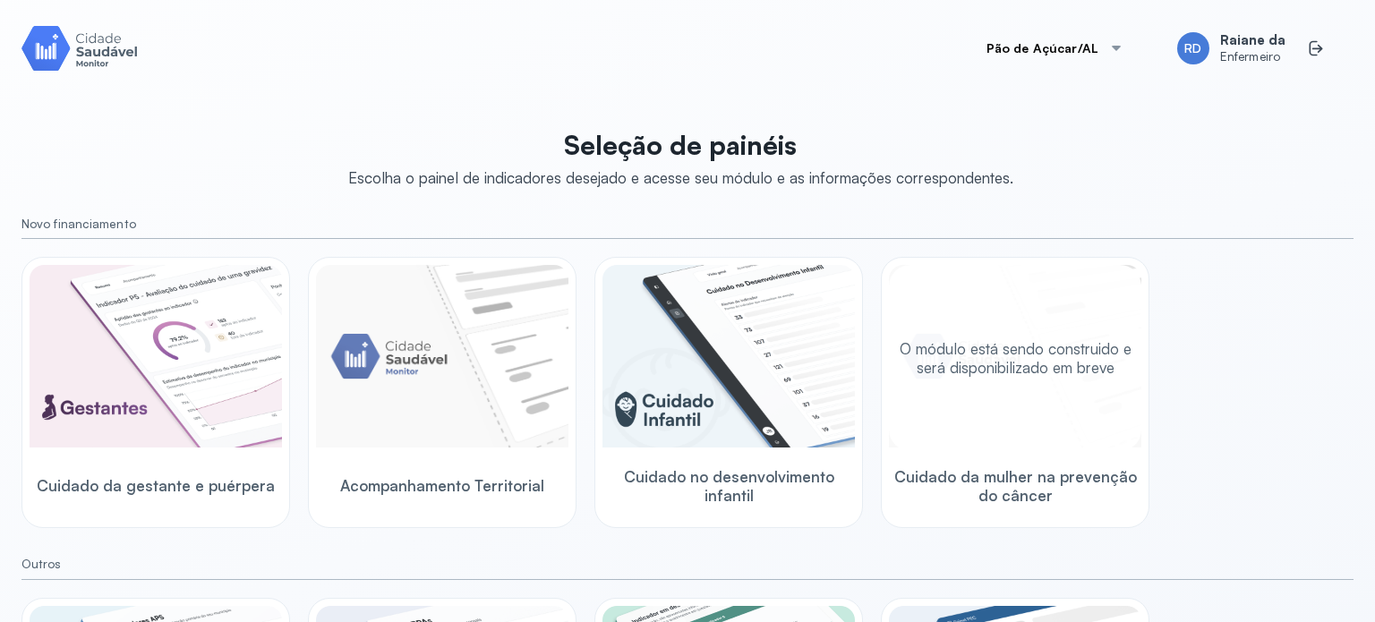
click at [1036, 439] on div "O módulo está sendo construido e será disponibilizado em breve" at bounding box center [1015, 358] width 252 height 186
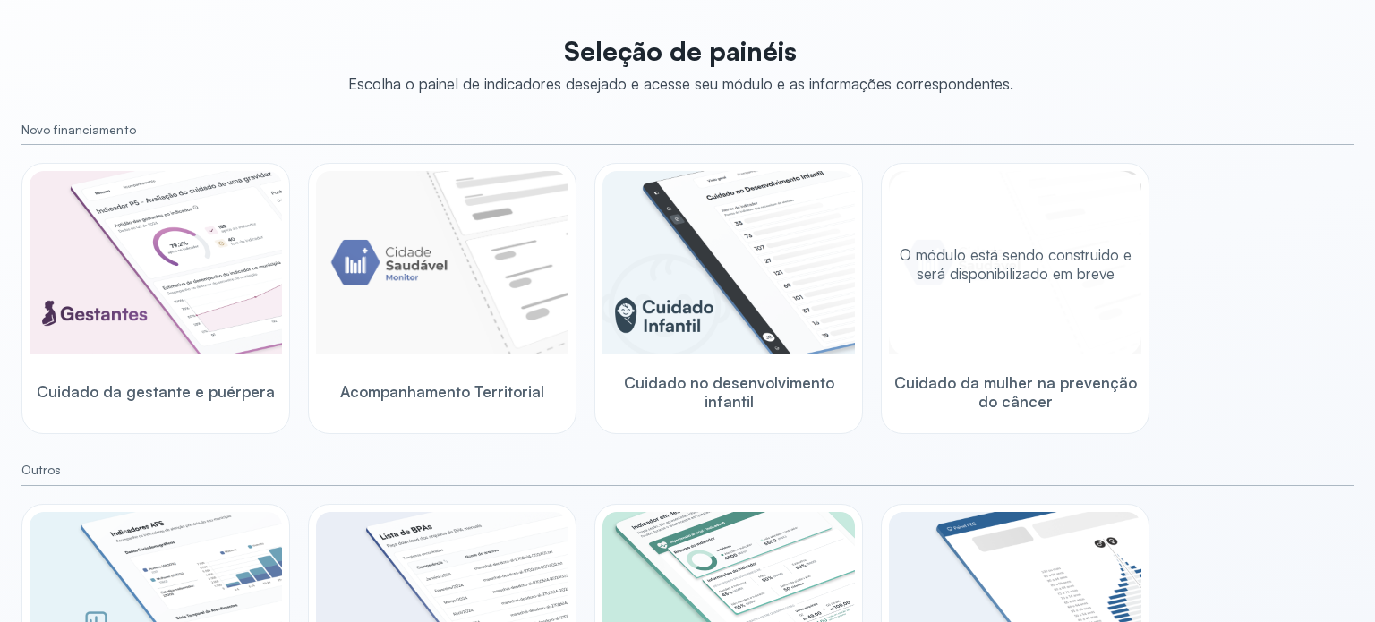
scroll to position [247, 0]
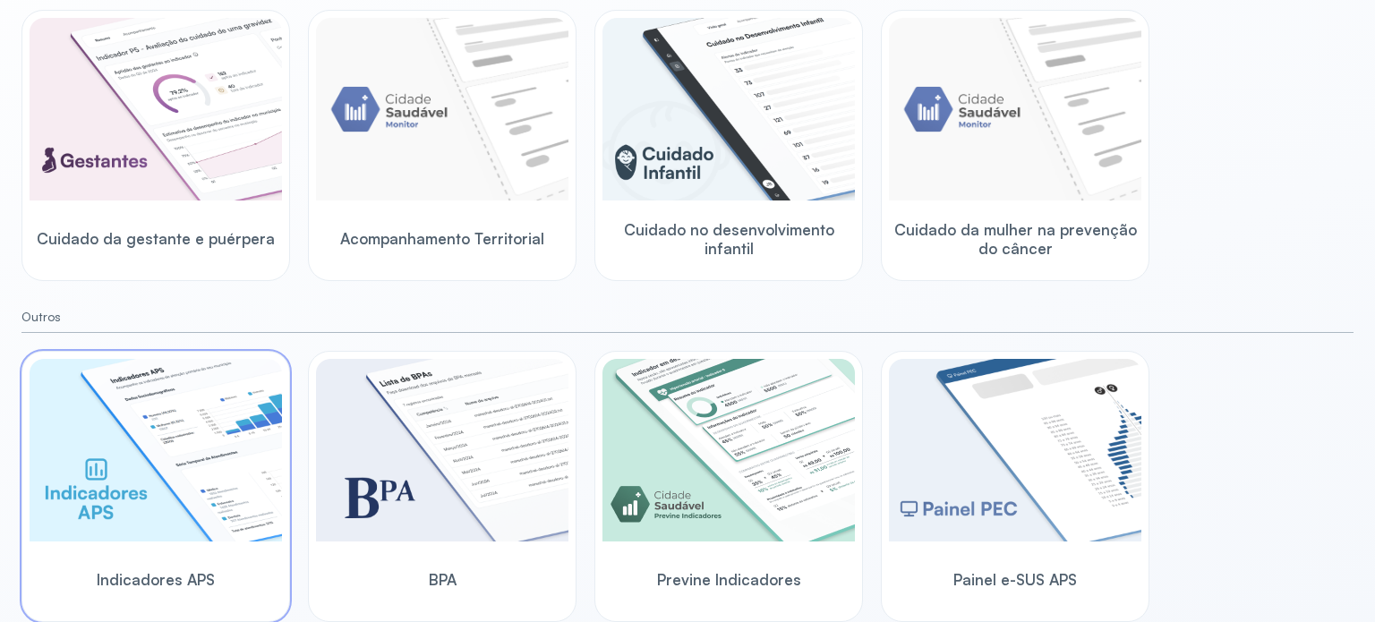
click at [199, 395] on img at bounding box center [156, 450] width 252 height 183
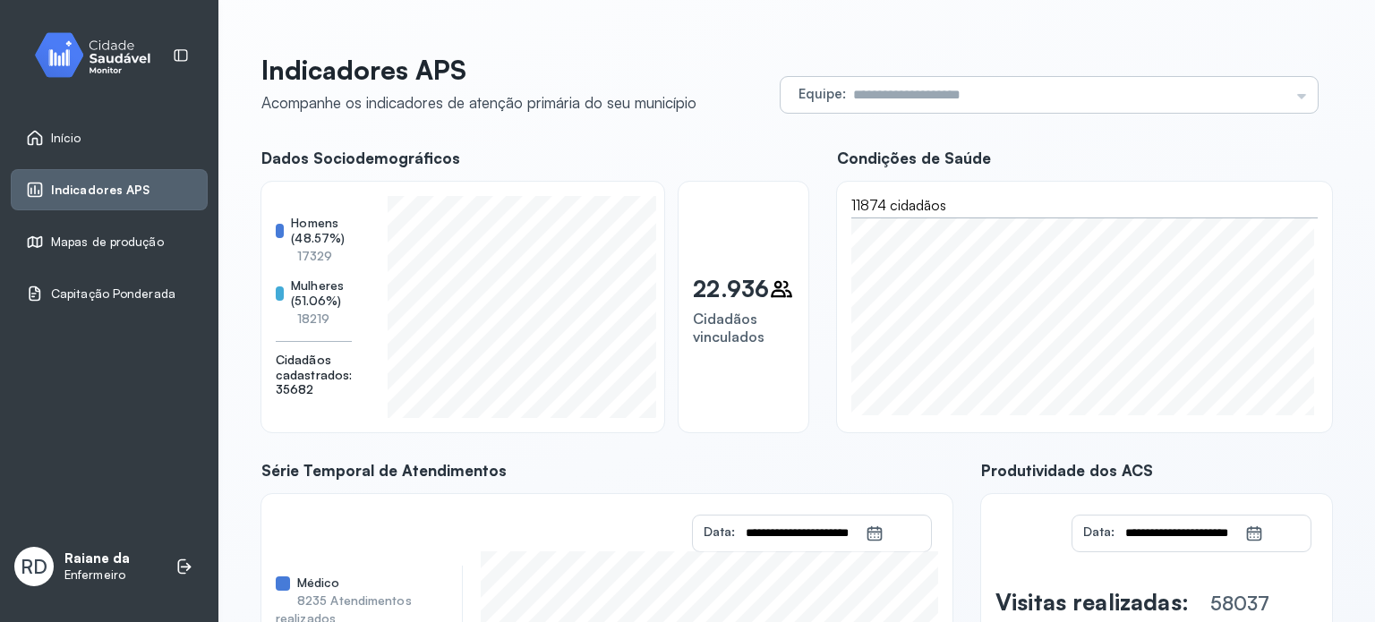
click at [1286, 95] on div "Equipe Todas as equipes EQUIPE SAUDE FAMILIA [PERSON_NAME] USF JACAREZINHO 2719…" at bounding box center [1049, 95] width 537 height 36
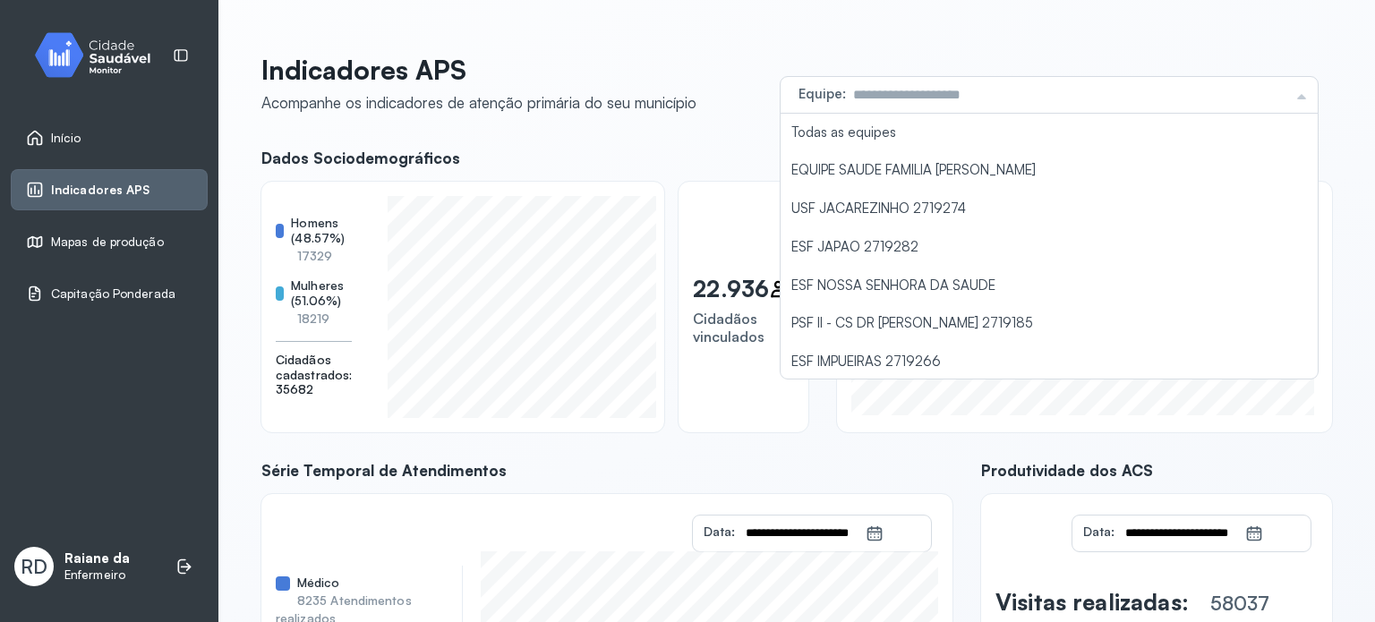
click at [38, 130] on icon at bounding box center [35, 138] width 18 height 18
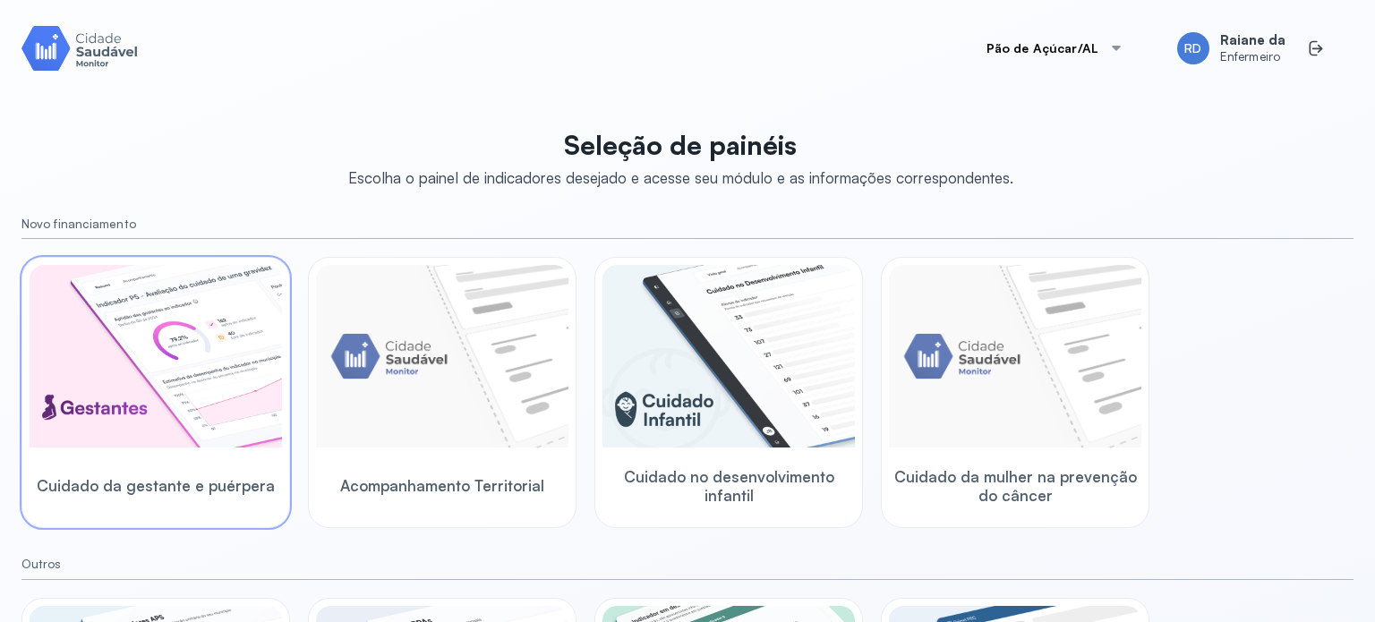
click at [226, 336] on img at bounding box center [156, 356] width 252 height 183
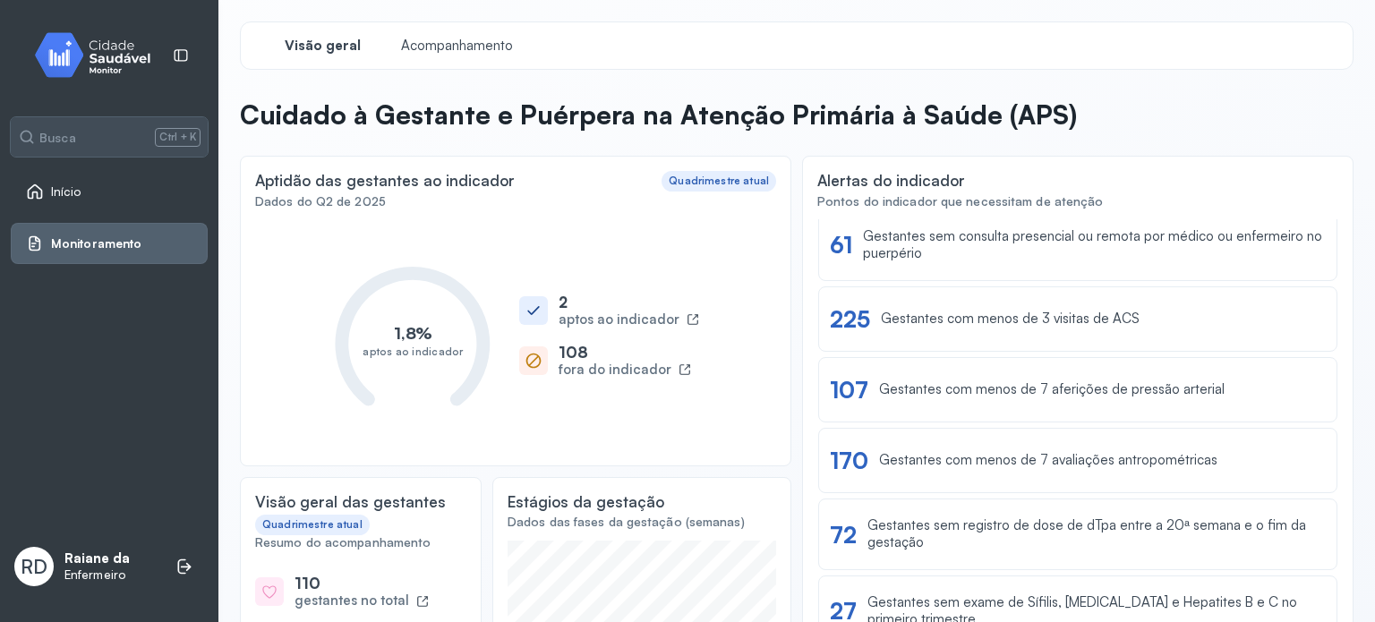
scroll to position [245, 0]
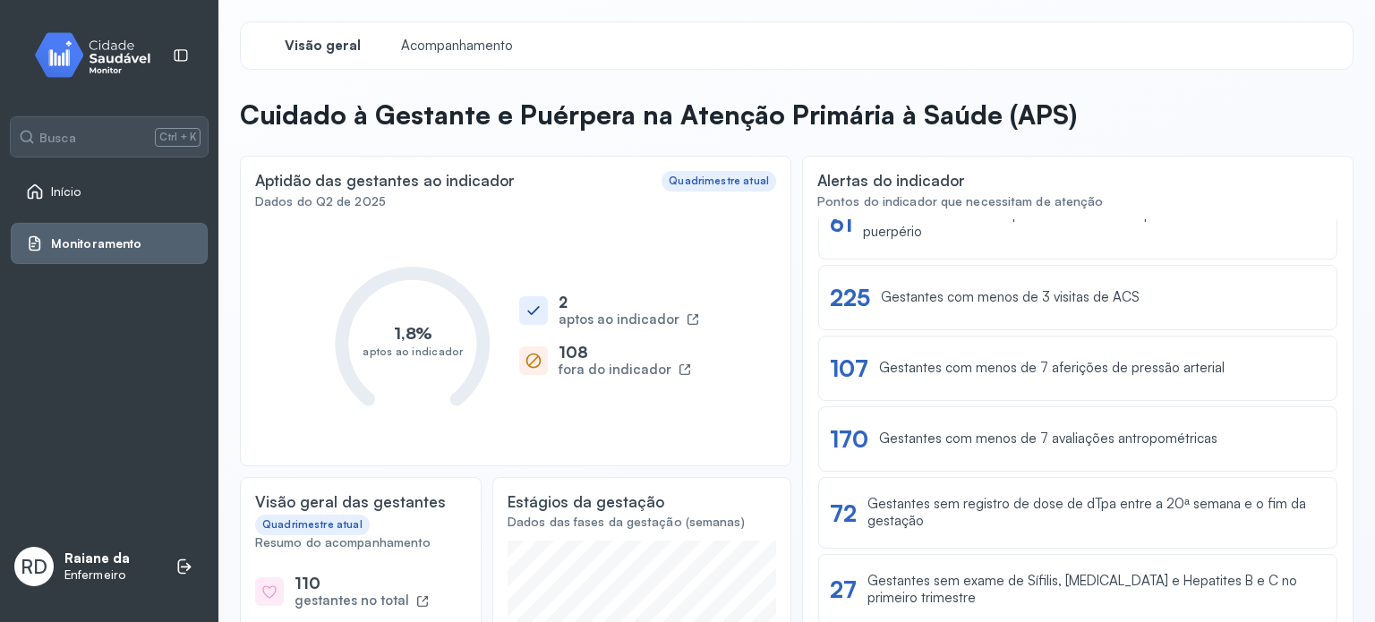
click at [610, 311] on div "aptos ao indicador" at bounding box center [619, 319] width 121 height 17
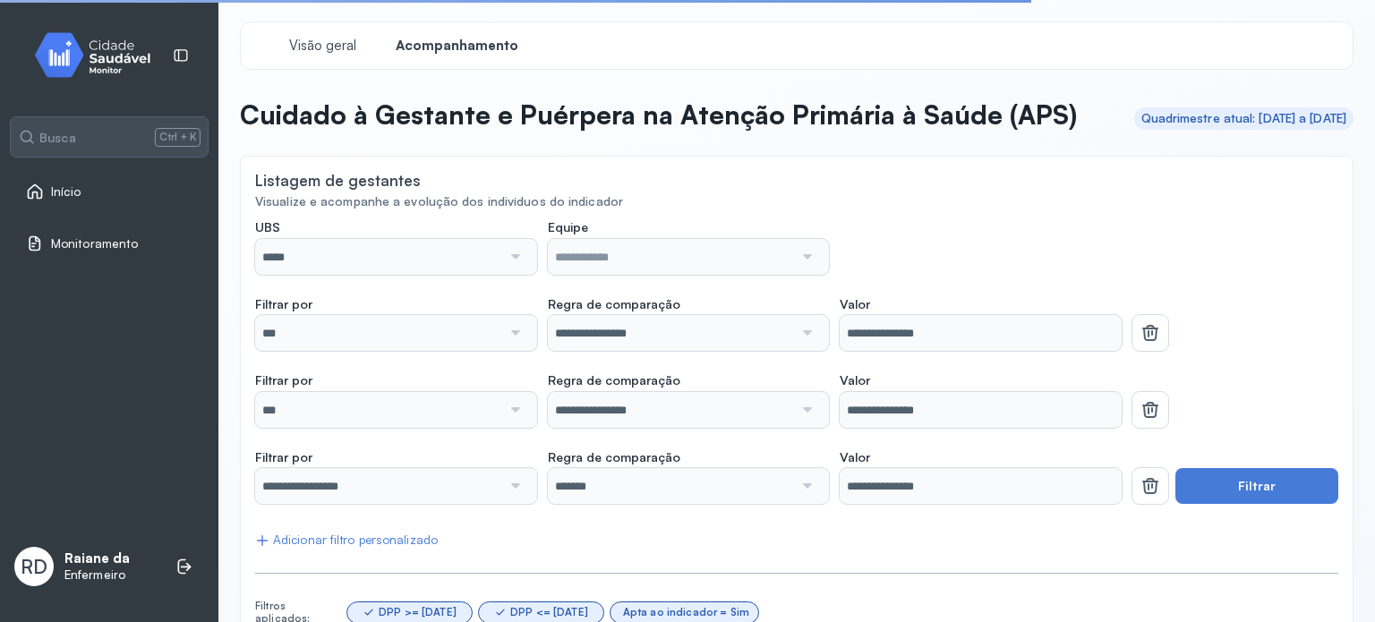
click at [517, 275] on div at bounding box center [513, 257] width 25 height 36
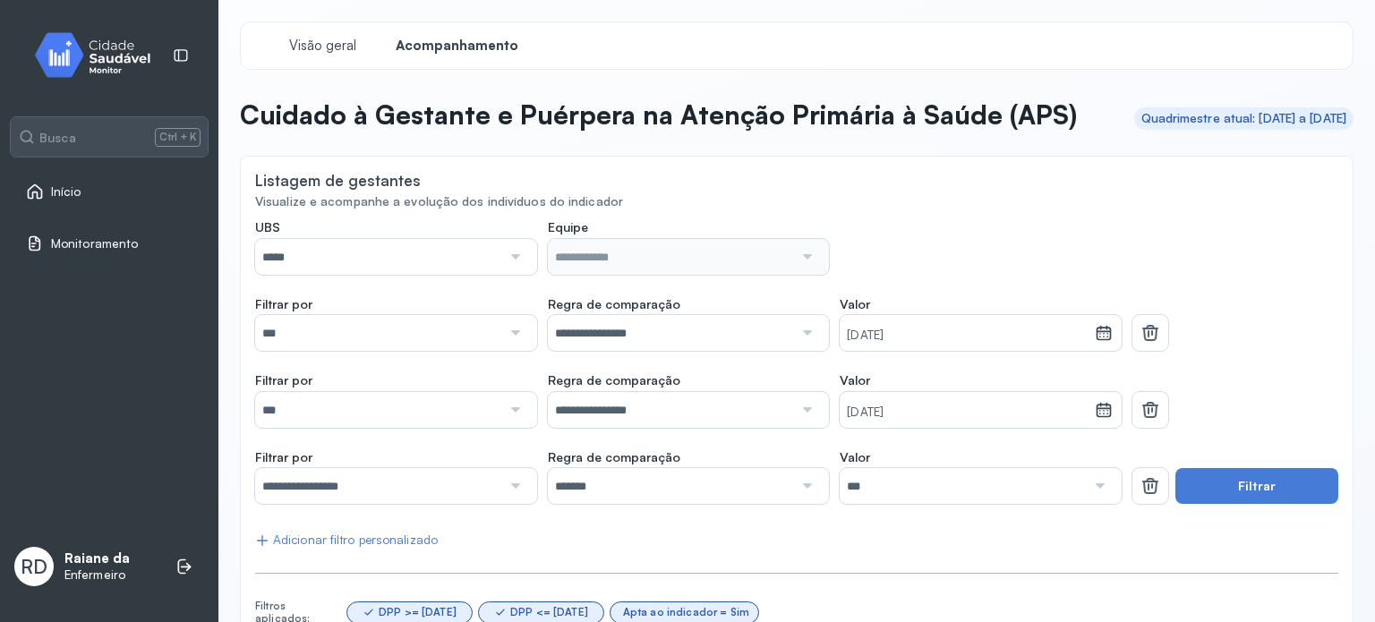
click at [514, 275] on div at bounding box center [513, 257] width 25 height 36
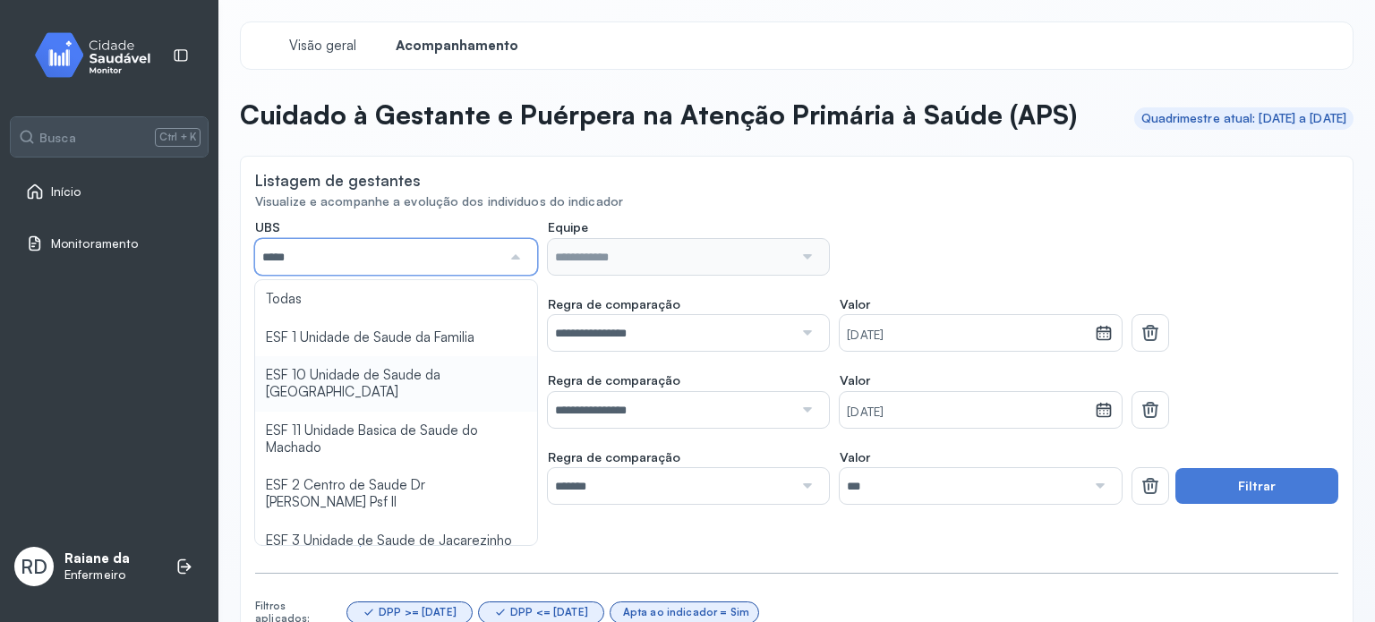
type input "*****"
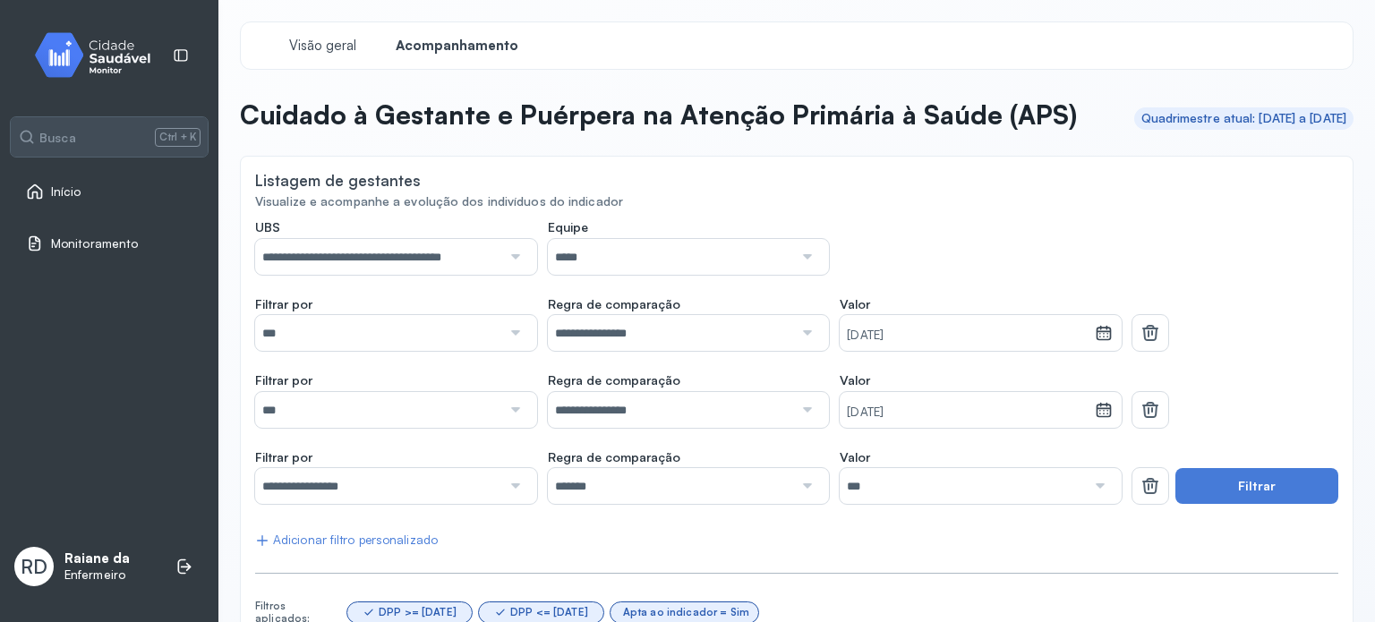
click at [427, 412] on div "**********" at bounding box center [796, 527] width 1083 height 617
click at [1228, 504] on button "Filtrar" at bounding box center [1256, 486] width 163 height 36
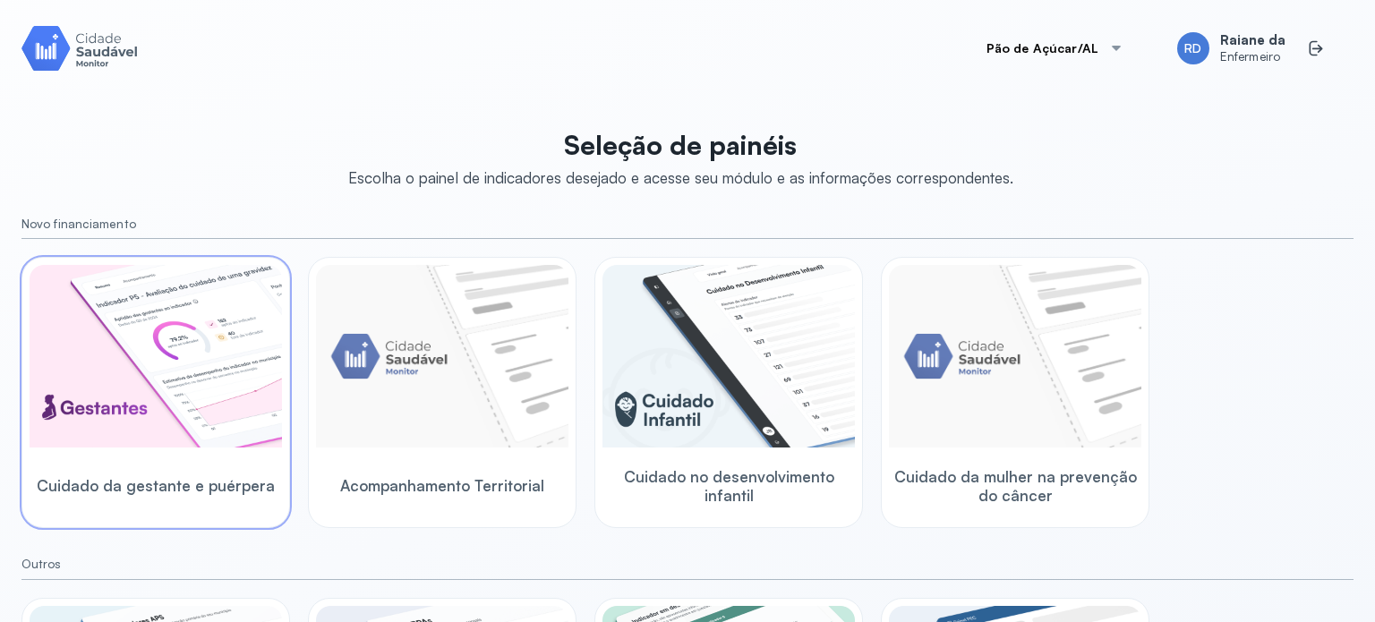
click at [250, 436] on img at bounding box center [156, 356] width 252 height 183
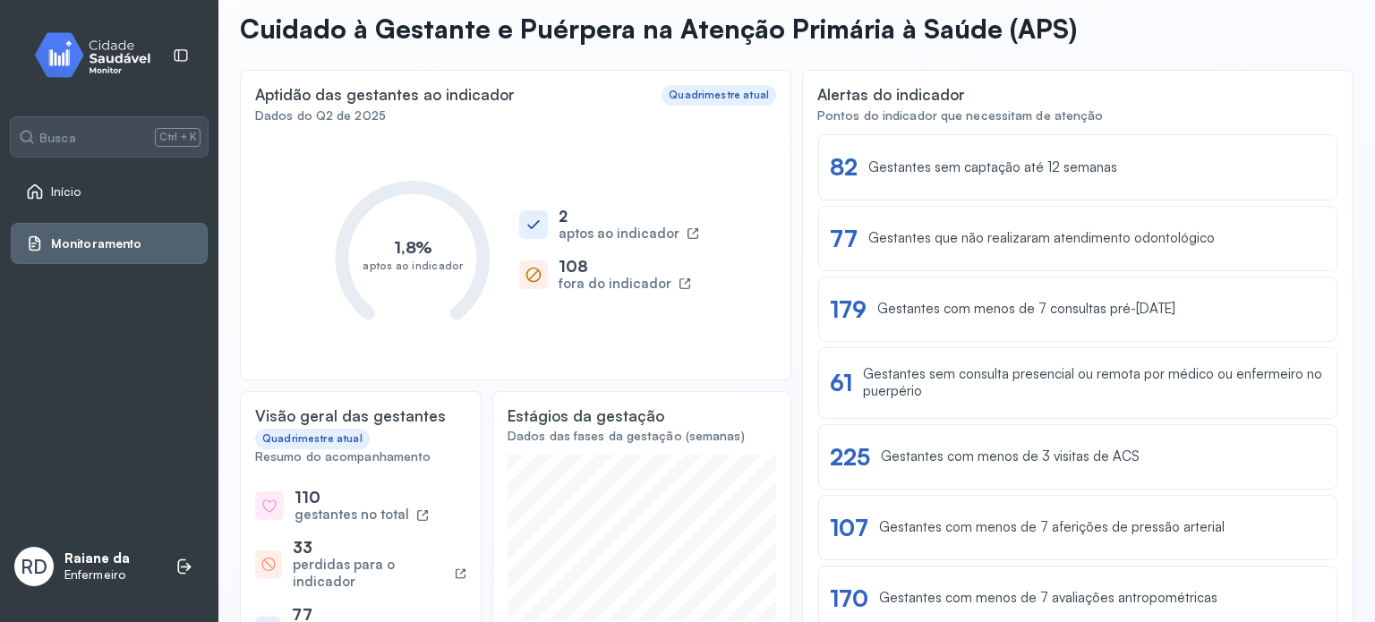
scroll to position [90, 0]
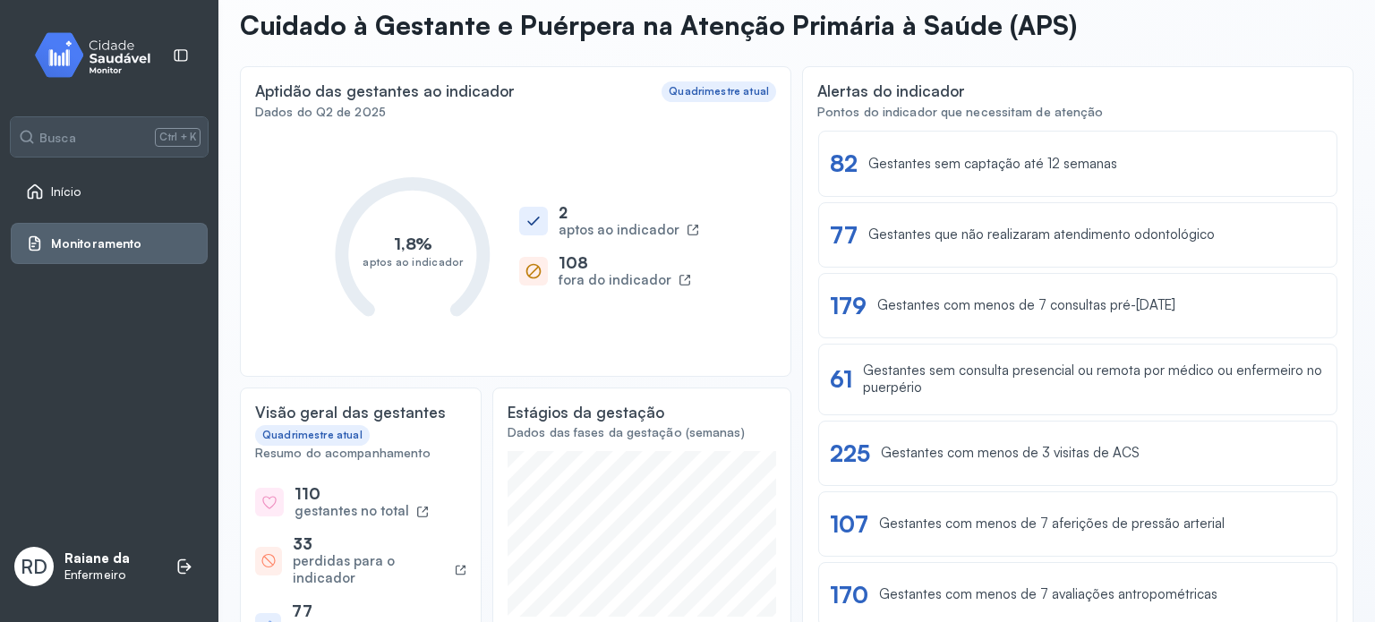
click at [661, 267] on div "108" at bounding box center [625, 262] width 132 height 19
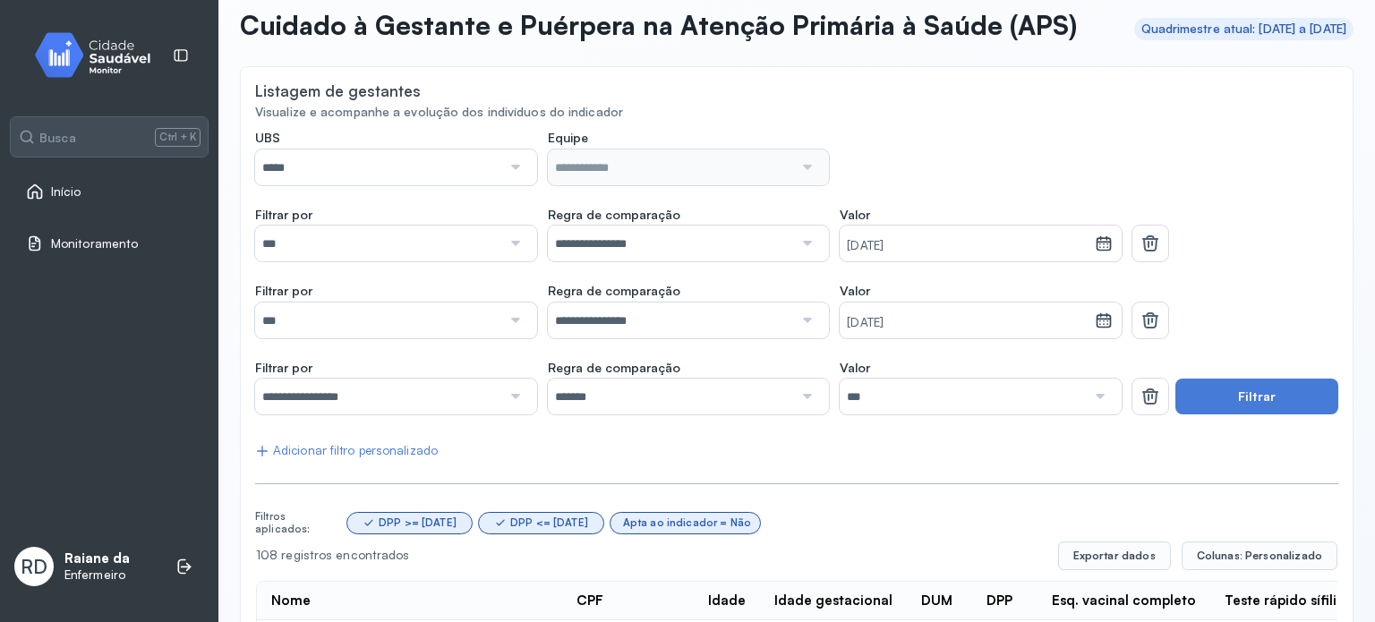
click at [516, 185] on div at bounding box center [513, 167] width 25 height 36
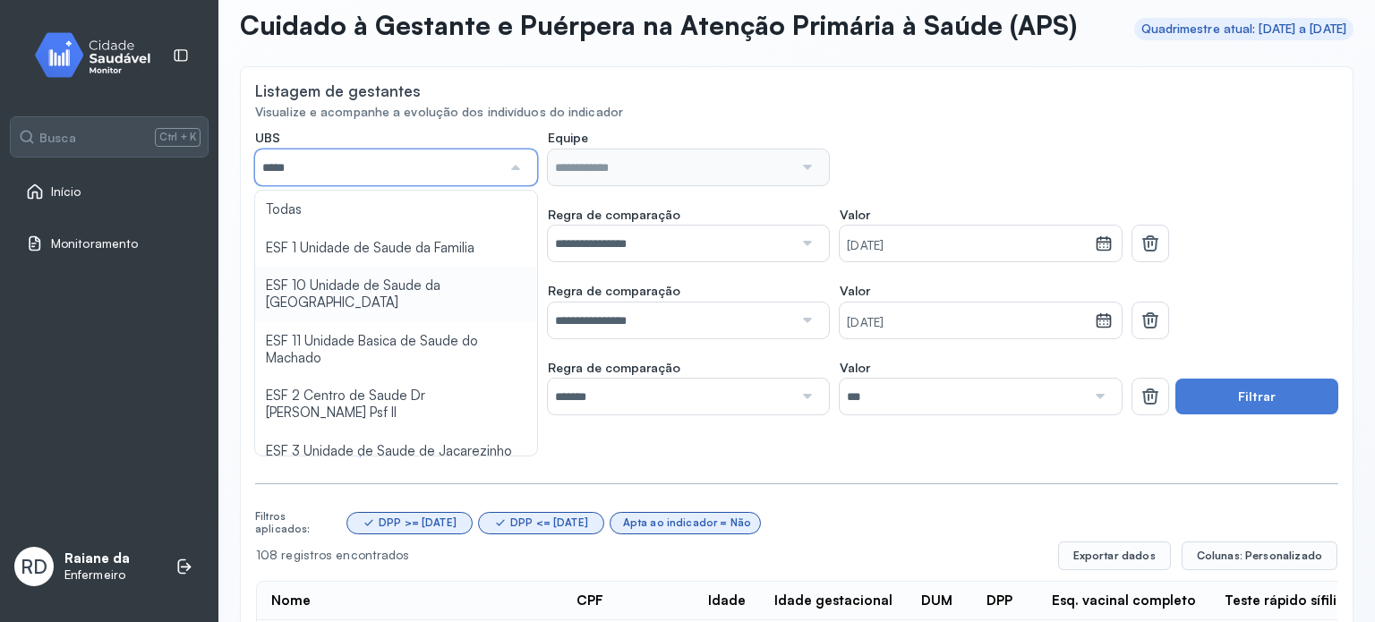
type input "*****"
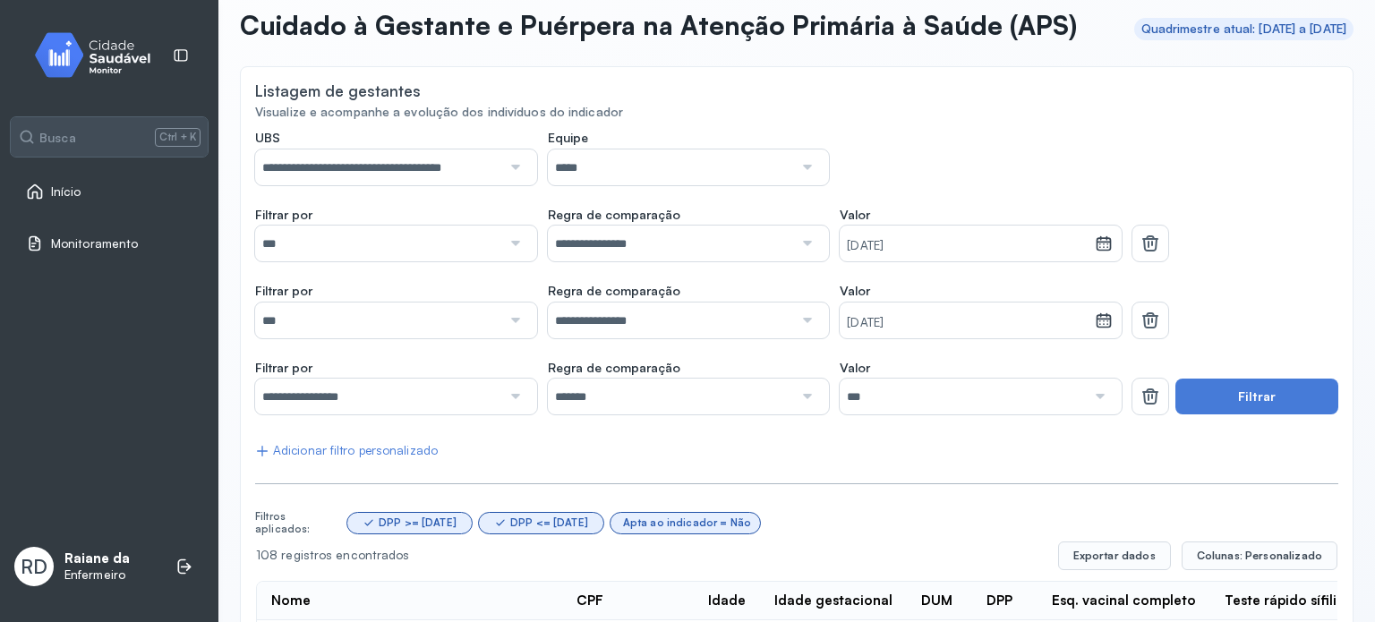
click at [802, 185] on div at bounding box center [805, 167] width 25 height 36
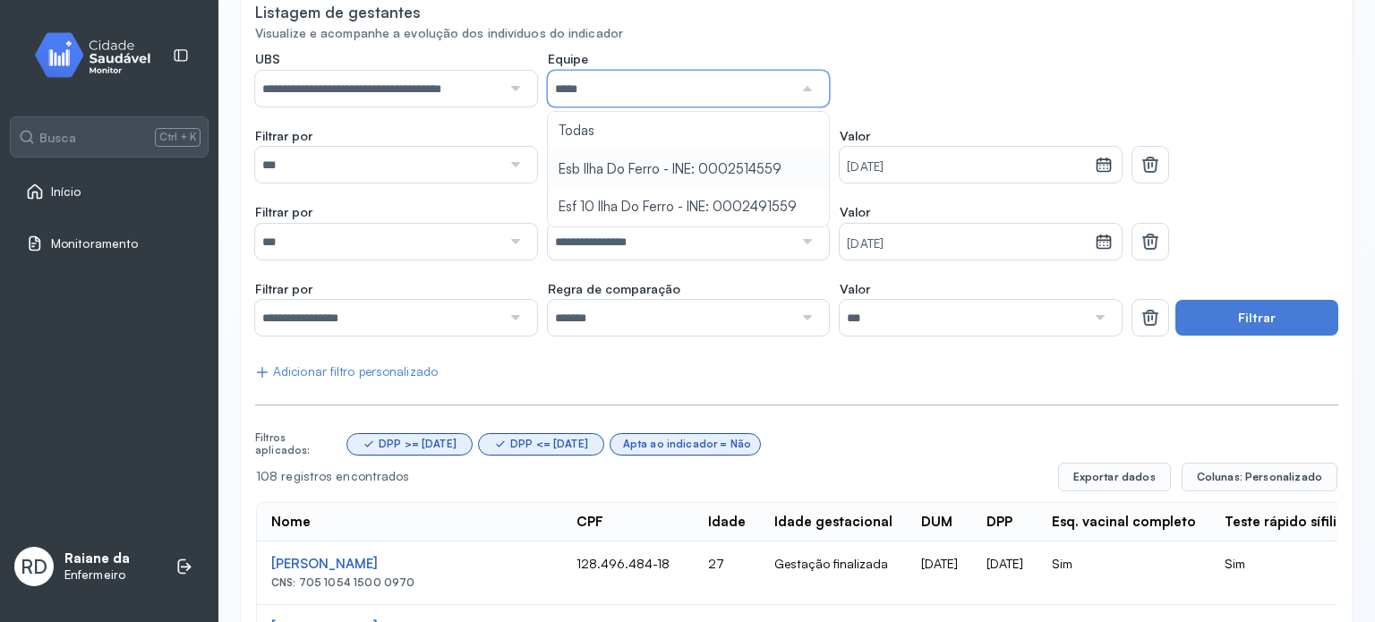
scroll to position [179, 0]
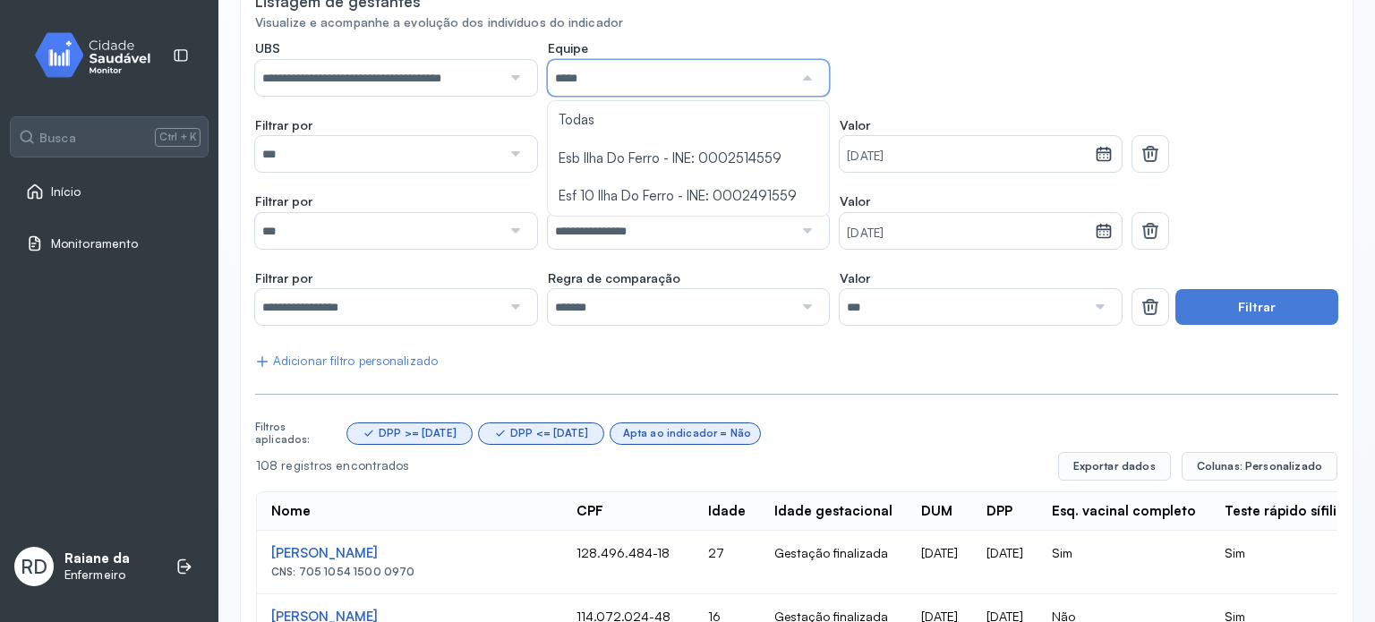
click at [517, 96] on div at bounding box center [513, 78] width 25 height 36
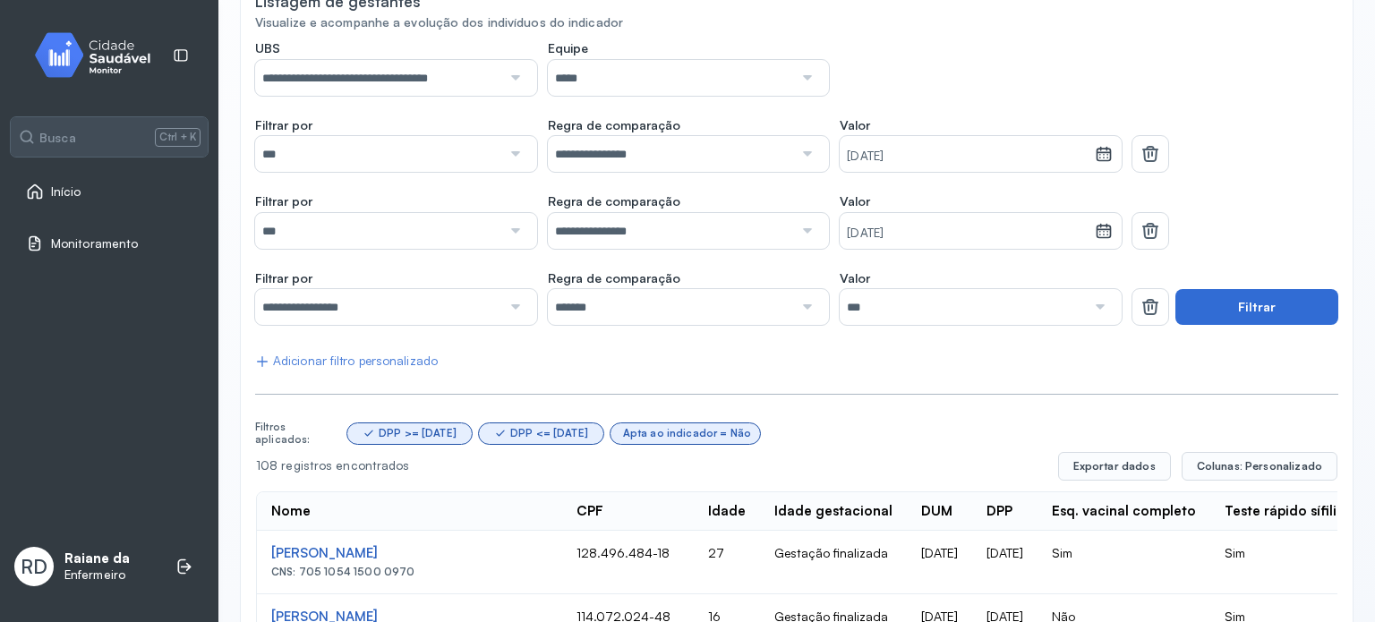
click at [1216, 325] on button "Filtrar" at bounding box center [1256, 307] width 163 height 36
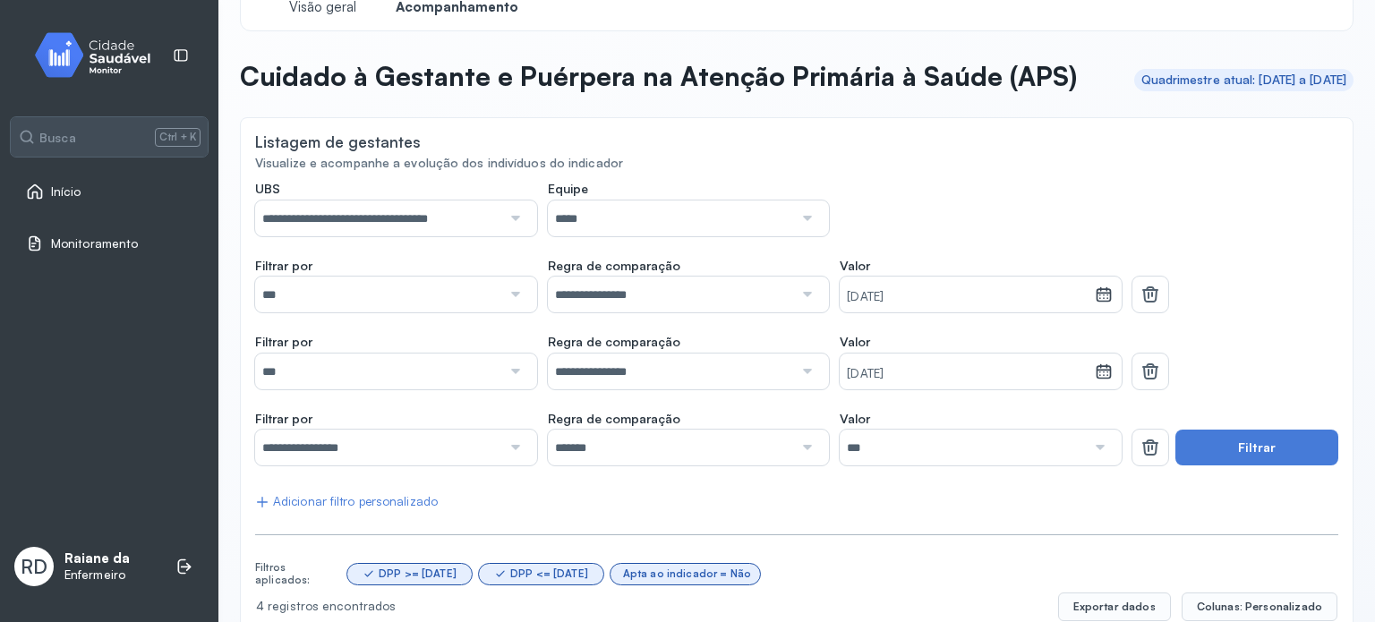
scroll to position [0, 0]
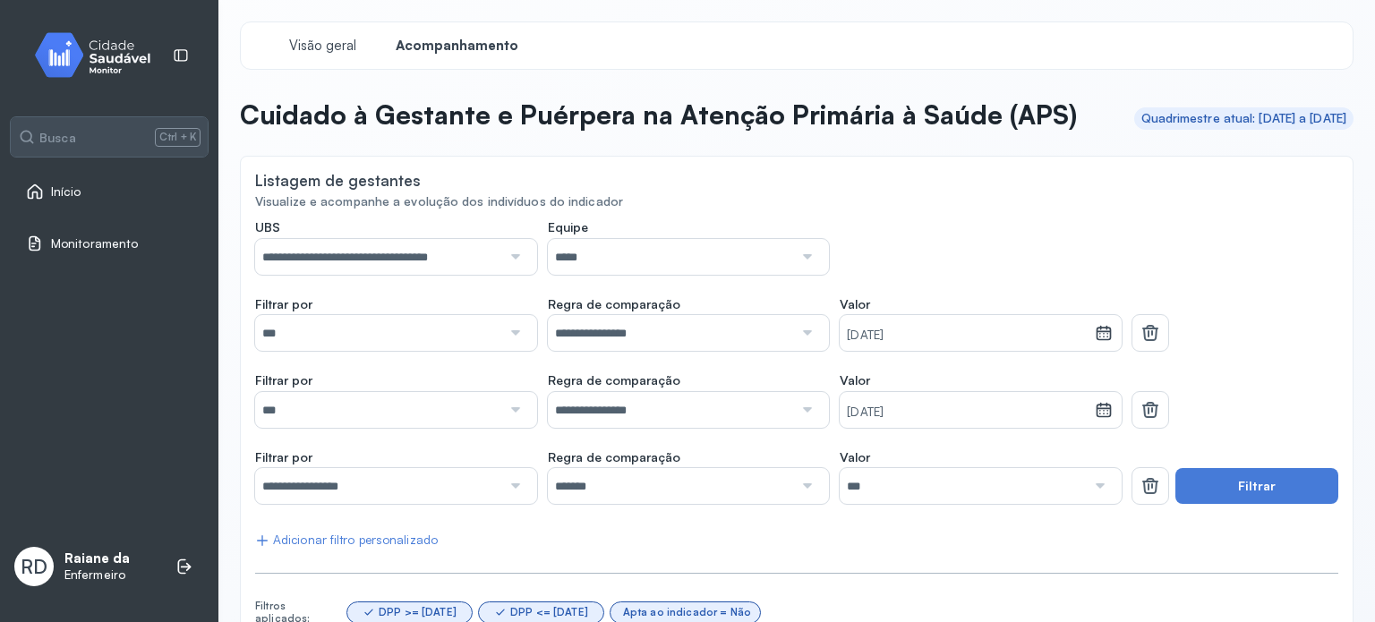
click at [505, 275] on div at bounding box center [513, 257] width 25 height 36
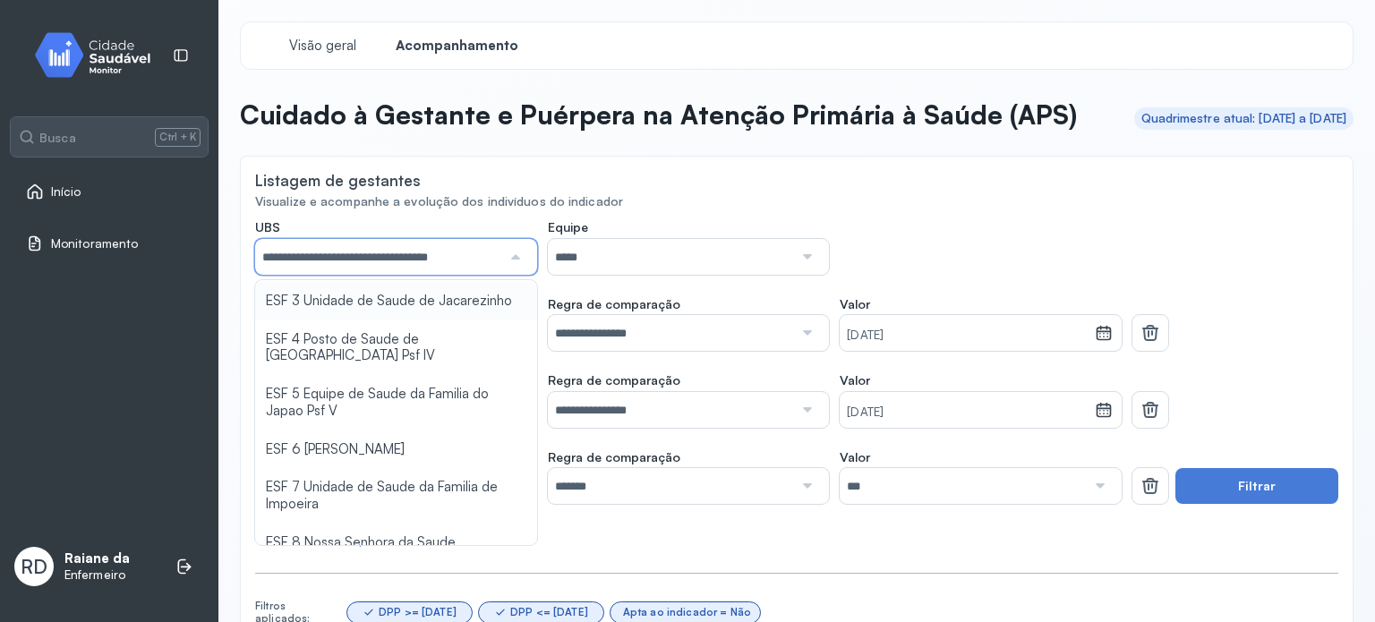
scroll to position [269, 0]
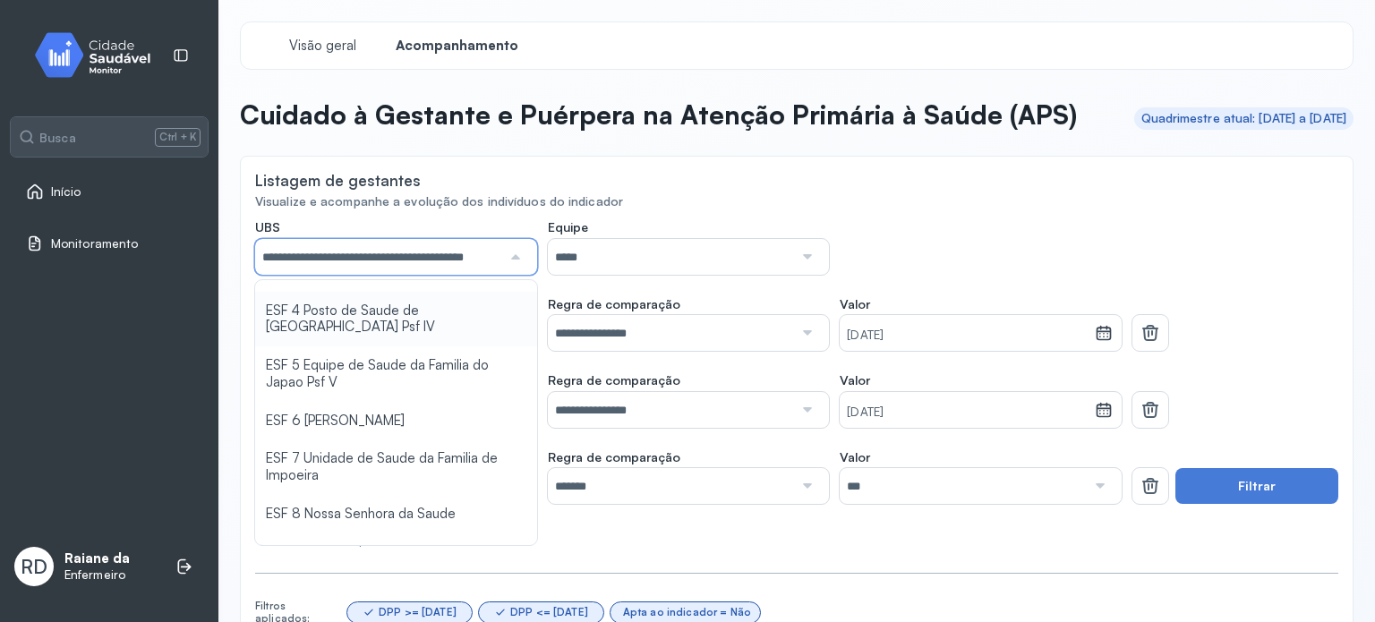
click at [430, 352] on div "**********" at bounding box center [796, 590] width 1083 height 743
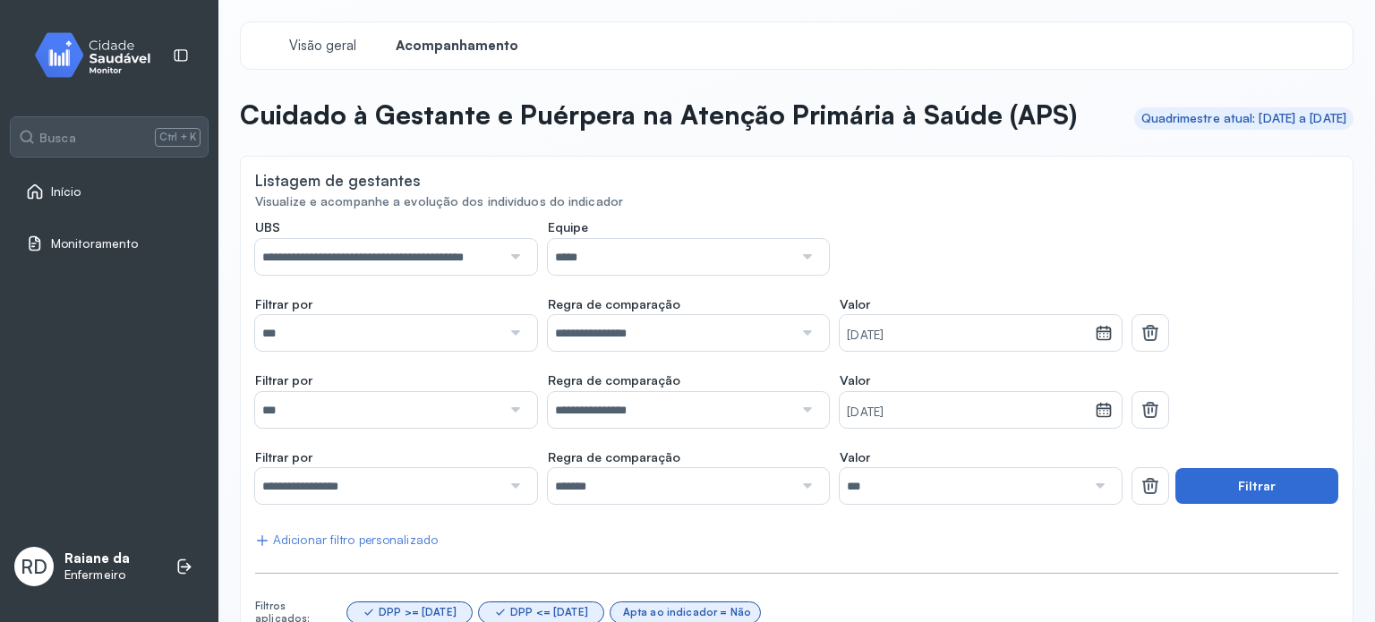
click at [1260, 504] on button "Filtrar" at bounding box center [1256, 486] width 163 height 36
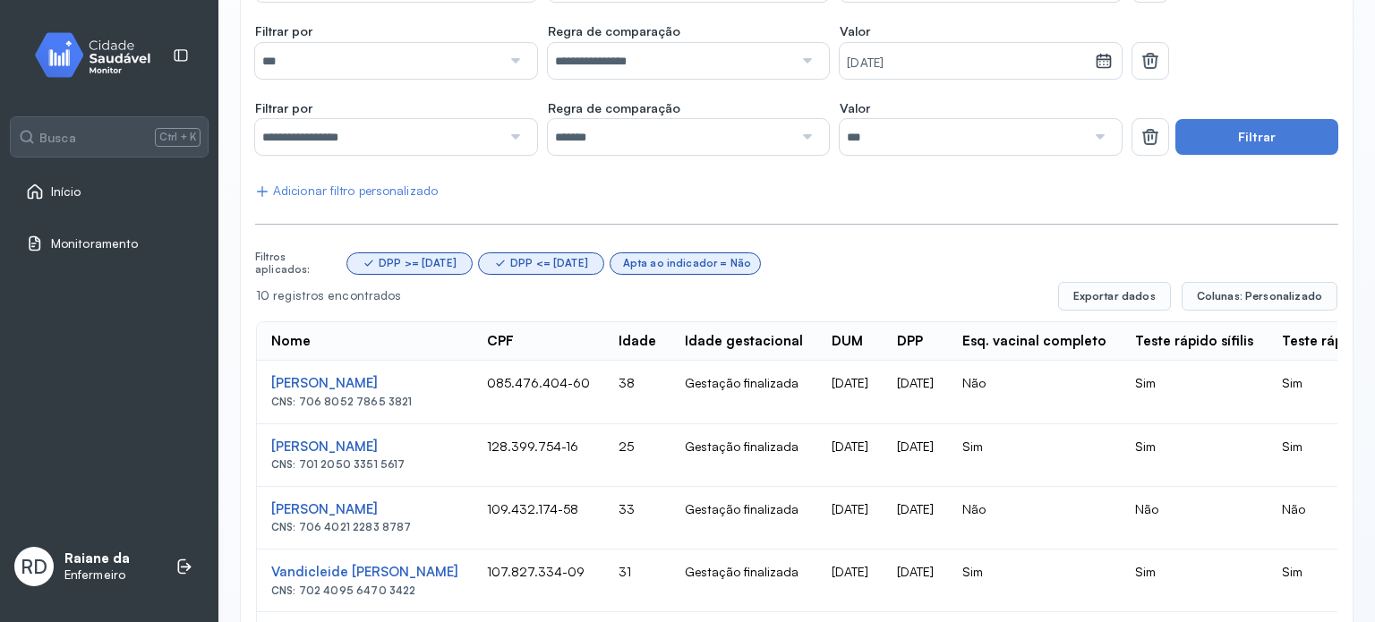
scroll to position [0, 0]
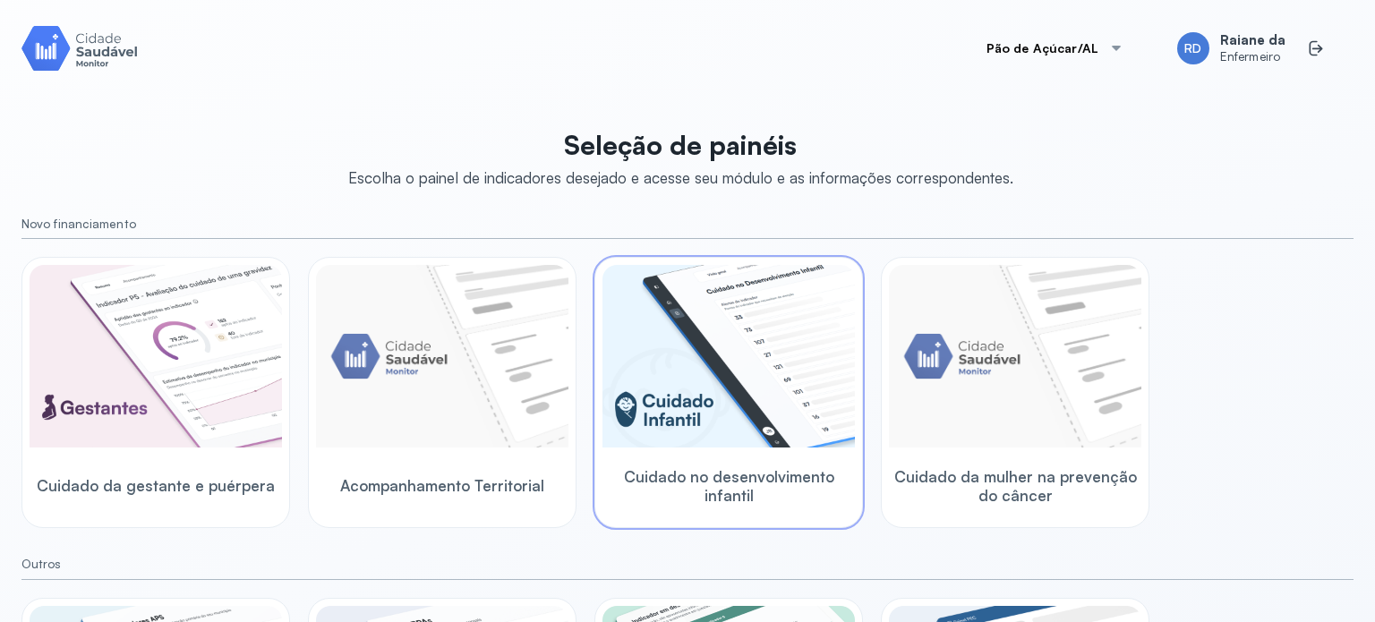
scroll to position [179, 0]
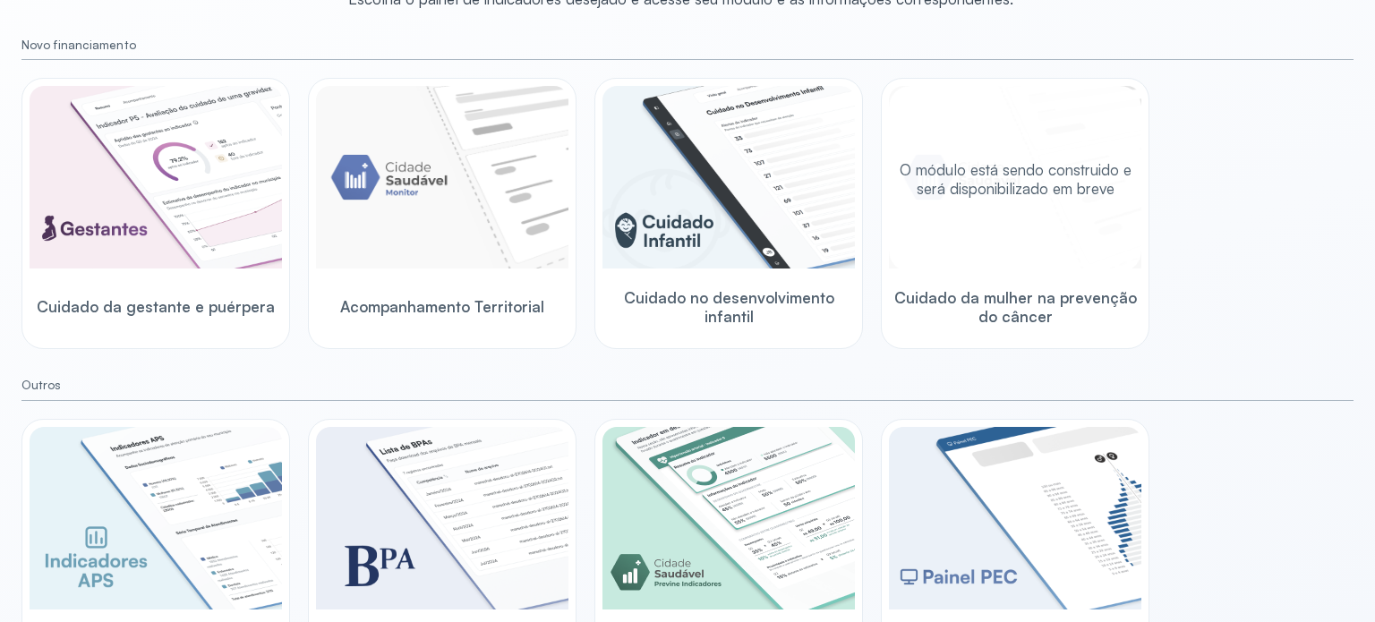
click at [1062, 222] on div "O módulo está sendo construido e será disponibilizado em breve" at bounding box center [1015, 179] width 252 height 186
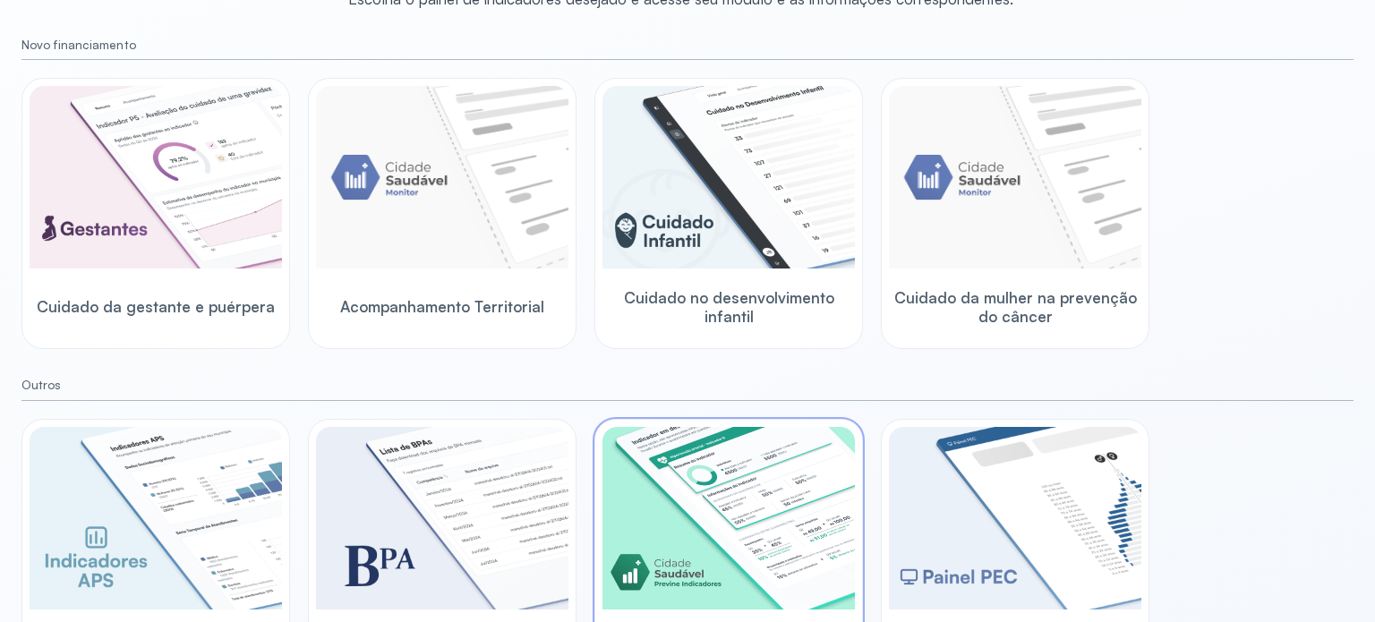
scroll to position [247, 0]
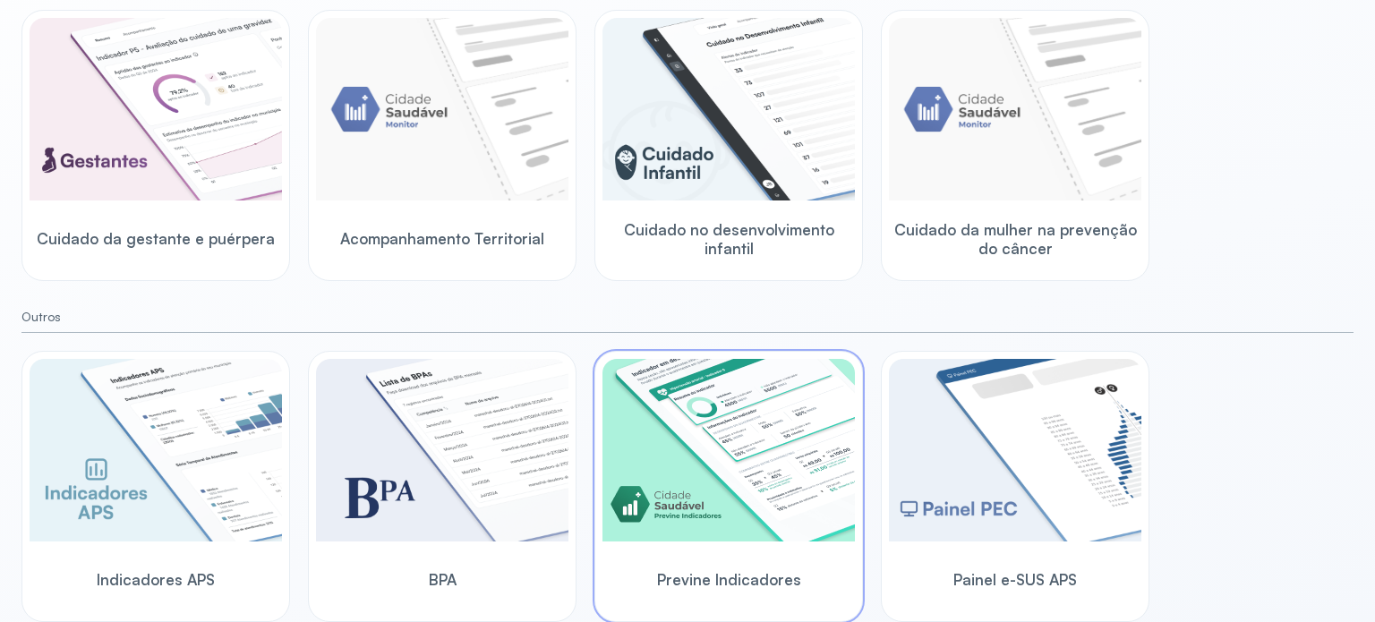
click at [741, 468] on img at bounding box center [728, 450] width 252 height 183
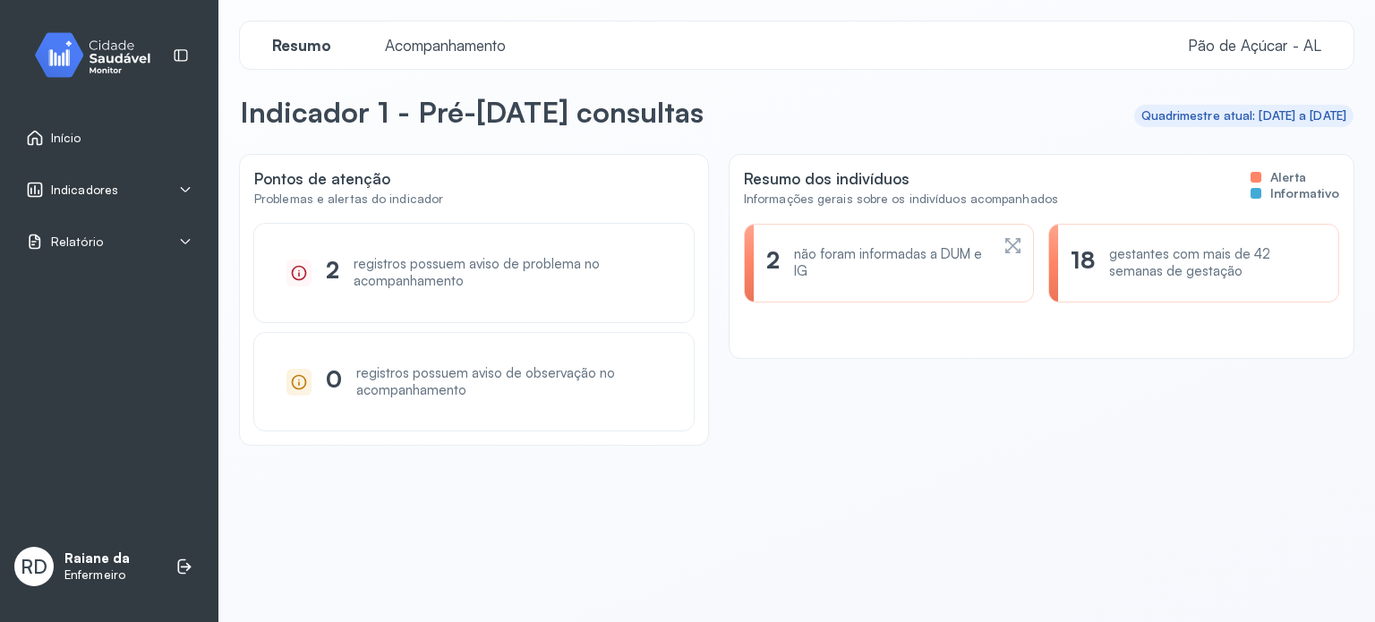
click at [172, 188] on div "Indicadores" at bounding box center [109, 190] width 166 height 18
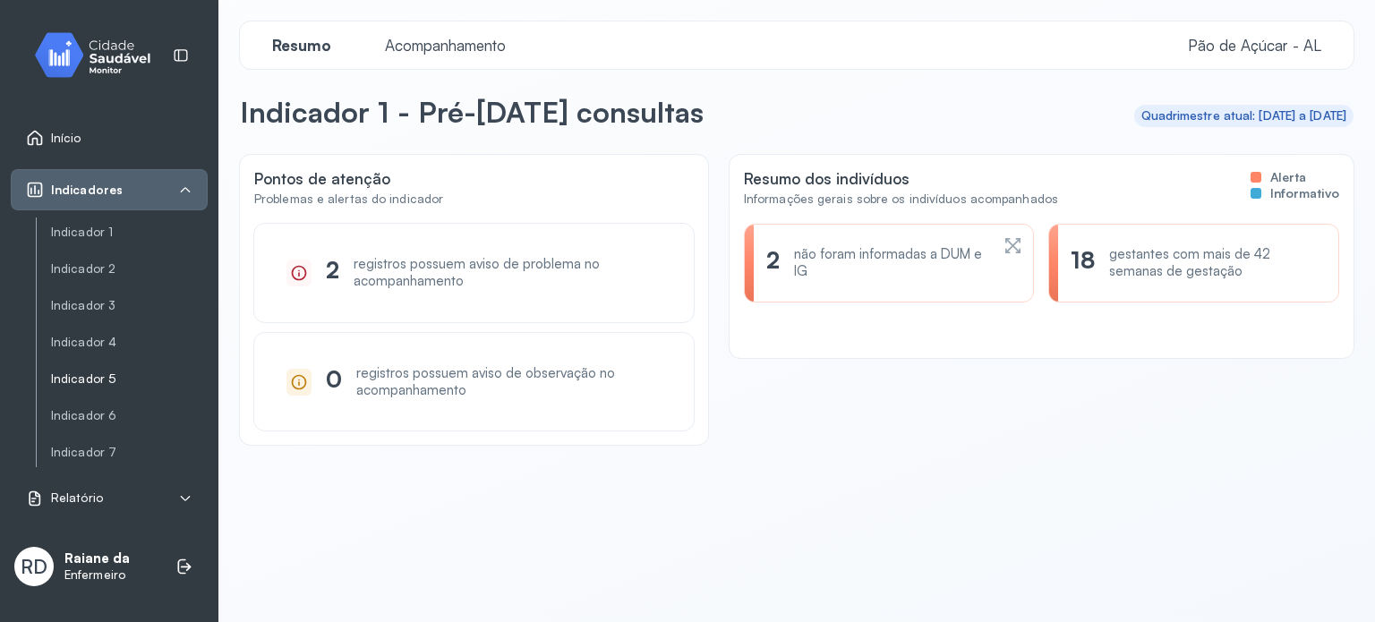
click at [115, 382] on link "Indicador 5" at bounding box center [129, 378] width 157 height 15
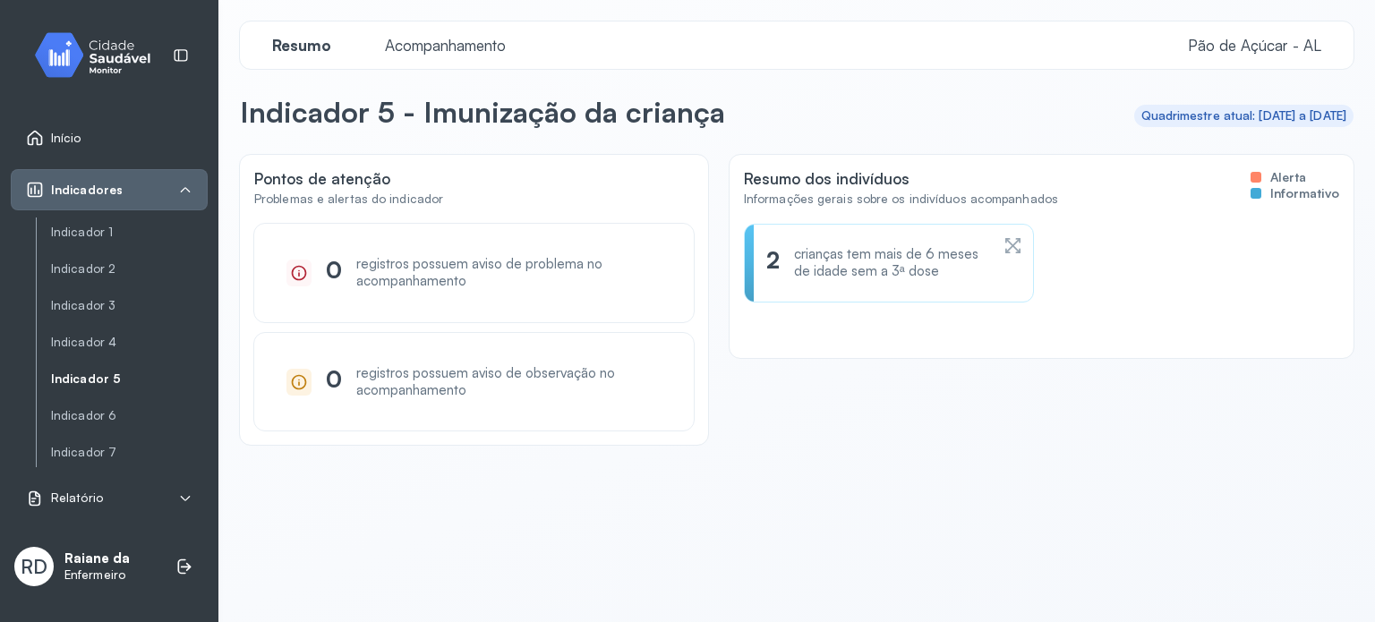
click at [1016, 242] on icon at bounding box center [1018, 241] width 5 height 5
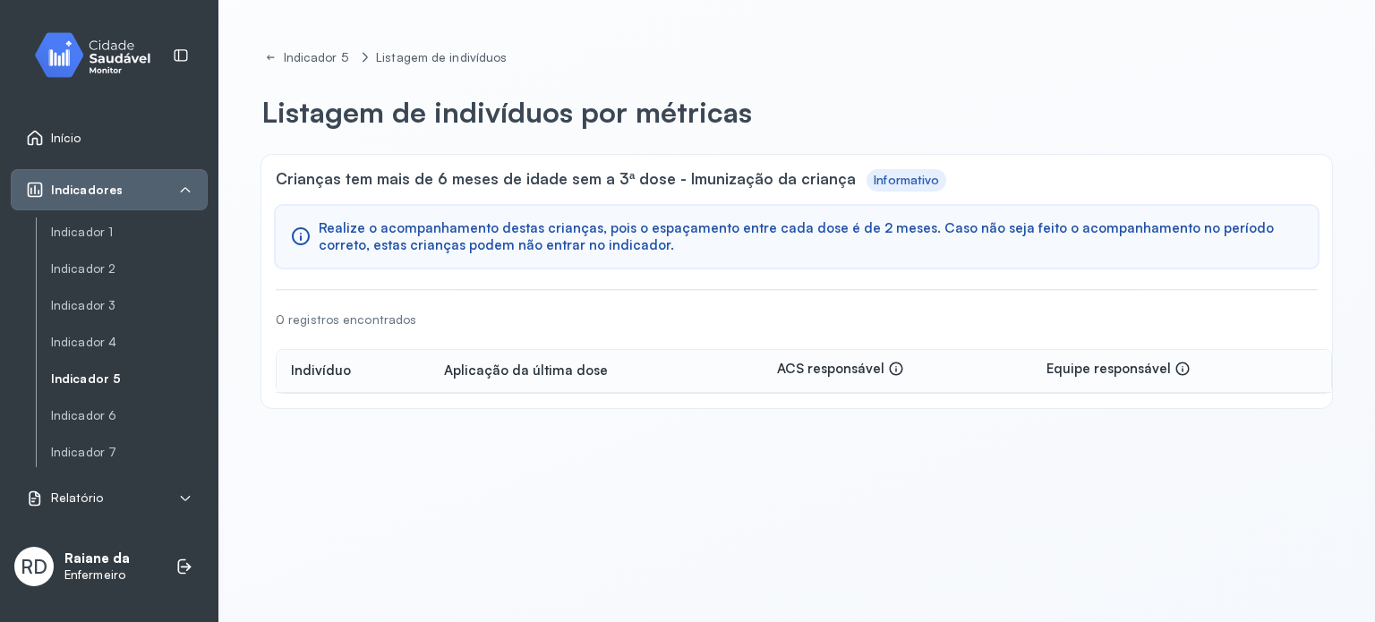
click at [897, 214] on div "Realize o acompanhamento destas crianças, pois o espaçamento entre cada dose é …" at bounding box center [797, 237] width 1042 height 63
click at [838, 239] on span "Realize o acompanhamento destas crianças, pois o espaçamento entre cada dose é …" at bounding box center [811, 237] width 985 height 34
click at [105, 414] on link "Indicador 6" at bounding box center [129, 415] width 157 height 15
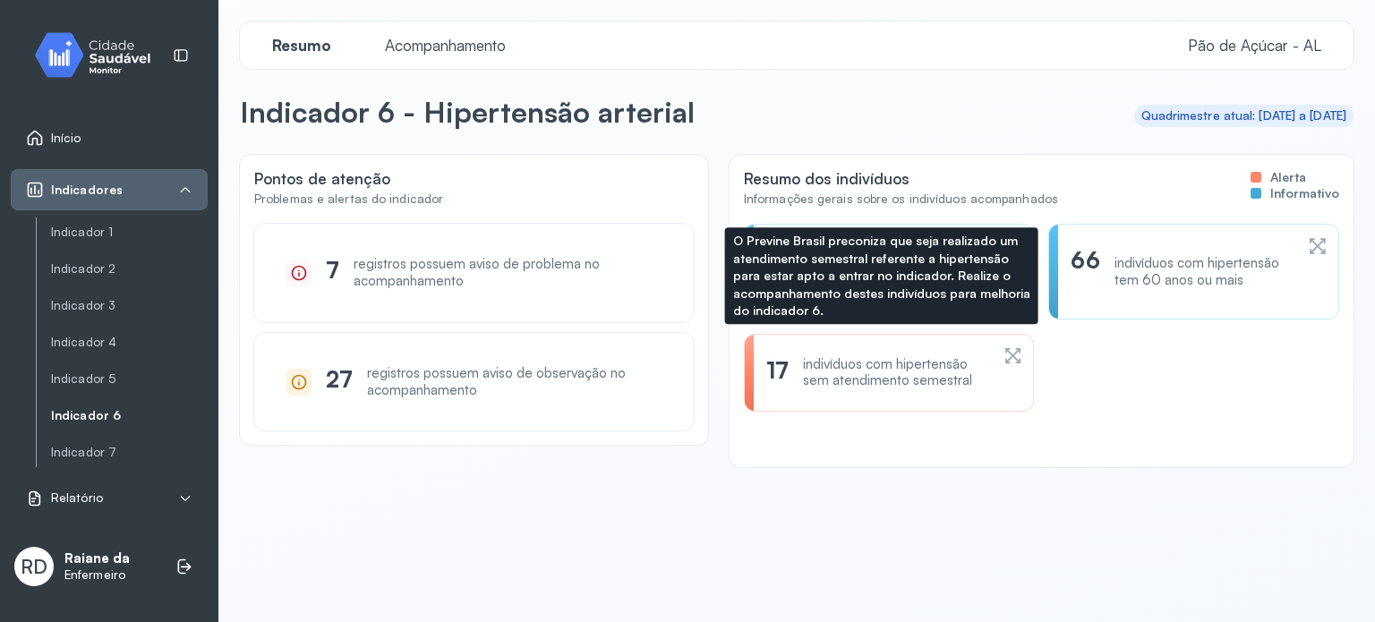
click at [1004, 360] on icon at bounding box center [1013, 356] width 20 height 21
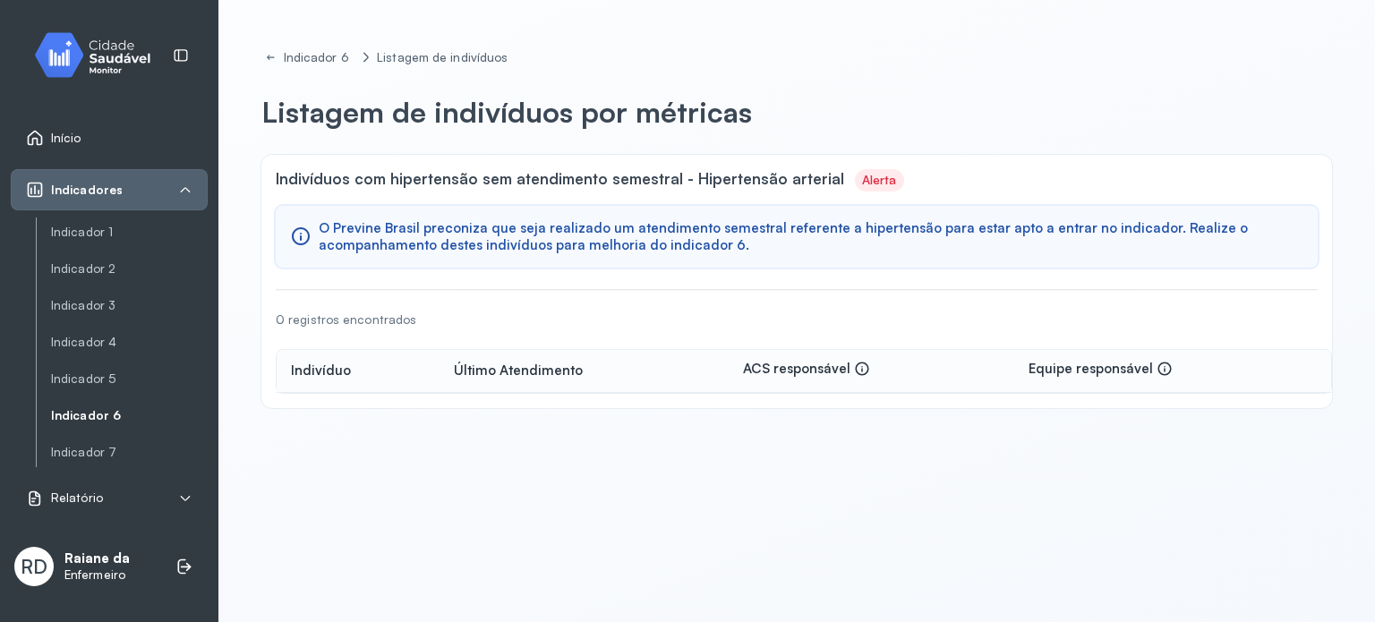
click at [874, 178] on div "Alerta" at bounding box center [879, 180] width 49 height 22
click at [862, 185] on div "Alerta" at bounding box center [879, 180] width 35 height 15
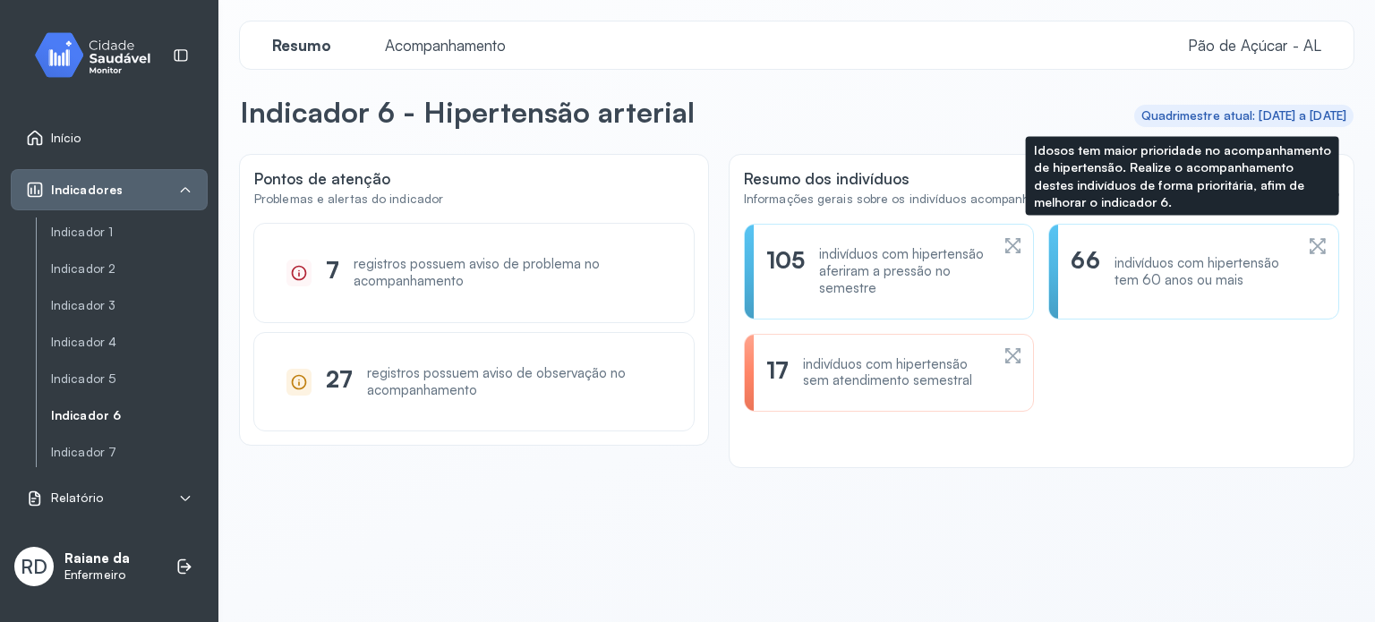
click at [1308, 255] on icon at bounding box center [1318, 245] width 20 height 21
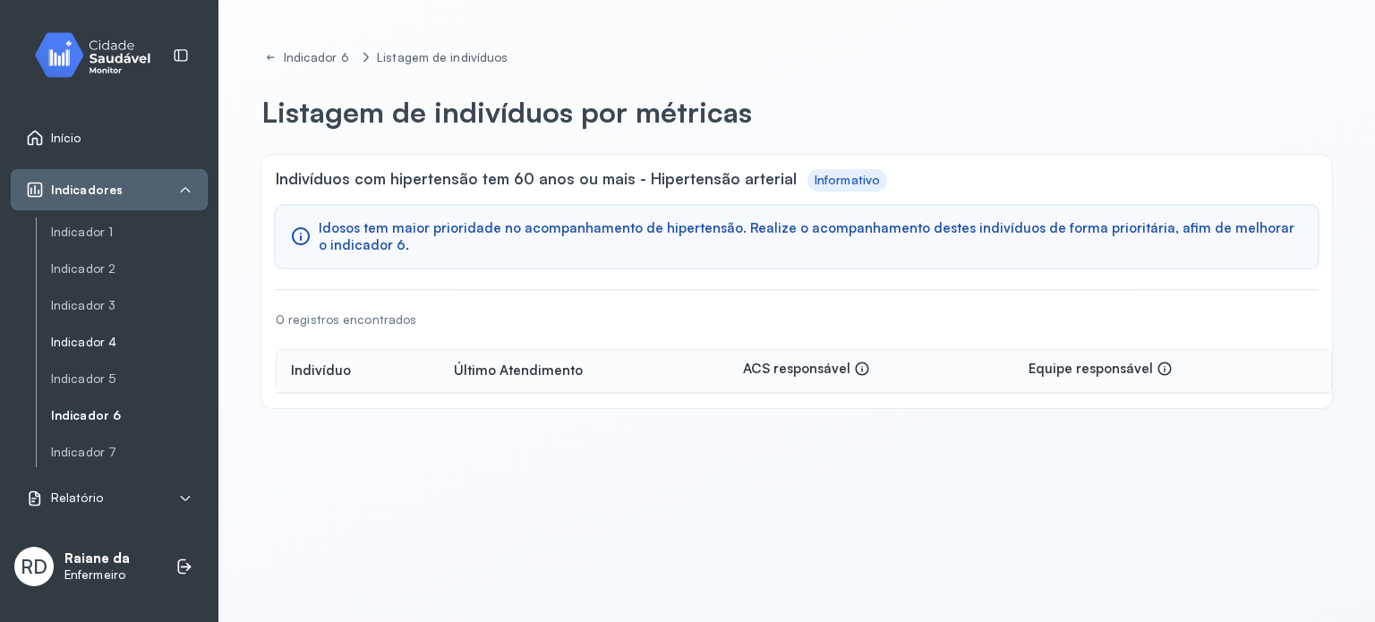
click at [98, 345] on link "Indicador 4" at bounding box center [129, 342] width 157 height 15
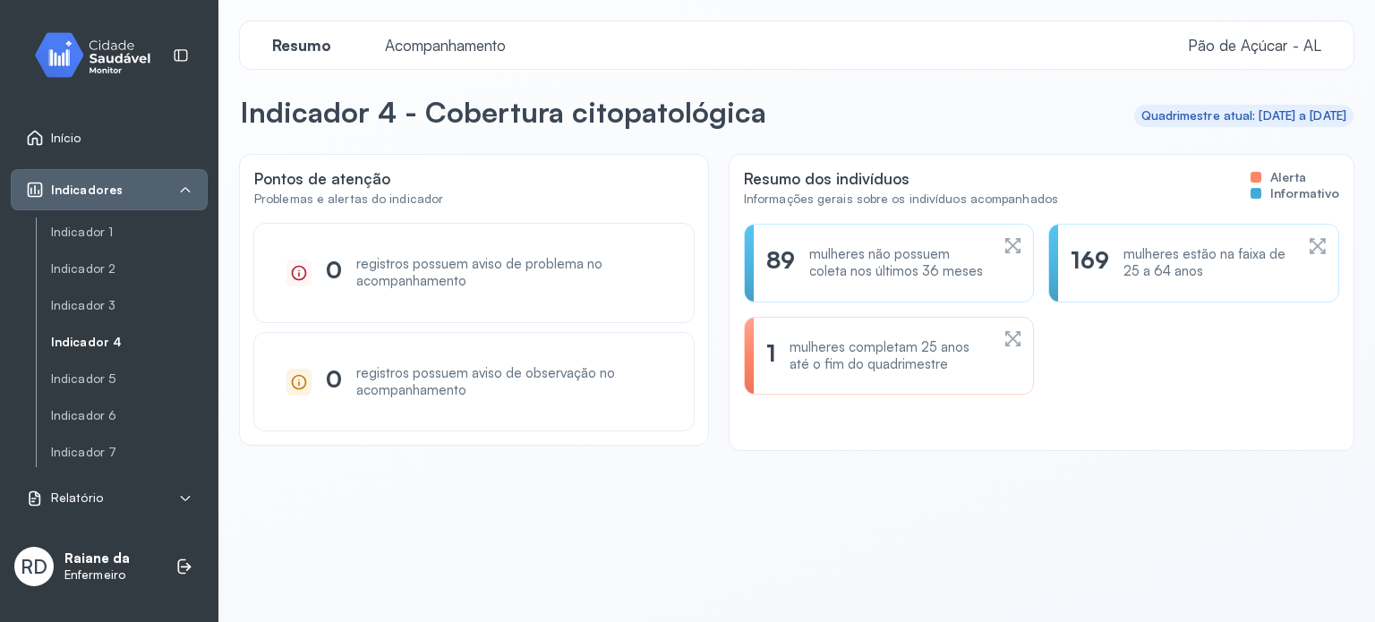
click at [991, 249] on div "89 mulheres não possuem coleta nos últimos 36 meses" at bounding box center [889, 263] width 246 height 34
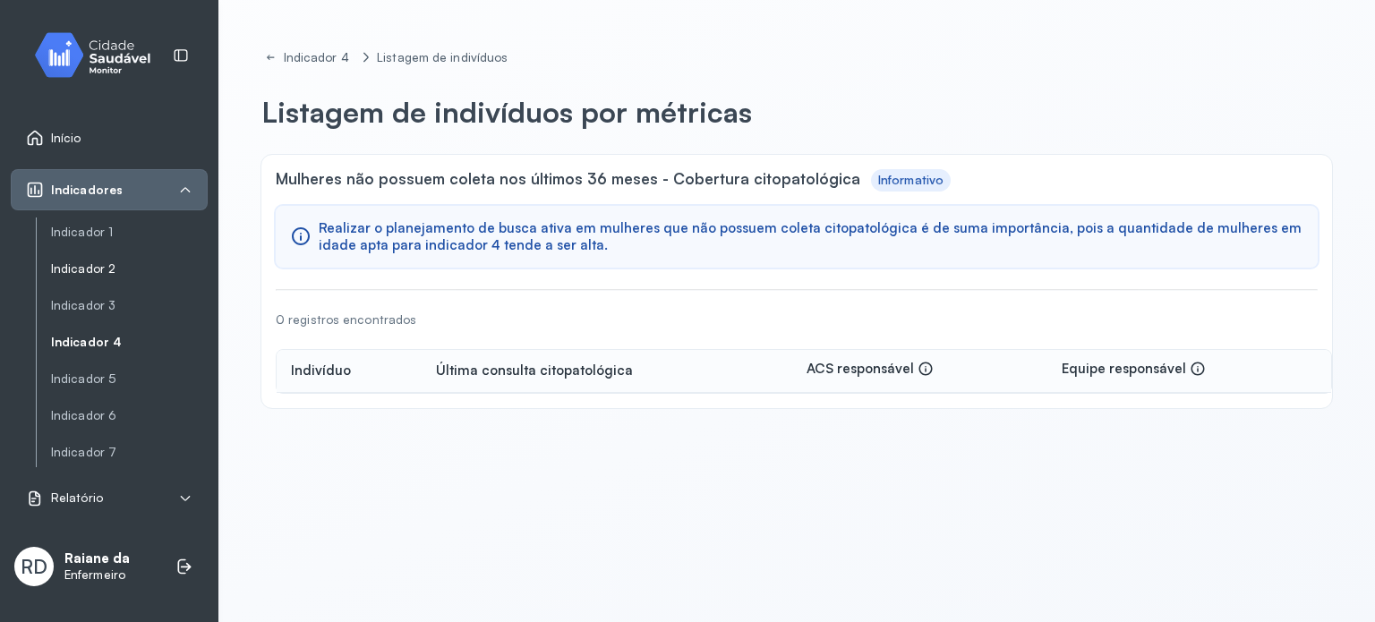
click at [102, 266] on link "Indicador 2" at bounding box center [129, 268] width 157 height 15
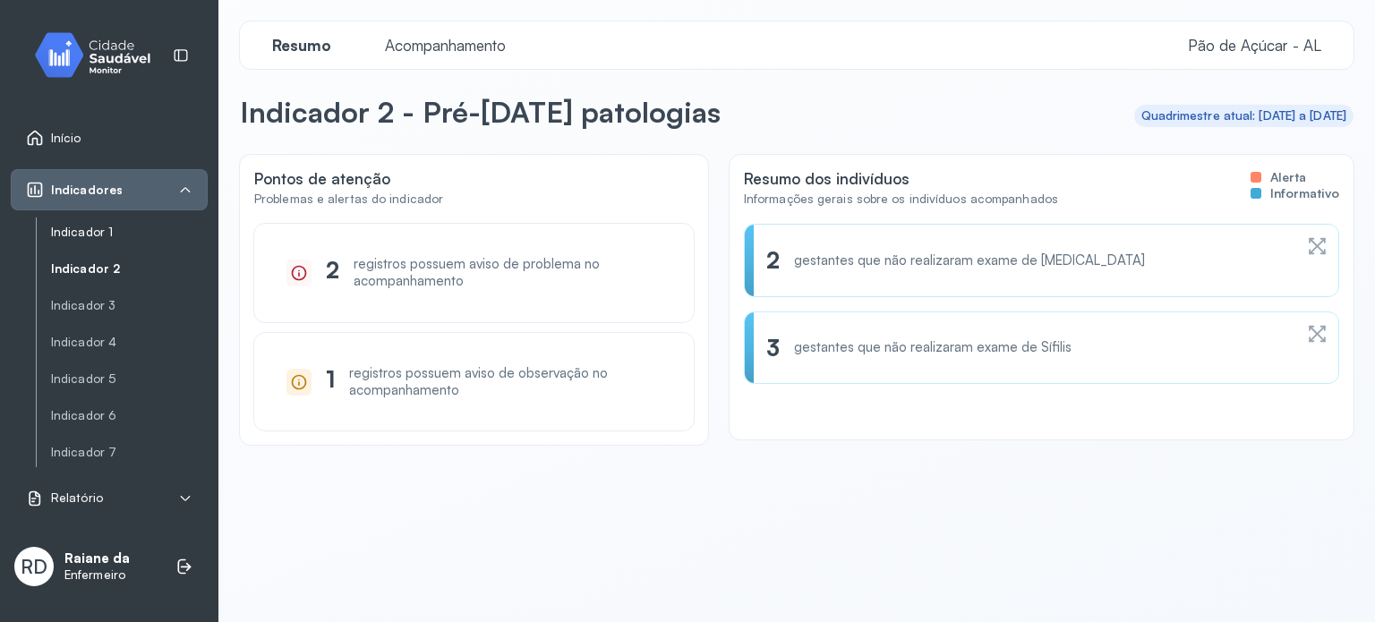
click at [105, 238] on link "Indicador 1" at bounding box center [129, 232] width 157 height 15
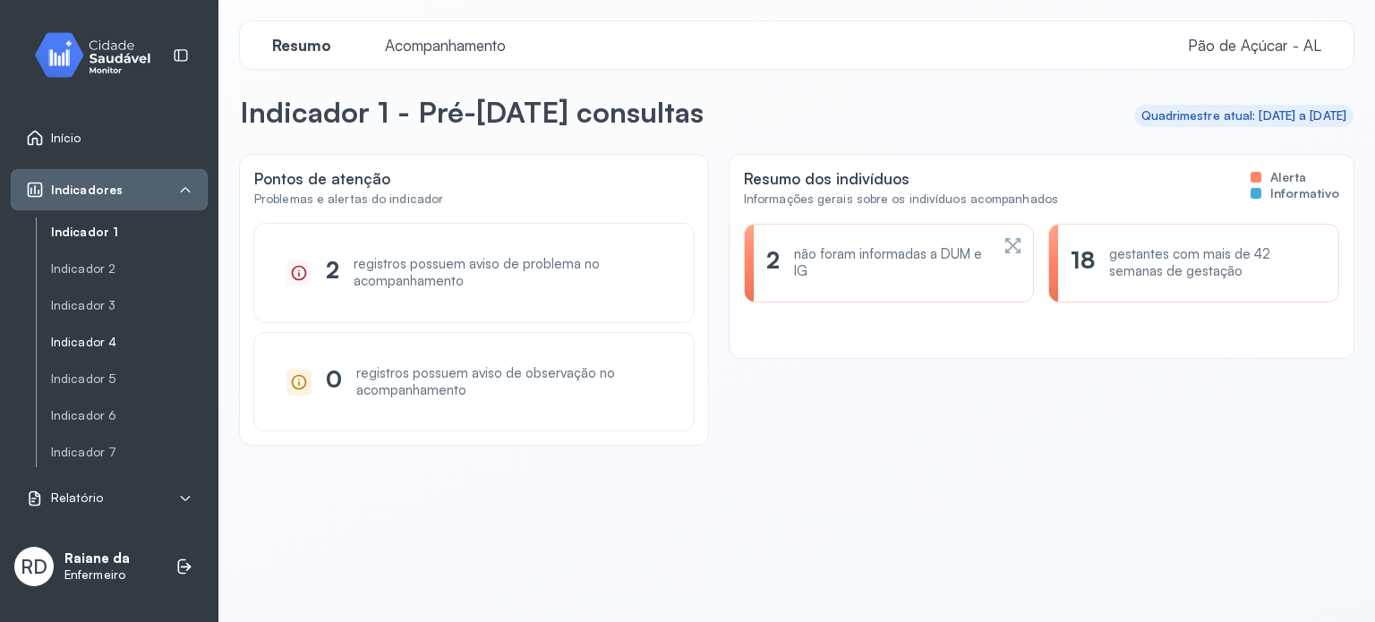
click at [81, 337] on link "Indicador 4" at bounding box center [129, 342] width 157 height 15
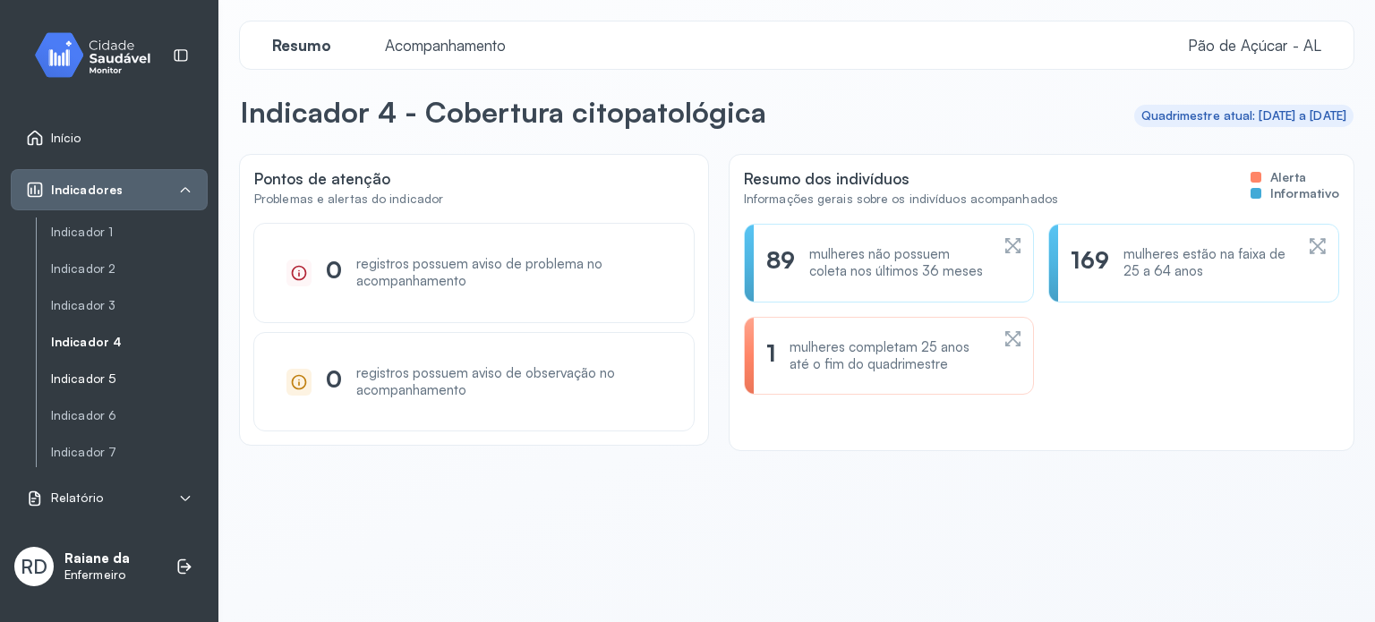
click at [79, 371] on link "Indicador 5" at bounding box center [129, 378] width 157 height 15
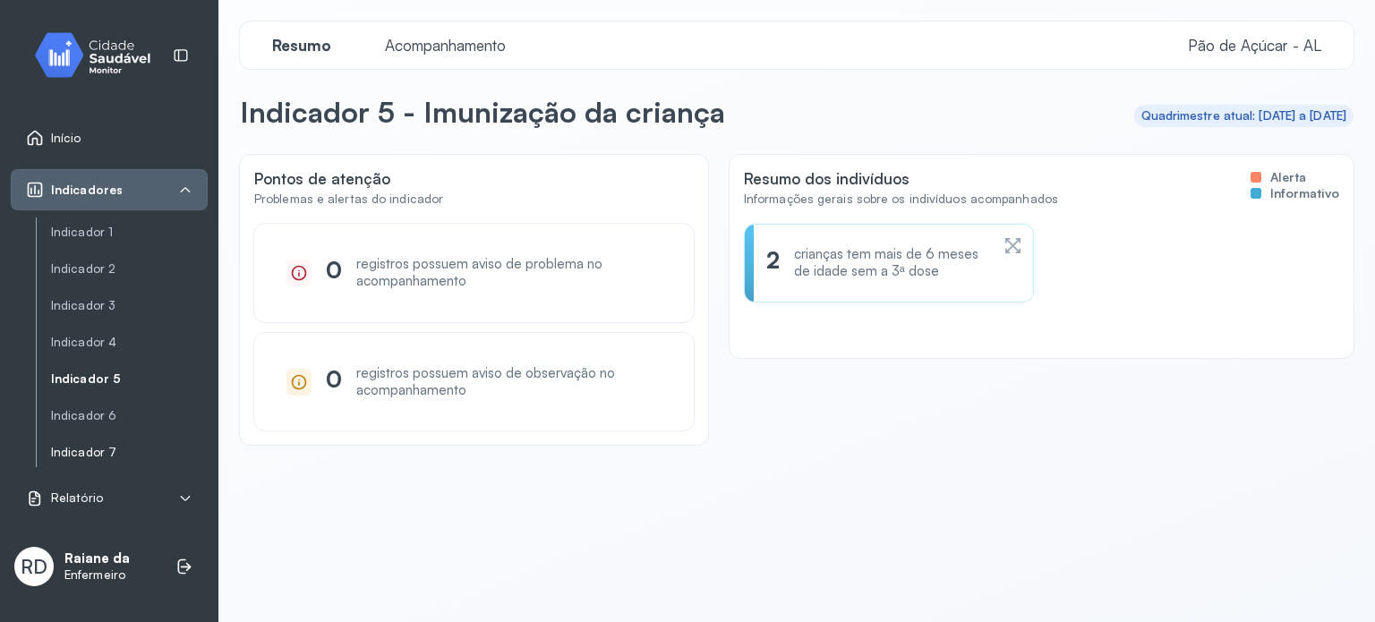
click at [115, 445] on link "Indicador 7" at bounding box center [129, 452] width 157 height 15
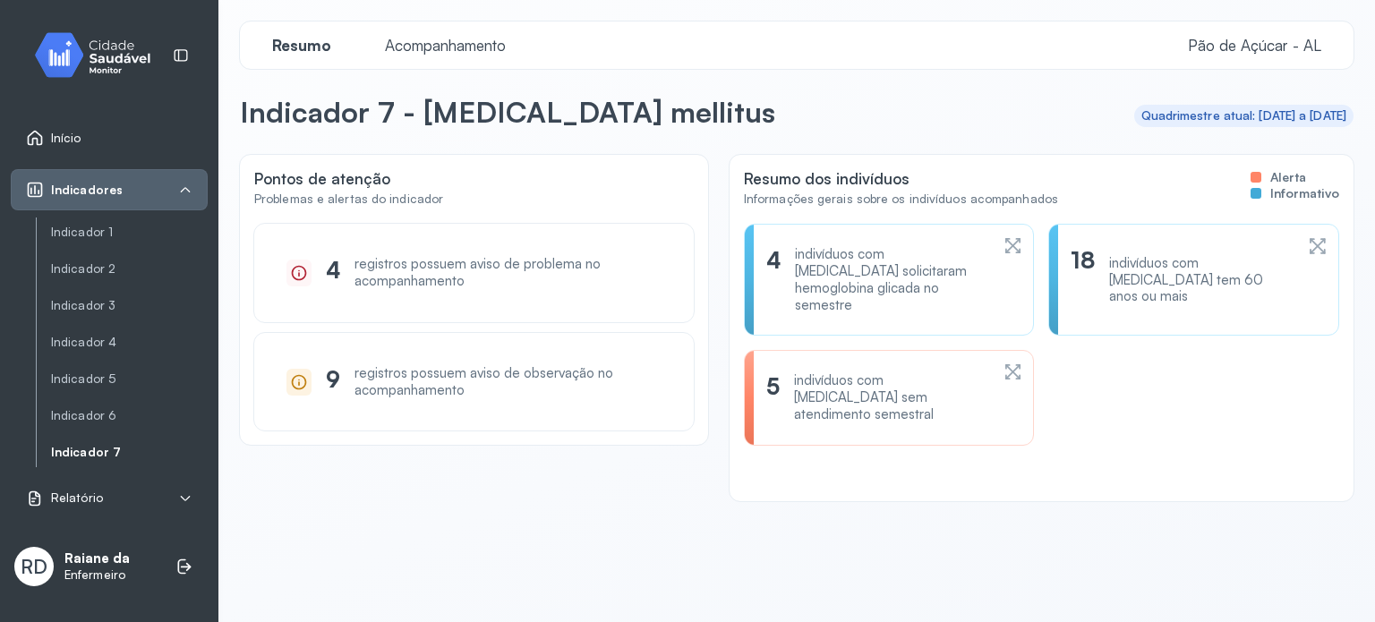
click at [294, 277] on icon at bounding box center [299, 273] width 15 height 15
click at [294, 271] on icon at bounding box center [299, 273] width 18 height 18
click at [115, 225] on link "Indicador 1" at bounding box center [129, 232] width 157 height 15
